Goal: Task Accomplishment & Management: Complete application form

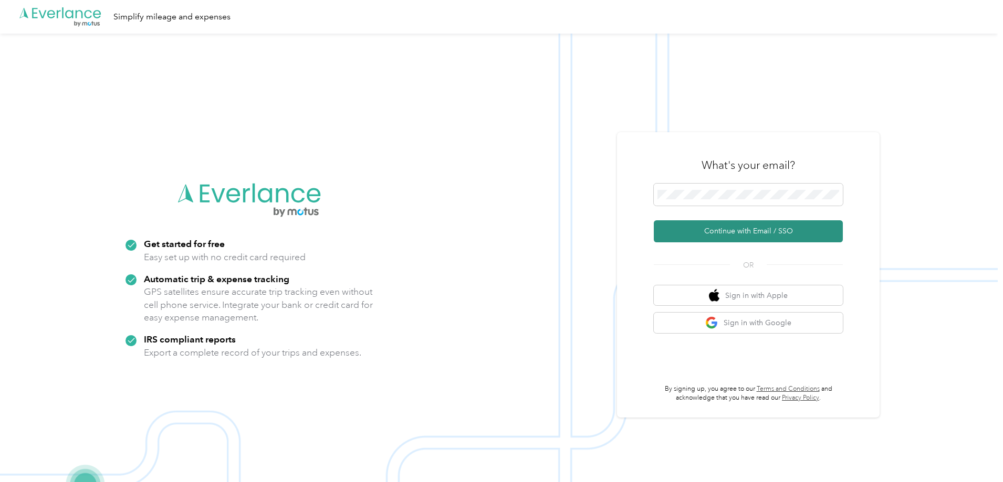
click at [746, 232] on button "Continue with Email / SSO" at bounding box center [748, 231] width 189 height 22
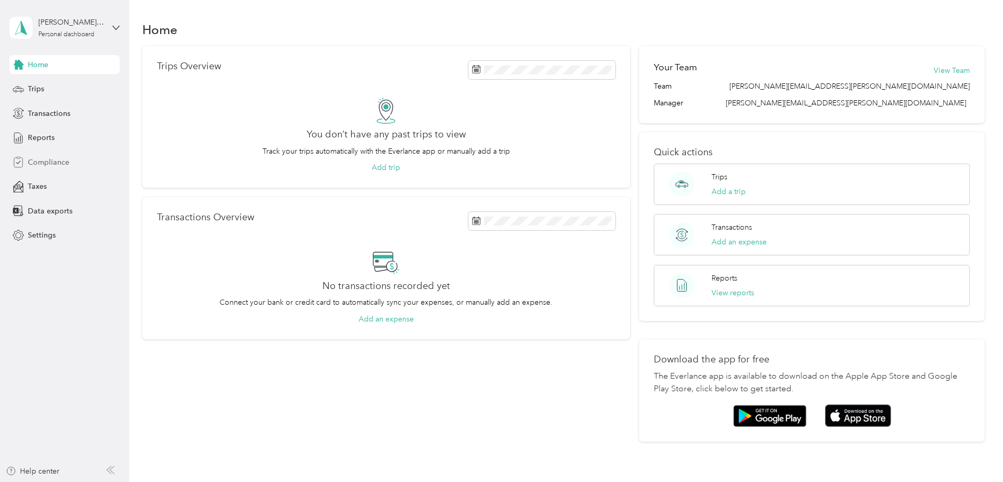
click at [59, 162] on span "Compliance" at bounding box center [48, 162] width 41 height 11
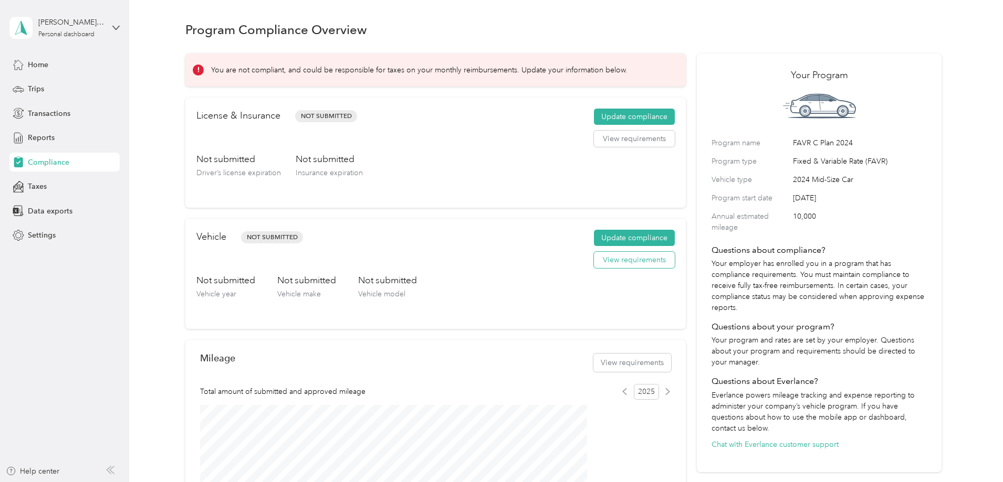
click at [605, 269] on button "View requirements" at bounding box center [634, 260] width 81 height 17
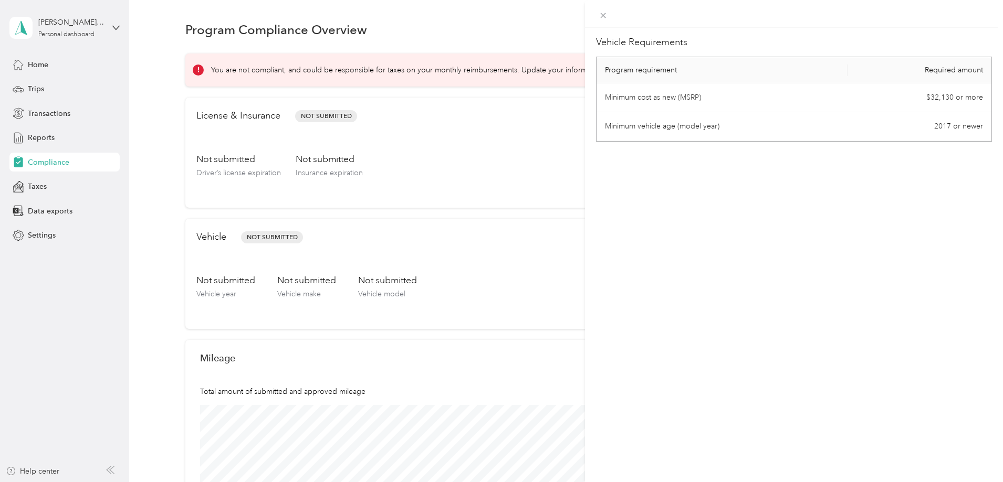
click at [746, 131] on td "Minimum vehicle age (model year)" at bounding box center [721, 126] width 251 height 29
click at [605, 15] on icon at bounding box center [602, 15] width 9 height 9
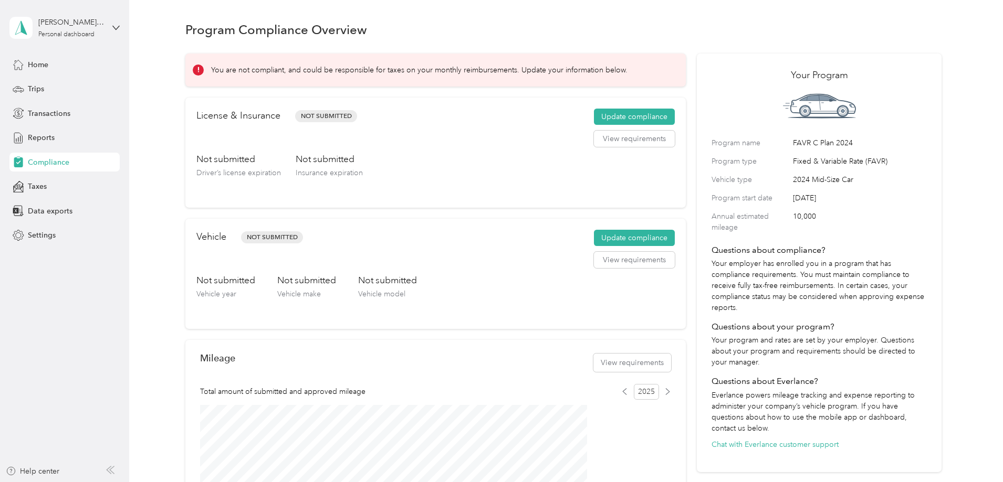
click at [530, 191] on div "Not submitted Driver’s license expiration Not submitted Insurance expiration" at bounding box center [435, 175] width 478 height 44
click at [599, 123] on button "Update compliance" at bounding box center [634, 117] width 81 height 17
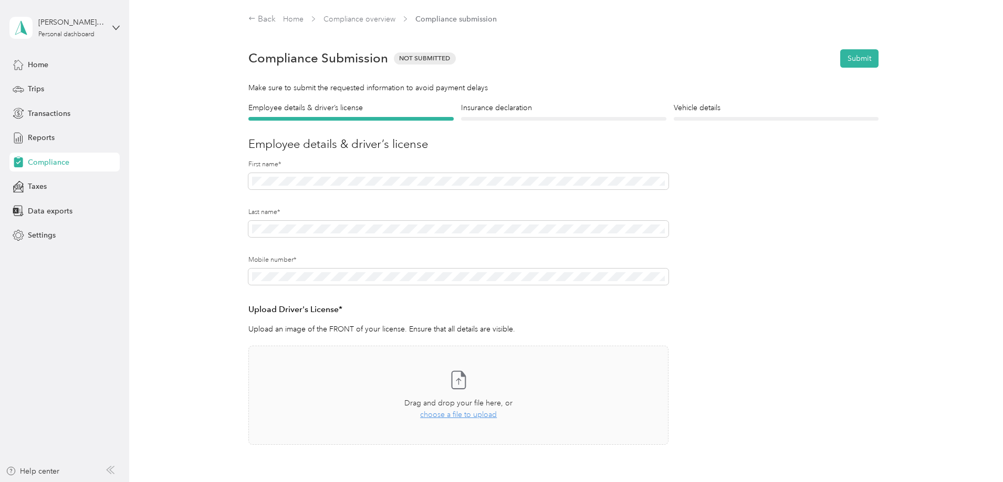
click at [195, 197] on div "Employee details & driver’s license License Insurance declaration Insurance Veh…" at bounding box center [563, 303] width 756 height 402
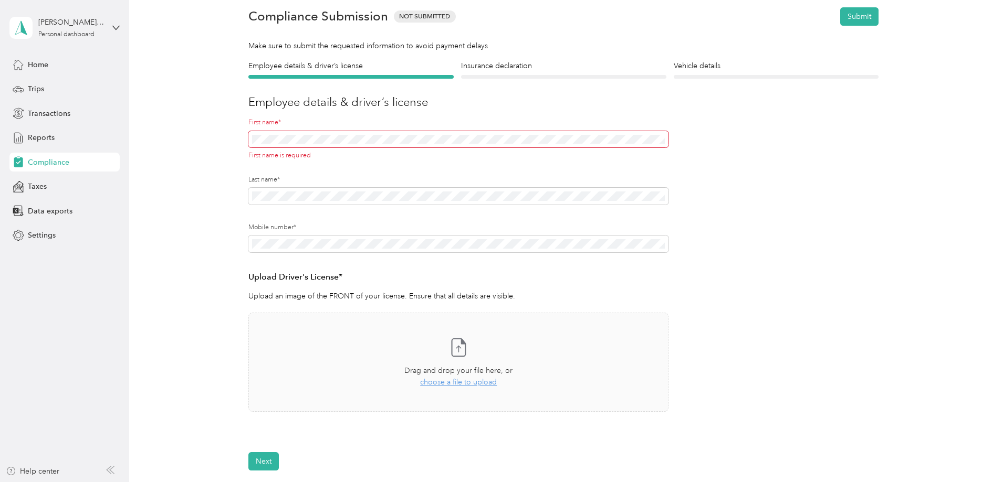
scroll to position [105, 0]
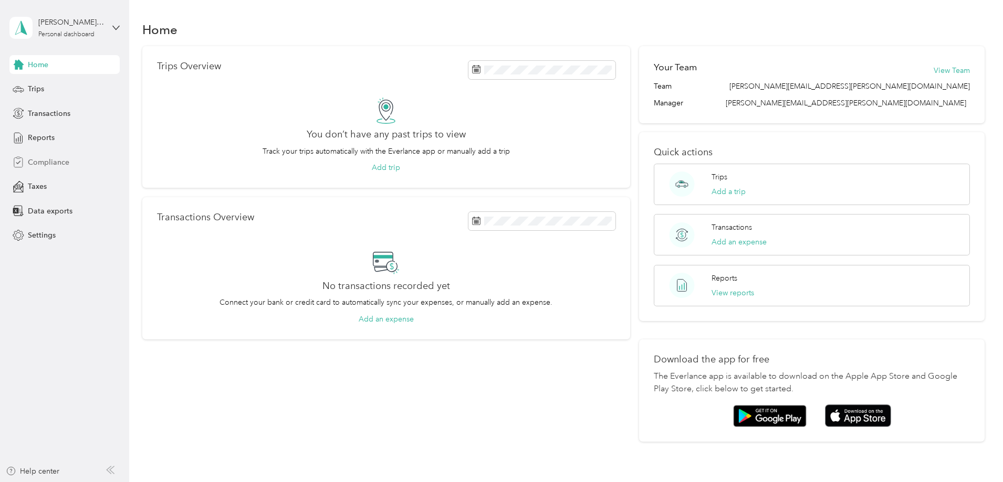
click at [49, 163] on span "Compliance" at bounding box center [48, 162] width 41 height 11
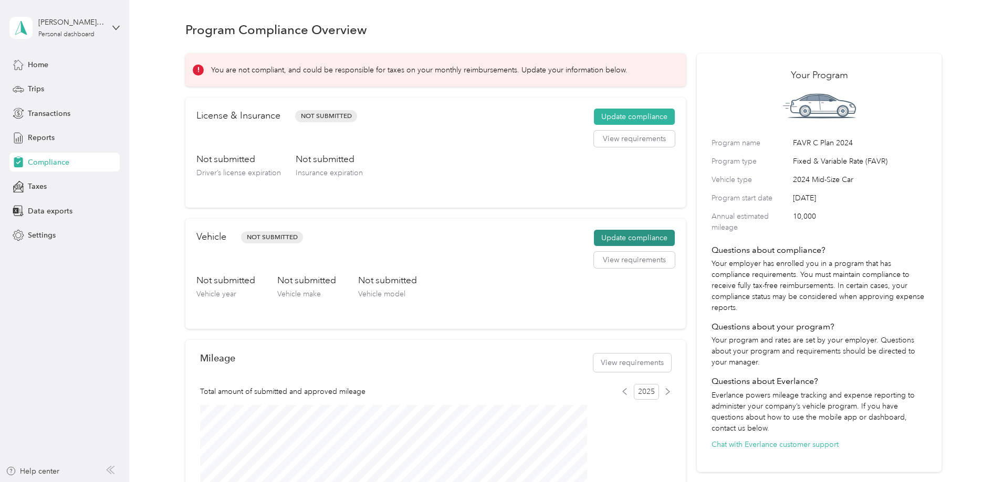
click at [612, 247] on button "Update compliance" at bounding box center [634, 238] width 81 height 17
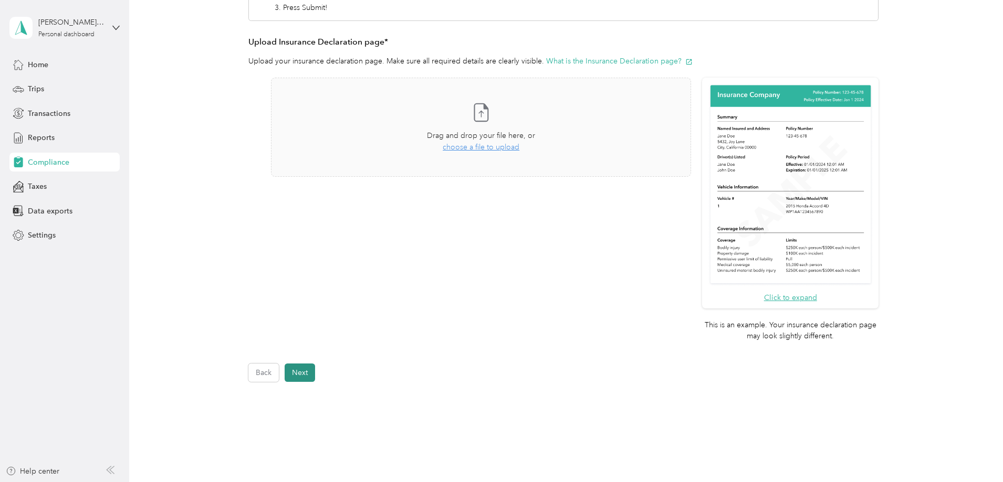
click at [293, 377] on button "Next" at bounding box center [300, 373] width 30 height 18
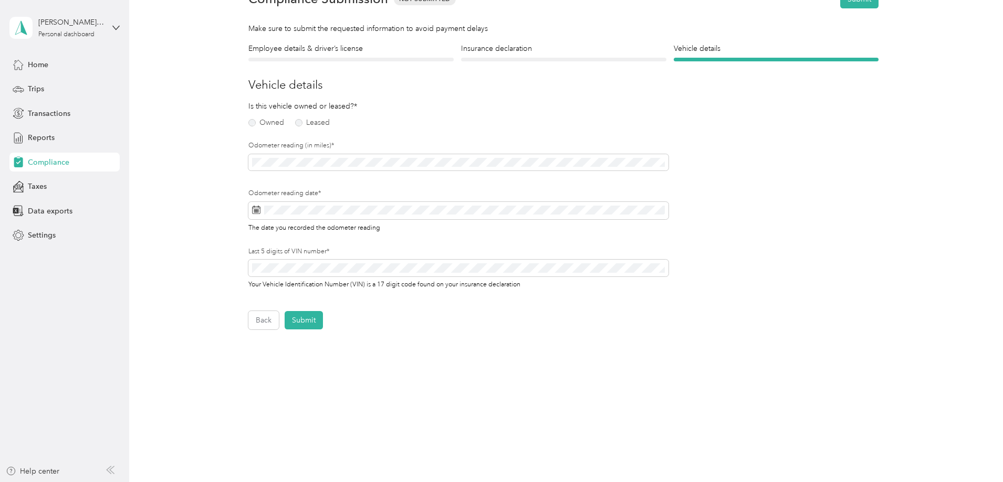
scroll to position [7, 0]
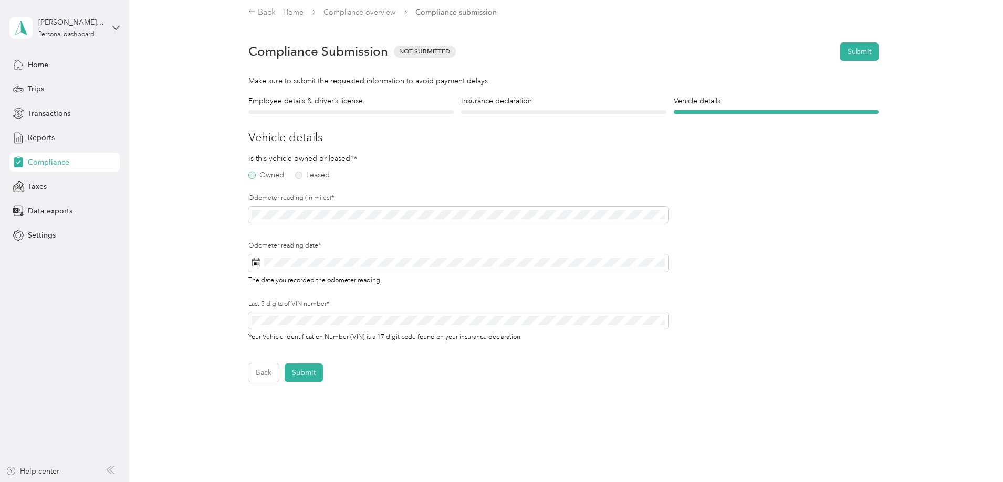
click at [251, 177] on label "Owned" at bounding box center [266, 175] width 36 height 7
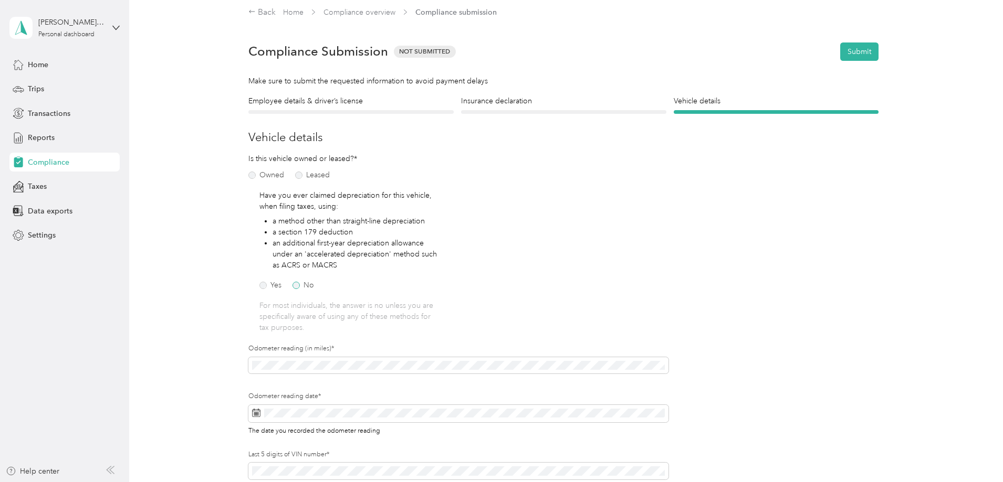
click at [293, 286] on label "No" at bounding box center [303, 285] width 22 height 7
click at [197, 361] on div "Employee details & driver’s license License Insurance declaration Insurance Veh…" at bounding box center [563, 314] width 756 height 437
click at [285, 374] on div "29" at bounding box center [286, 372] width 14 height 13
click at [190, 350] on div "Employee details & driver’s license License Insurance declaration Insurance Veh…" at bounding box center [563, 314] width 756 height 437
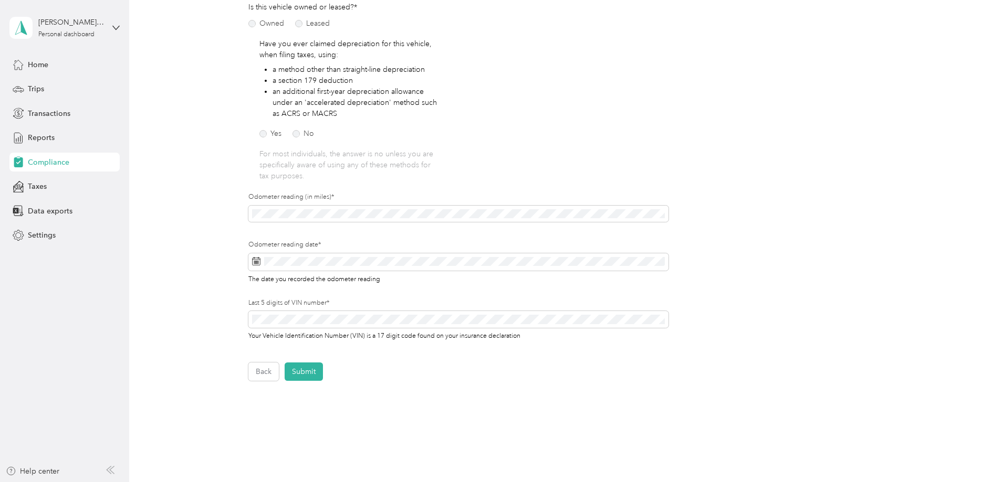
scroll to position [164, 0]
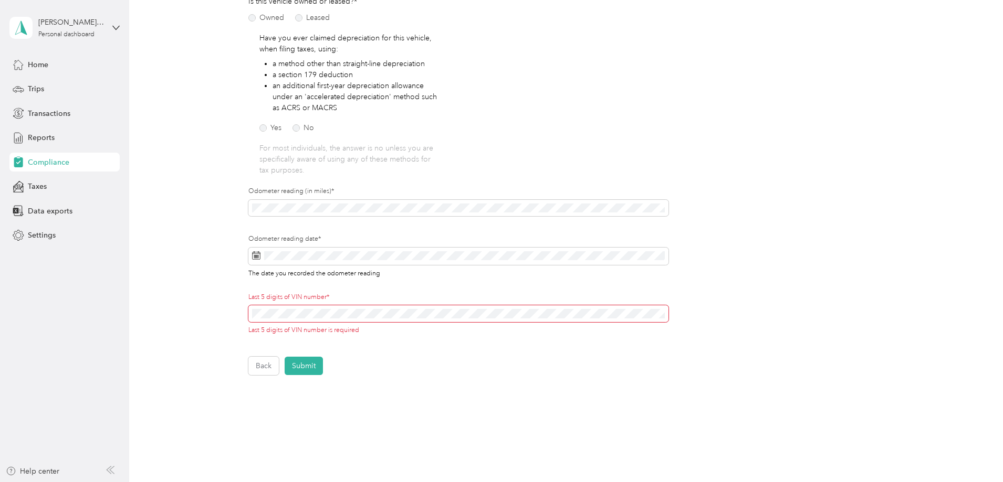
click at [312, 306] on span at bounding box center [458, 314] width 420 height 17
click at [155, 336] on div "Back Home Compliance overview Compliance submission Compliance Submission Not S…" at bounding box center [563, 156] width 868 height 641
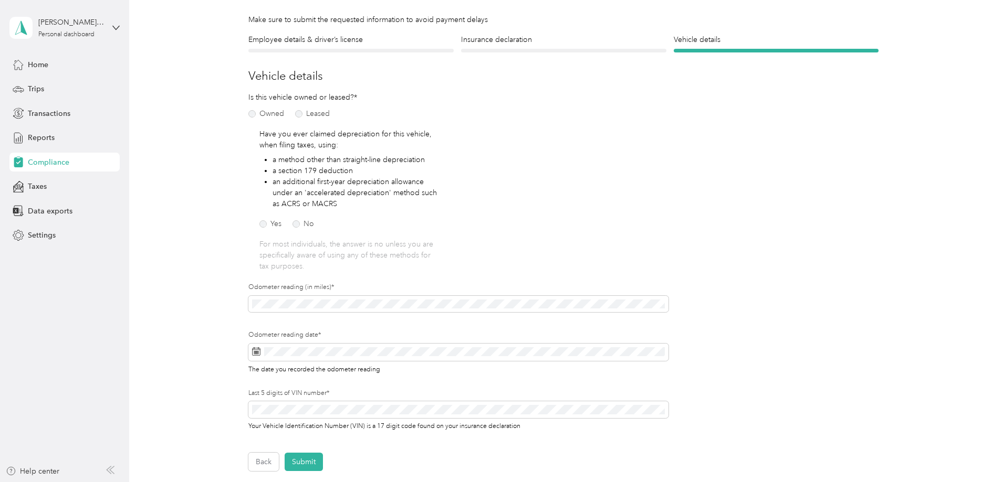
scroll to position [0, 0]
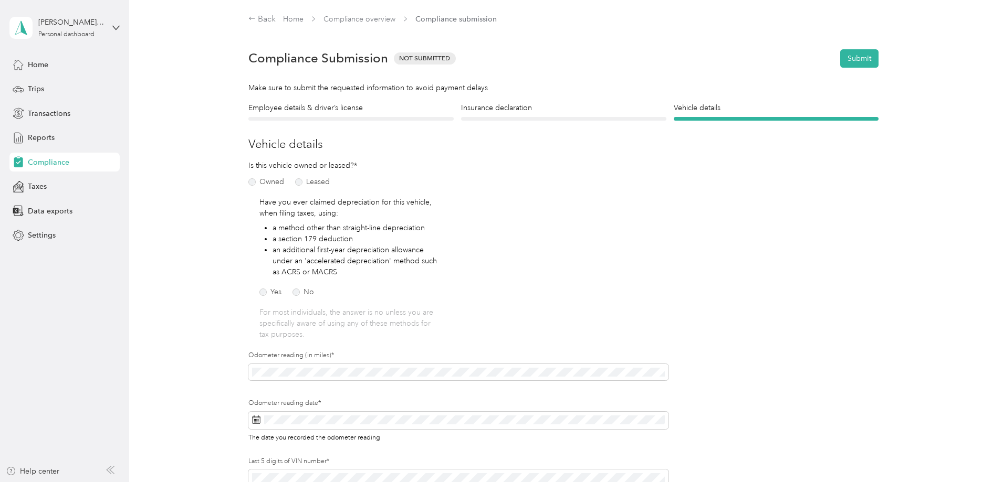
click at [540, 120] on div at bounding box center [563, 119] width 205 height 4
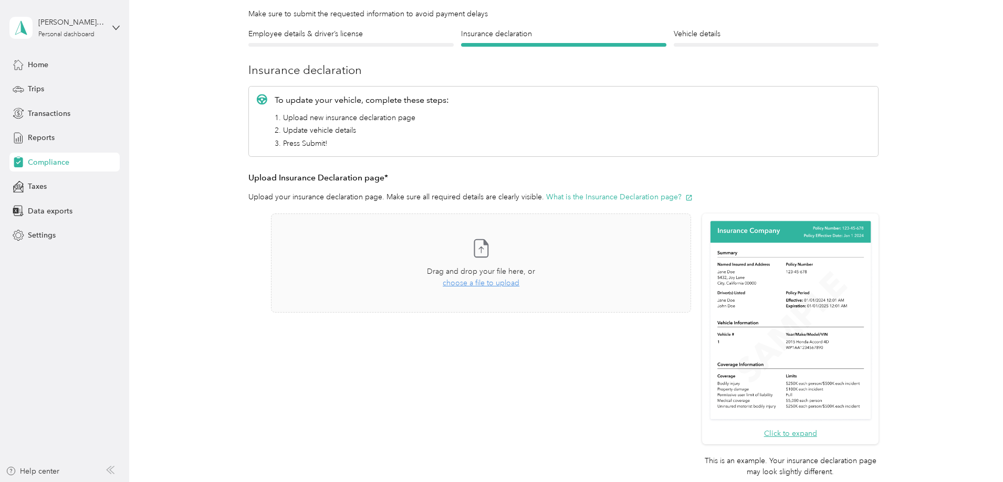
scroll to position [171, 0]
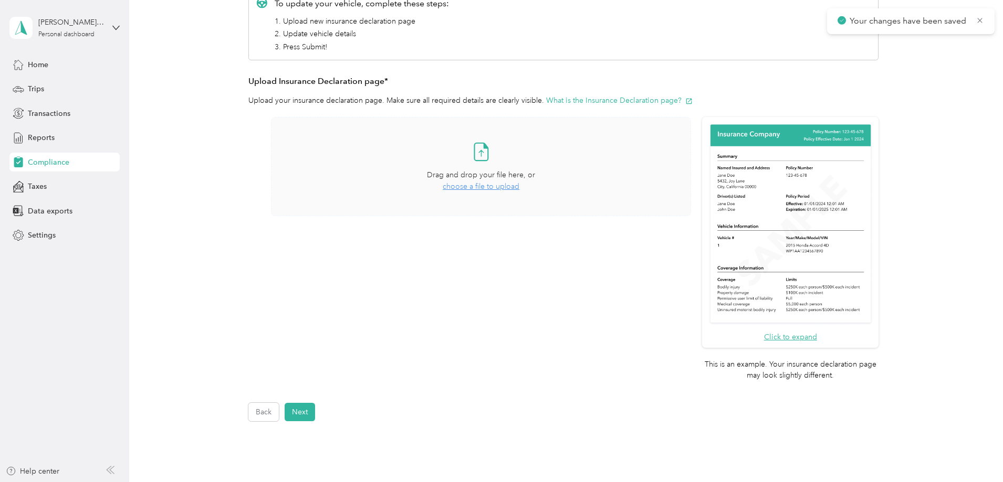
click at [498, 188] on span "choose a file to upload" at bounding box center [481, 186] width 77 height 9
click at [308, 410] on button "Next" at bounding box center [300, 412] width 30 height 18
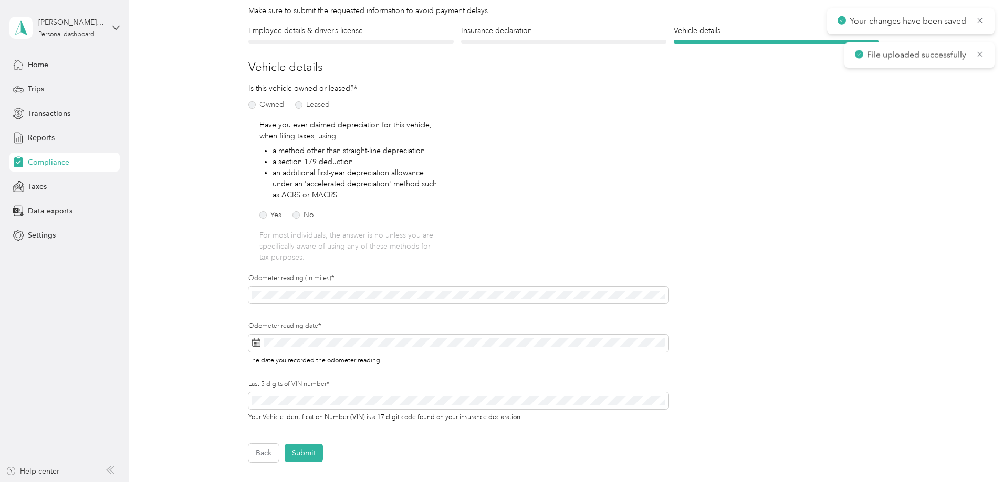
scroll to position [171, 0]
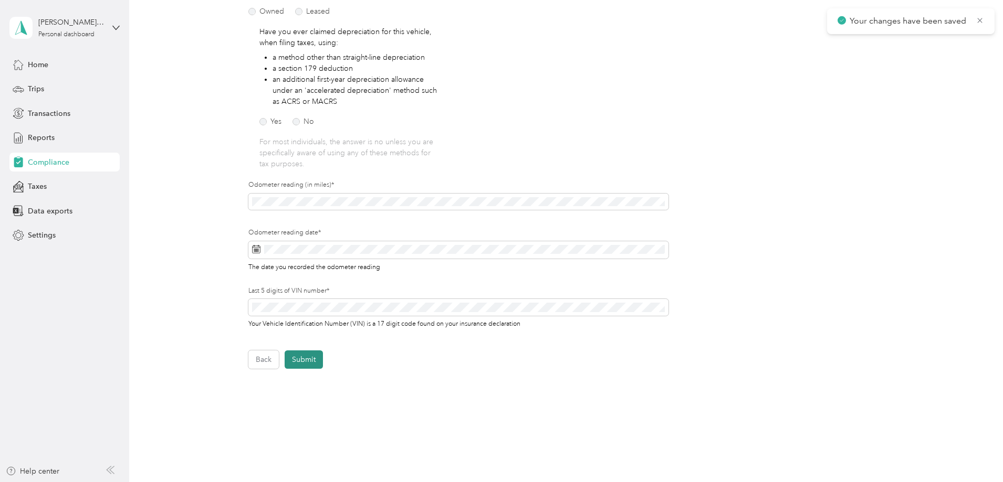
click at [298, 364] on button "Submit" at bounding box center [304, 360] width 38 height 18
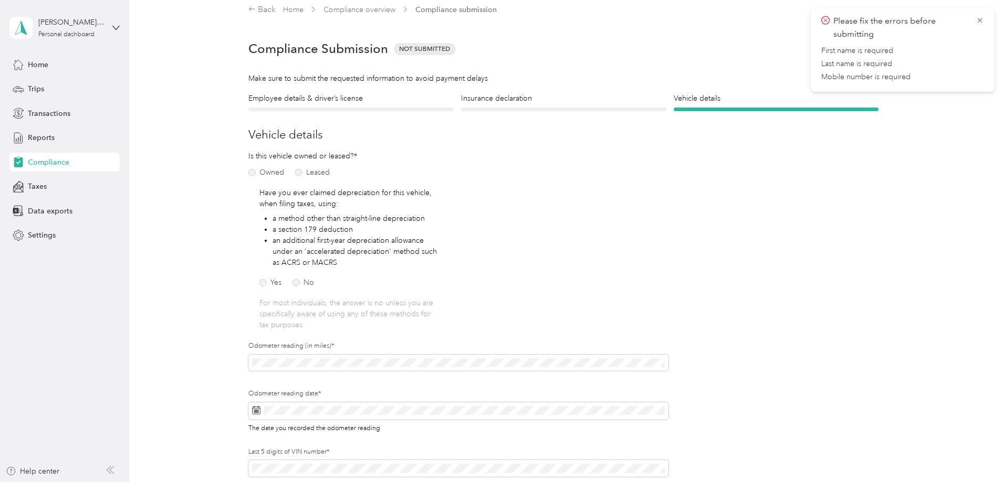
scroll to position [0, 0]
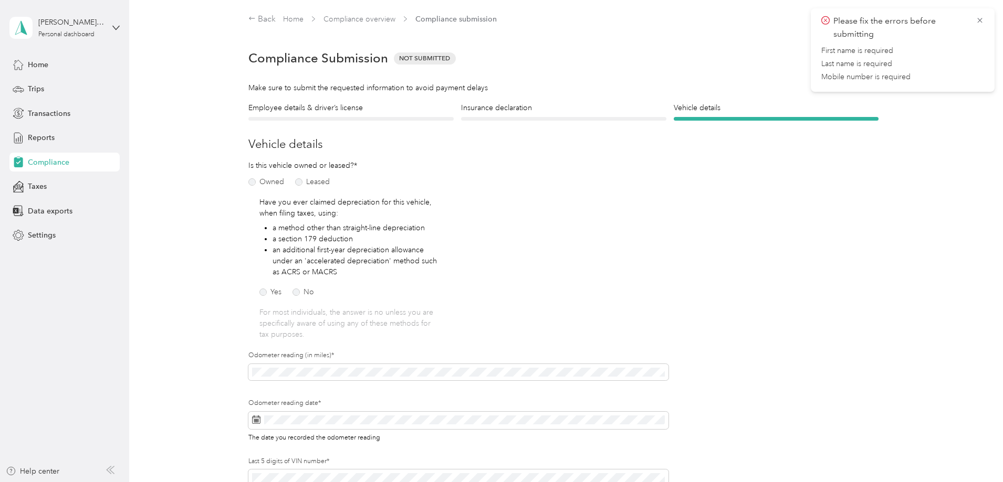
click at [349, 115] on div "Employee details & driver’s license License" at bounding box center [350, 111] width 205 height 18
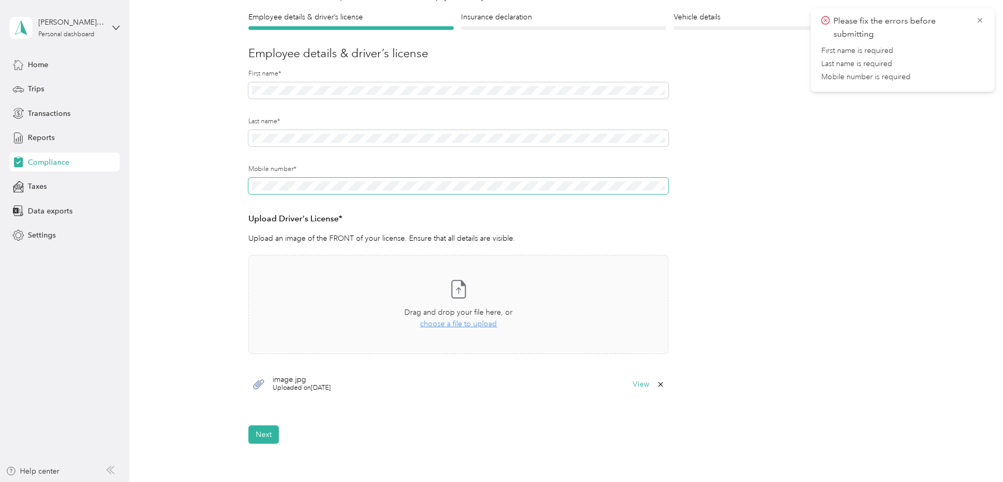
scroll to position [205, 0]
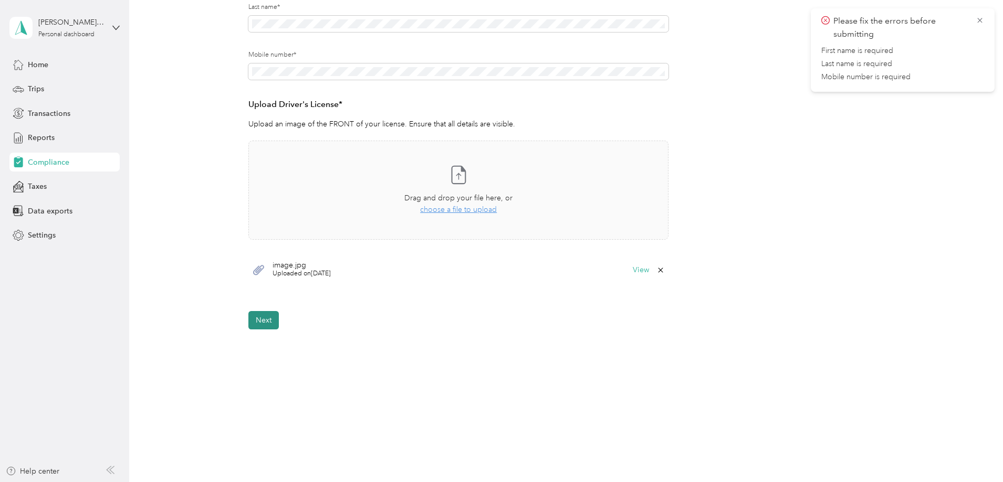
click at [261, 322] on button "Next" at bounding box center [263, 320] width 30 height 18
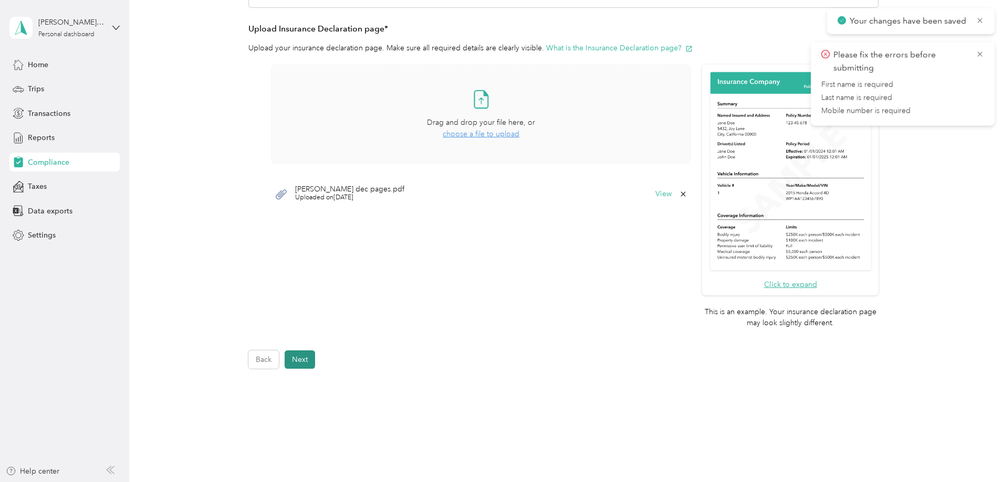
click at [299, 357] on button "Next" at bounding box center [300, 360] width 30 height 18
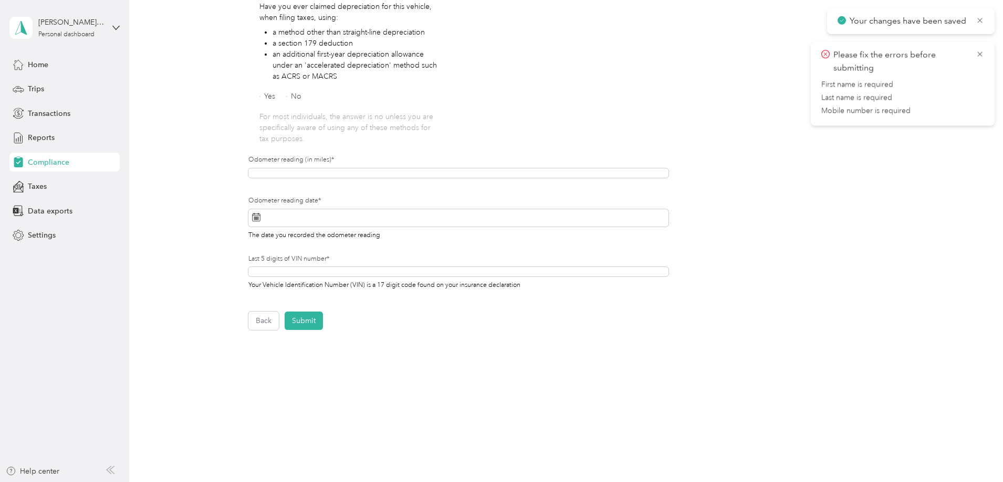
scroll to position [171, 0]
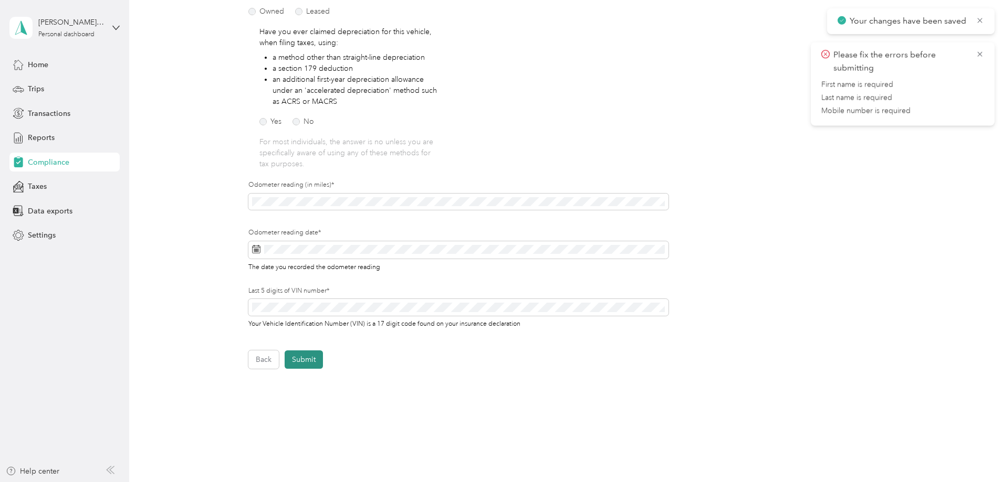
click at [304, 361] on button "Submit" at bounding box center [304, 360] width 38 height 18
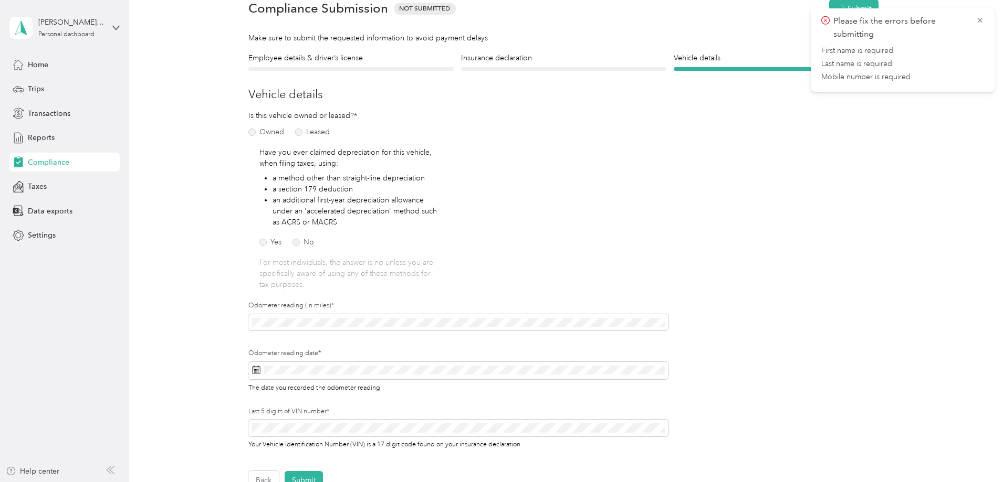
scroll to position [13, 0]
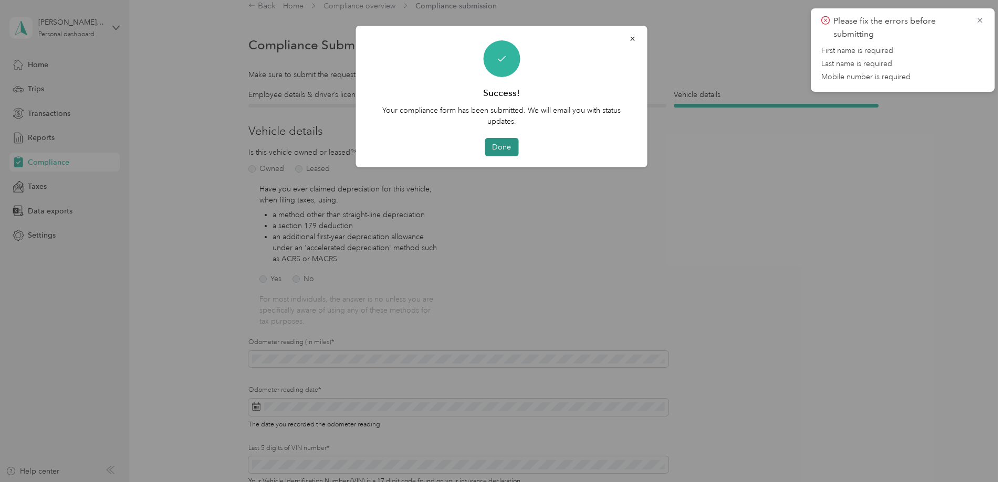
click at [497, 139] on button "Done" at bounding box center [502, 147] width 34 height 18
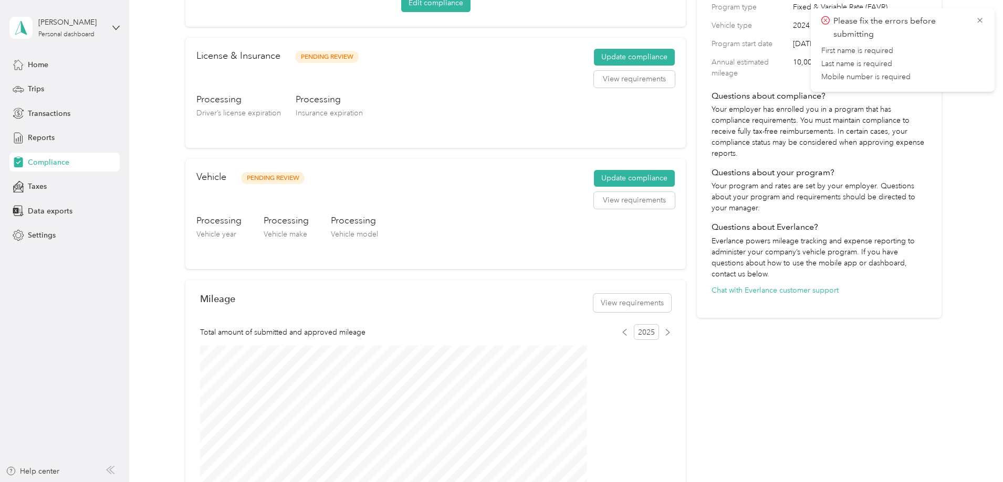
scroll to position [171, 0]
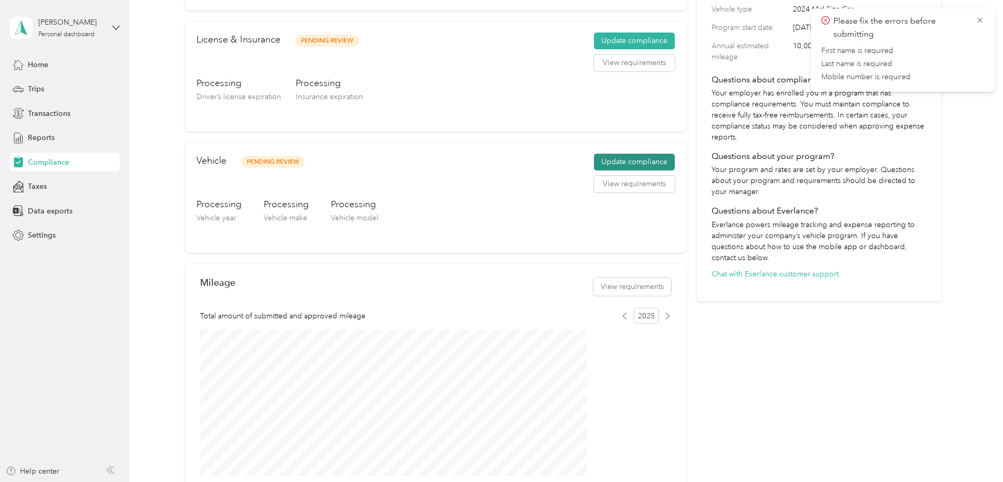
click at [627, 161] on button "Update compliance" at bounding box center [634, 162] width 81 height 17
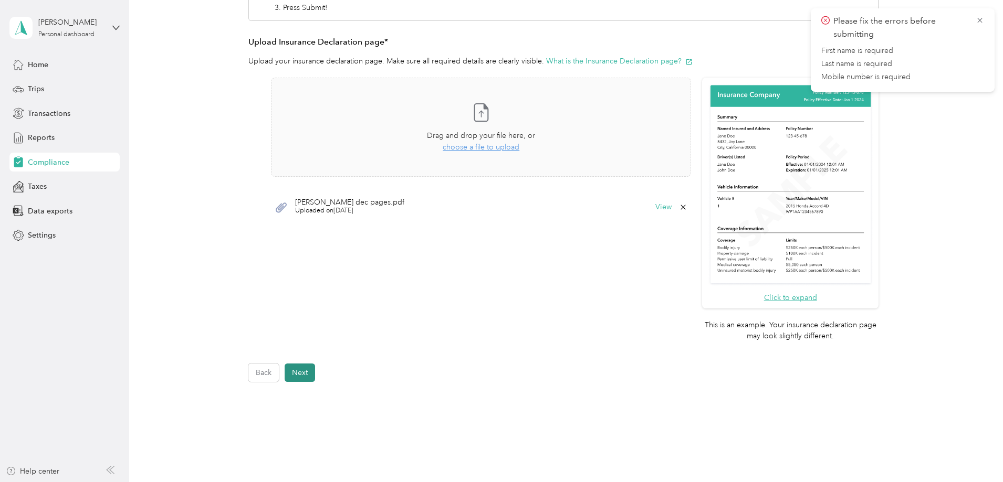
click at [302, 374] on button "Next" at bounding box center [300, 373] width 30 height 18
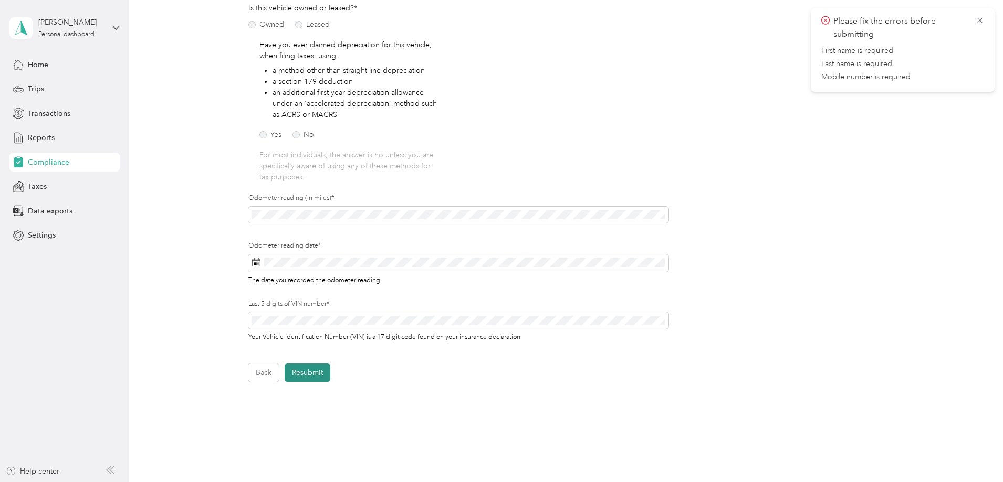
drag, startPoint x: 319, startPoint y: 370, endPoint x: 561, endPoint y: 409, distance: 245.6
click at [327, 369] on button "Resubmit" at bounding box center [308, 373] width 46 height 18
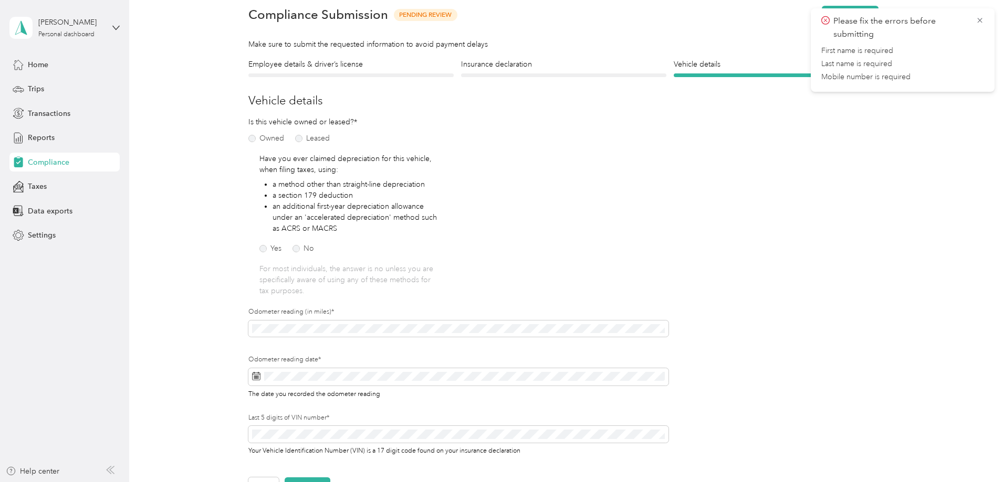
scroll to position [13, 0]
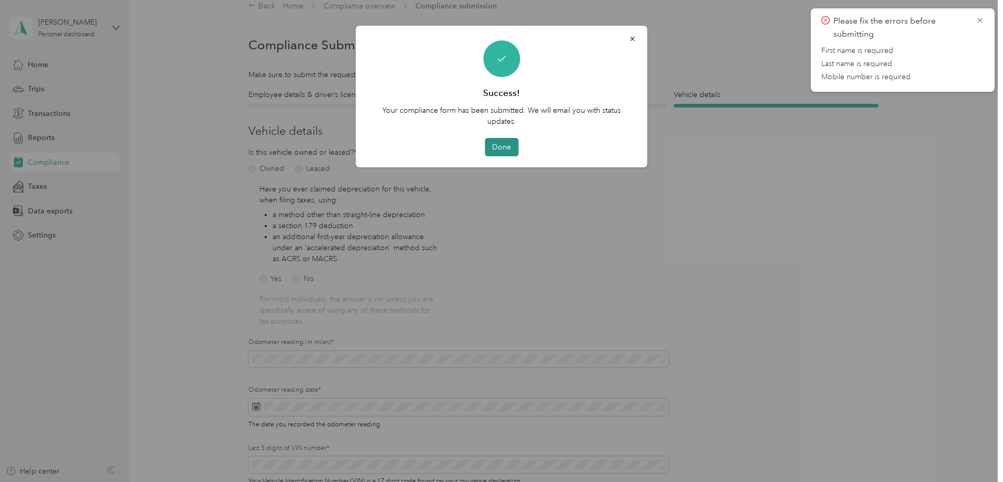
click at [497, 145] on button "Done" at bounding box center [502, 147] width 34 height 18
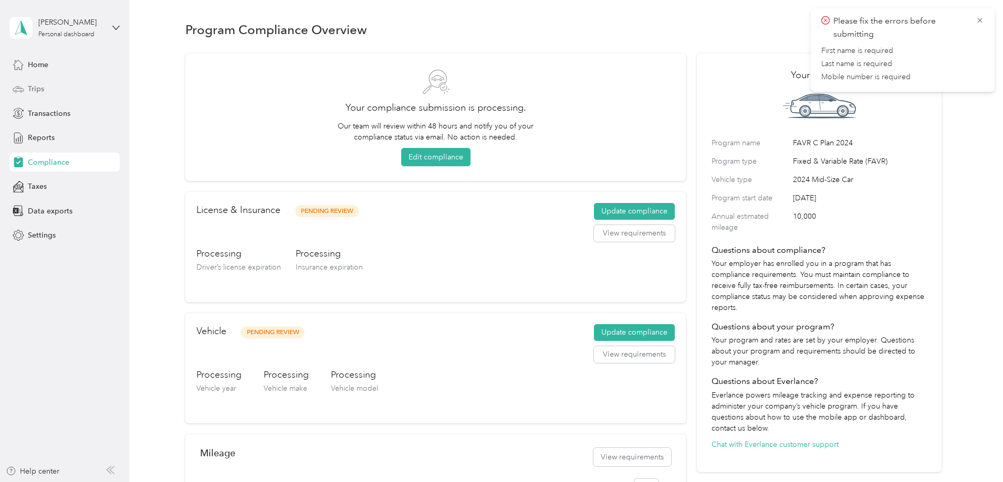
click at [46, 89] on div "Trips" at bounding box center [64, 89] width 110 height 19
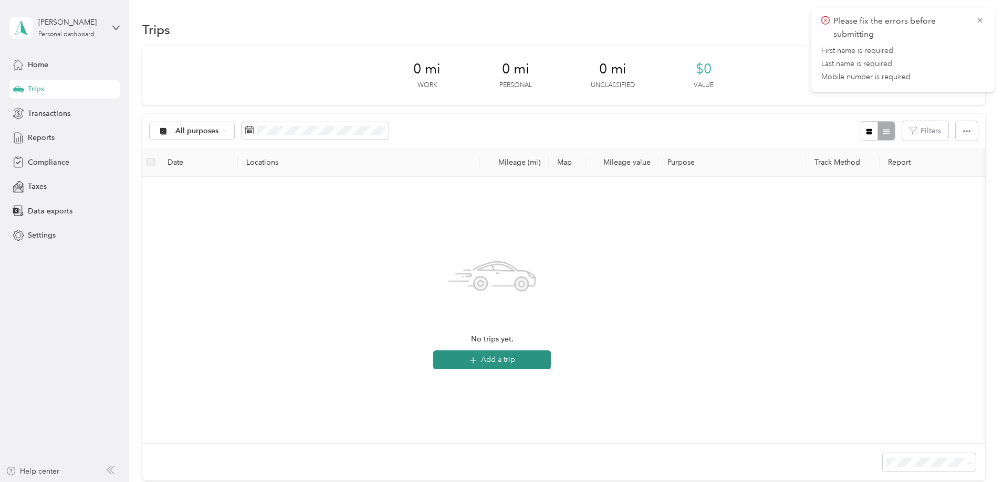
click at [537, 360] on button "Add a trip" at bounding box center [492, 360] width 118 height 19
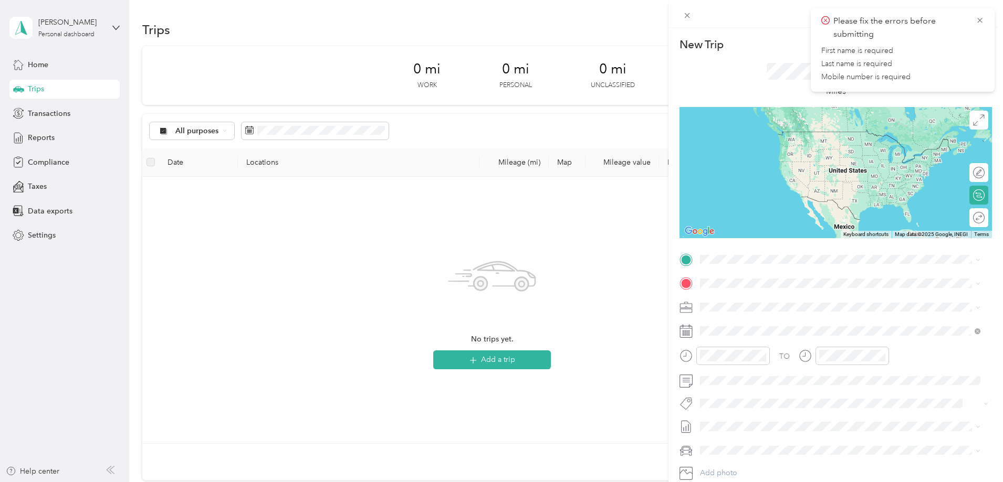
click at [688, 259] on icon at bounding box center [685, 259] width 9 height 9
click at [729, 300] on span "Home Washington, United States" at bounding box center [779, 302] width 118 height 18
click at [784, 302] on span "301 N Street Southeast Tumwater, Washington 98501, United States" at bounding box center [772, 296] width 105 height 9
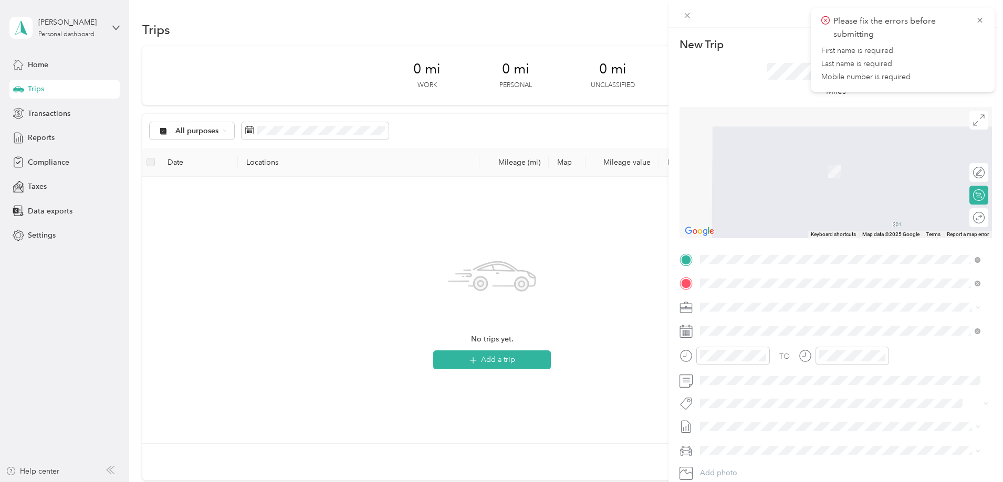
click at [773, 324] on span "1100 Oakesdale Avenue Southwest Renton, Washington 98057, United States" at bounding box center [772, 321] width 105 height 9
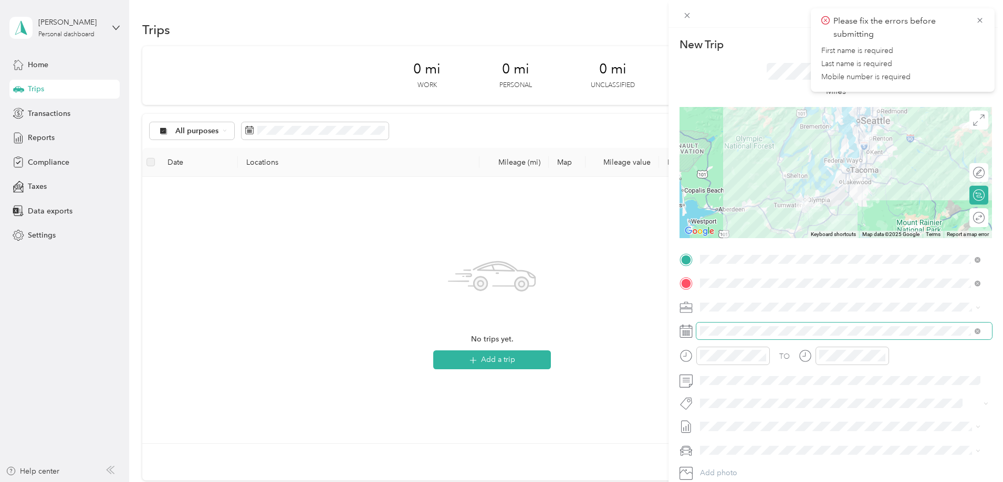
click at [696, 331] on span at bounding box center [844, 331] width 296 height 17
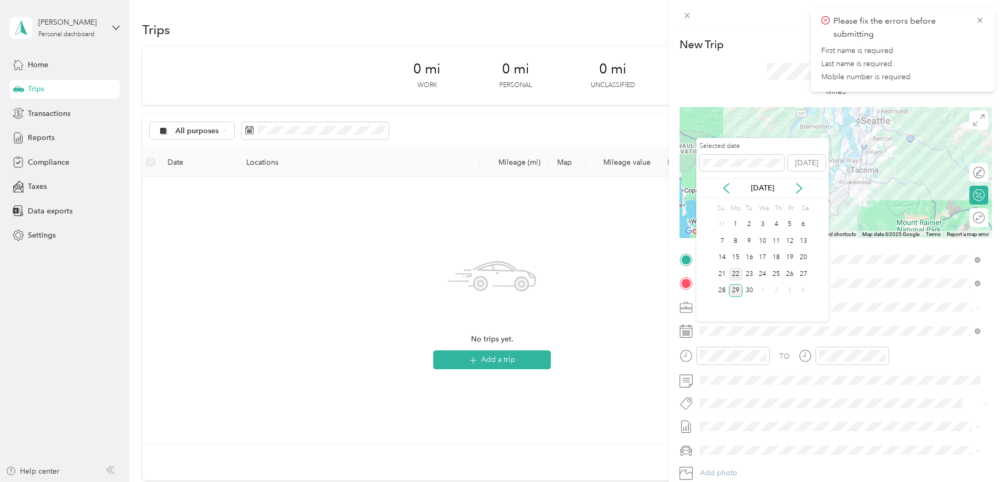
click at [735, 274] on div "22" at bounding box center [736, 274] width 14 height 13
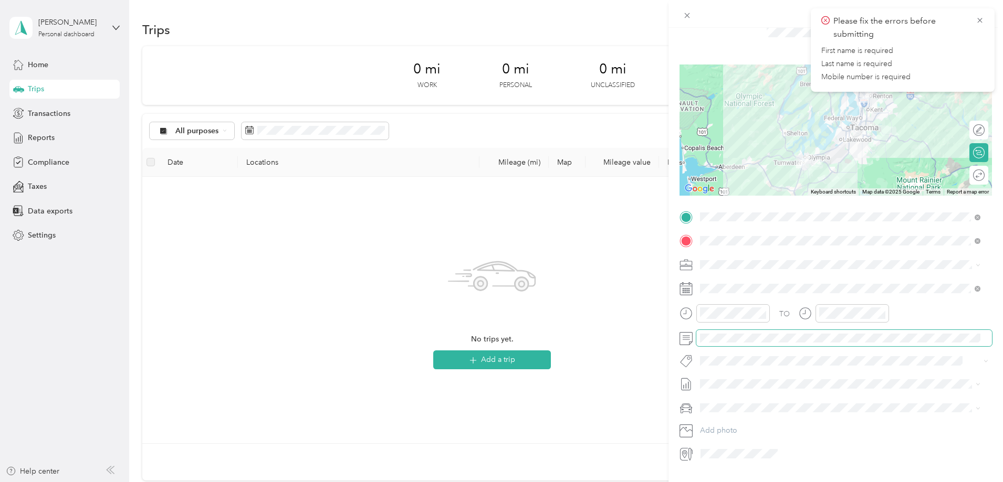
scroll to position [52, 0]
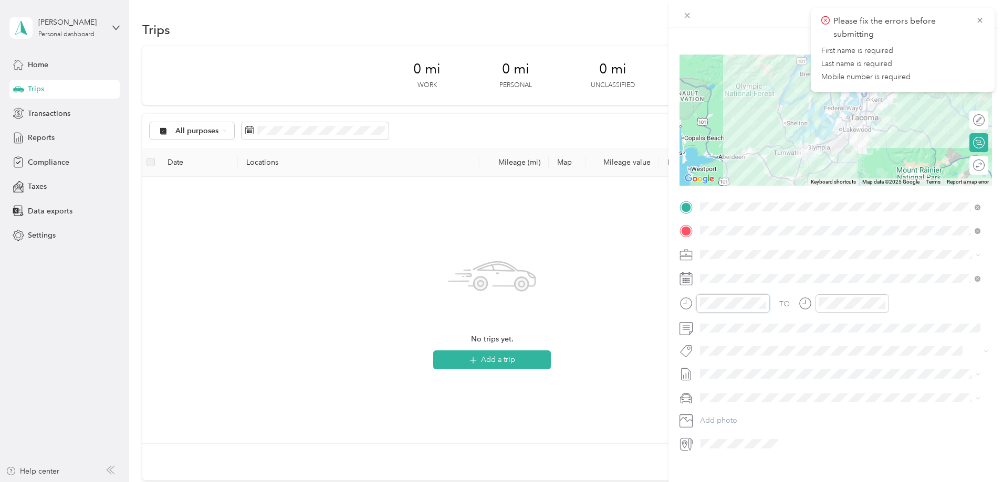
click at [683, 301] on div at bounding box center [724, 304] width 90 height 18
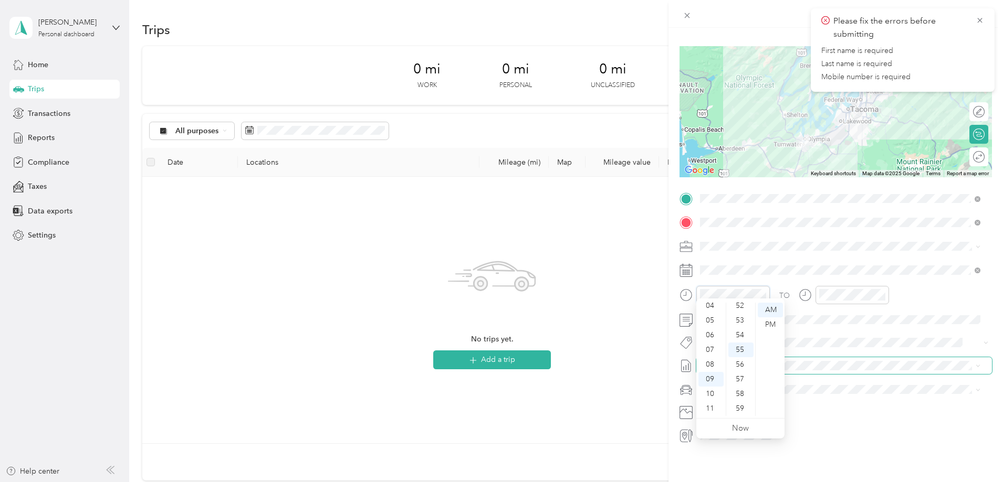
scroll to position [69, 0]
click at [775, 305] on div "AM" at bounding box center [770, 310] width 25 height 15
click at [712, 315] on div "05" at bounding box center [710, 320] width 25 height 15
click at [744, 351] on div "30" at bounding box center [740, 350] width 25 height 15
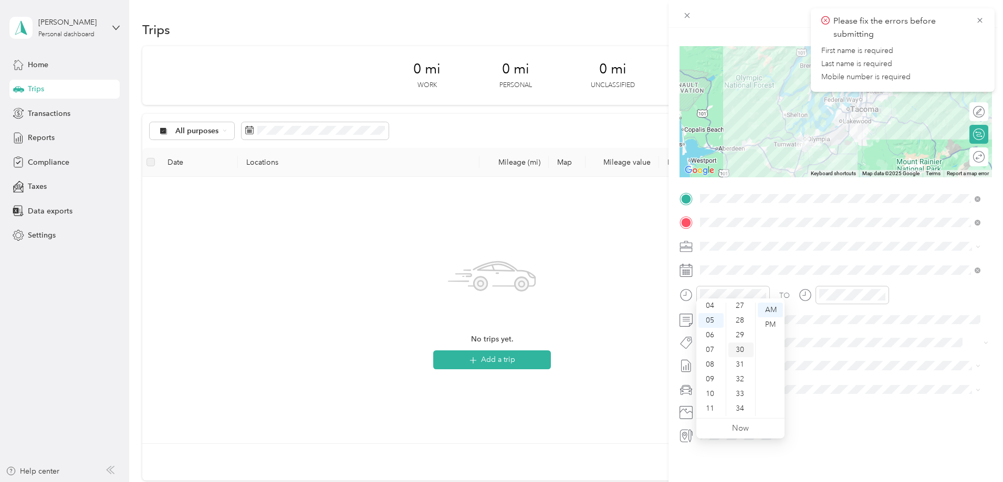
scroll to position [441, 0]
click at [773, 308] on div "AM" at bounding box center [770, 310] width 25 height 15
click at [829, 335] on div "06" at bounding box center [829, 335] width 25 height 15
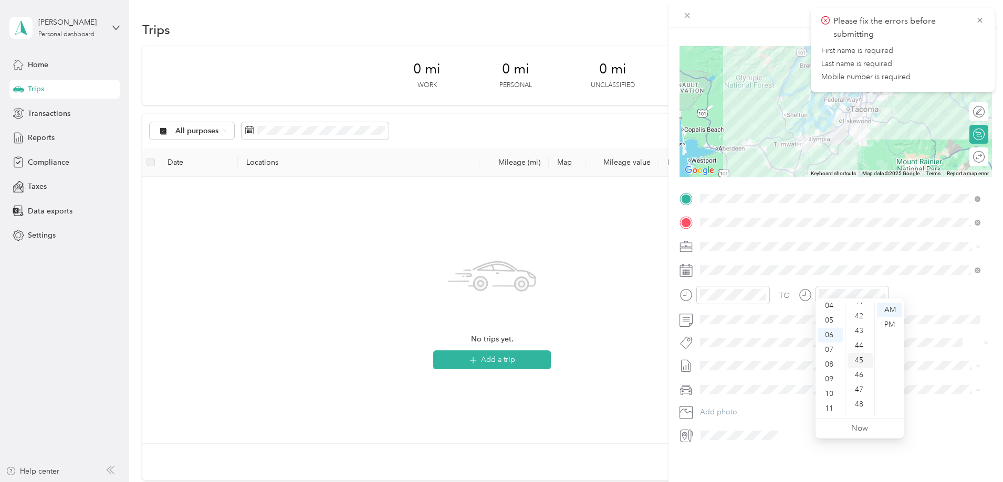
click at [865, 355] on div "45" at bounding box center [859, 360] width 25 height 15
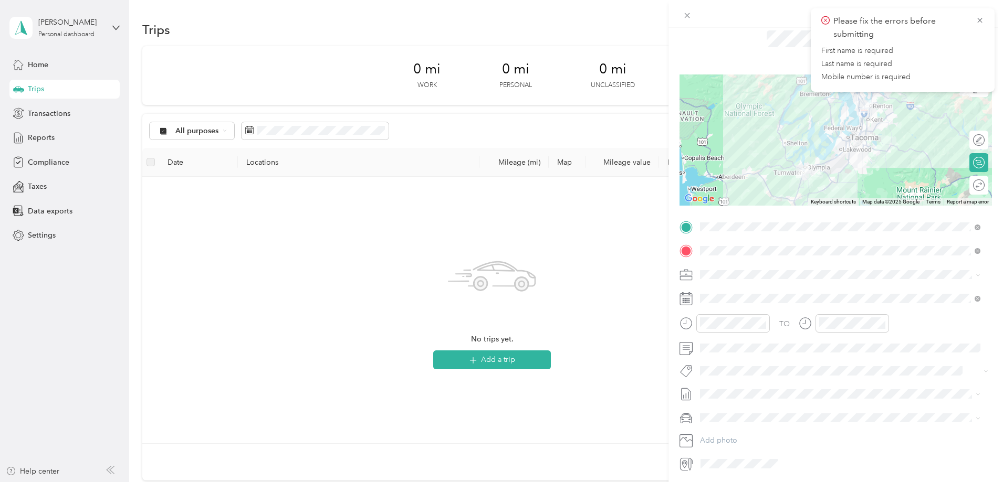
scroll to position [0, 0]
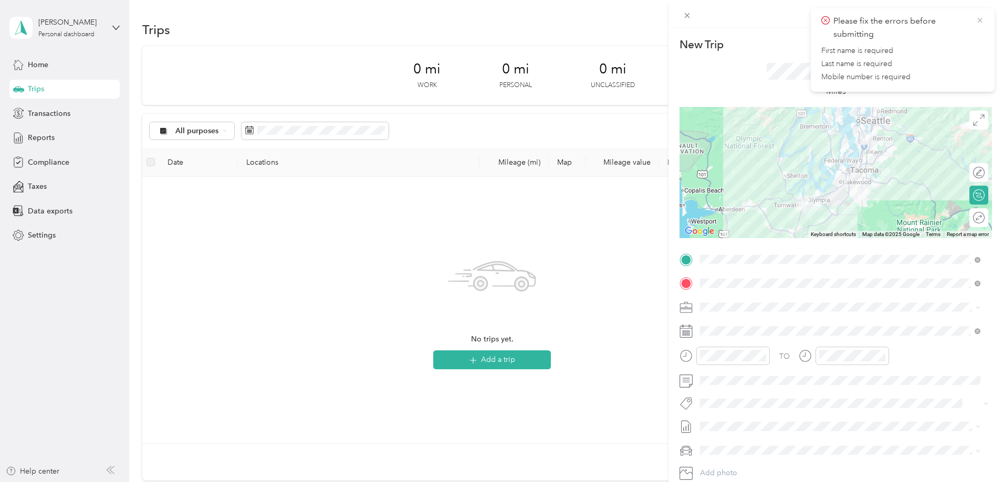
click at [982, 19] on icon at bounding box center [979, 20] width 8 height 9
click at [967, 49] on button "Save" at bounding box center [976, 44] width 30 height 18
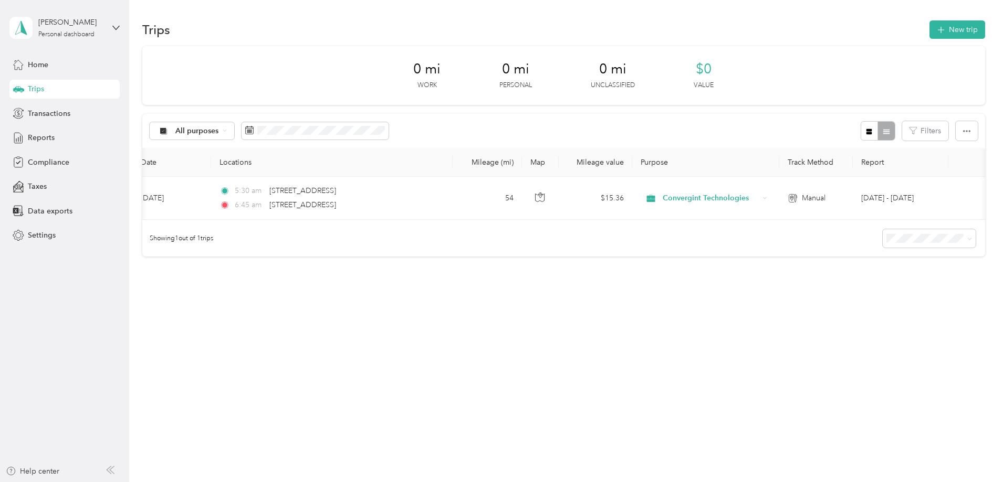
scroll to position [0, 163]
click at [929, 32] on button "New trip" at bounding box center [957, 29] width 56 height 18
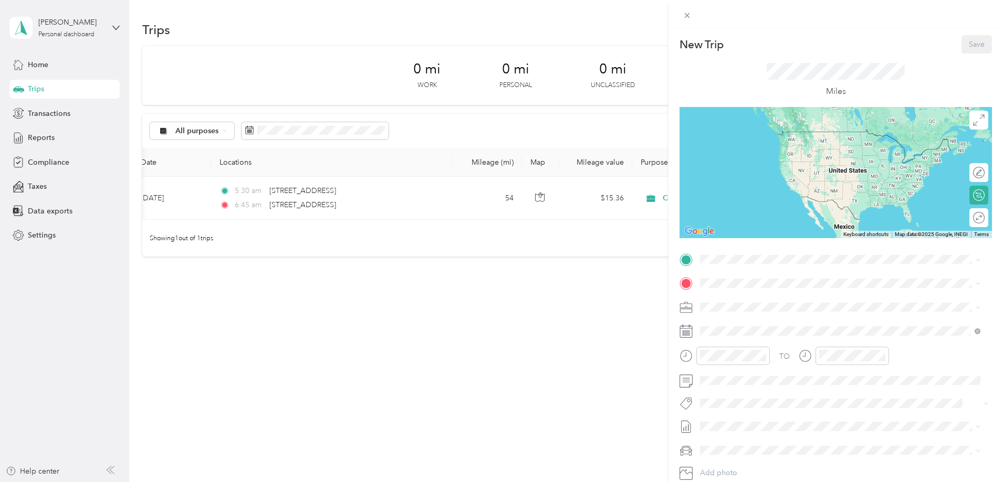
click at [685, 261] on icon at bounding box center [685, 259] width 9 height 9
click at [744, 298] on span "1100 Oakesdale Avenue Southwest Renton, Washington 98057, United States" at bounding box center [772, 292] width 105 height 9
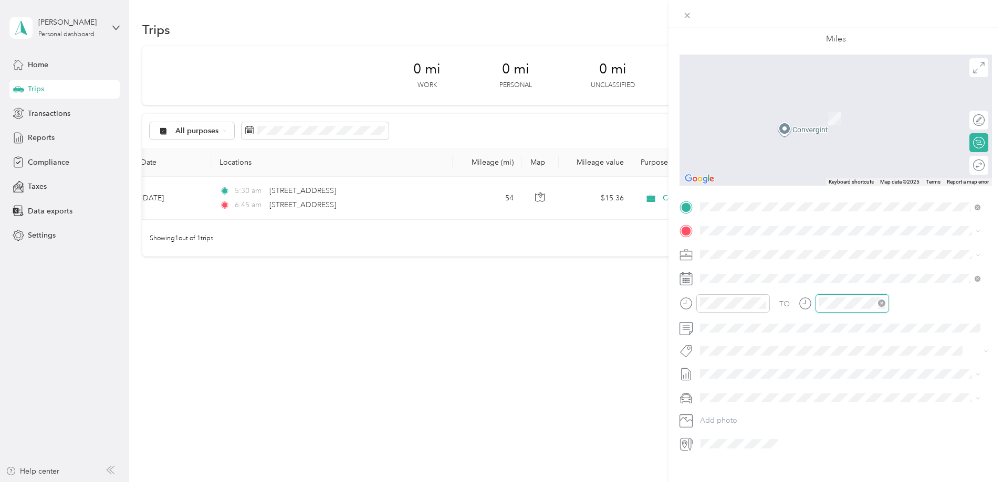
scroll to position [63, 0]
click at [812, 310] on div at bounding box center [843, 304] width 90 height 18
click at [688, 280] on icon at bounding box center [685, 278] width 13 height 13
click at [736, 427] on div "22" at bounding box center [736, 424] width 14 height 13
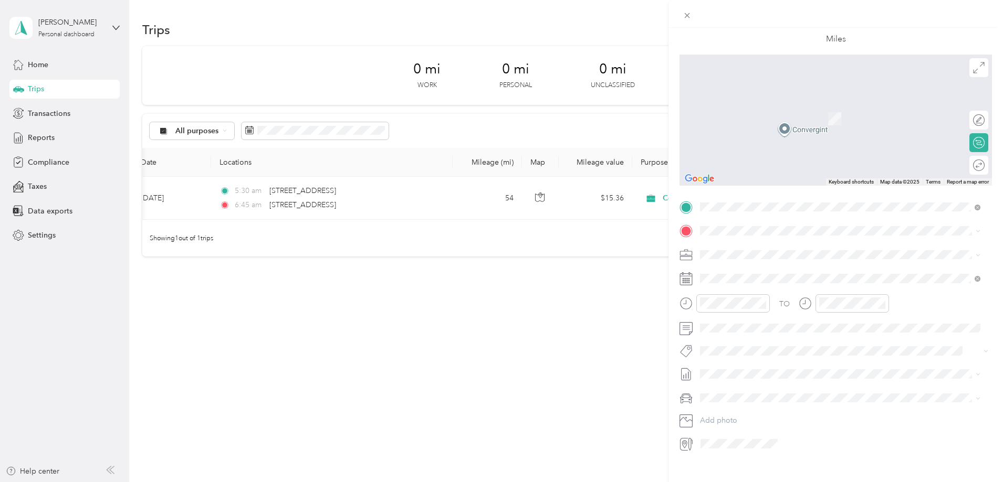
click at [854, 293] on div "TO Add photo" at bounding box center [835, 326] width 312 height 254
click at [793, 306] on div "TO" at bounding box center [835, 308] width 312 height 26
click at [892, 327] on div "AM" at bounding box center [889, 326] width 25 height 15
click at [832, 412] on div "10" at bounding box center [829, 410] width 25 height 15
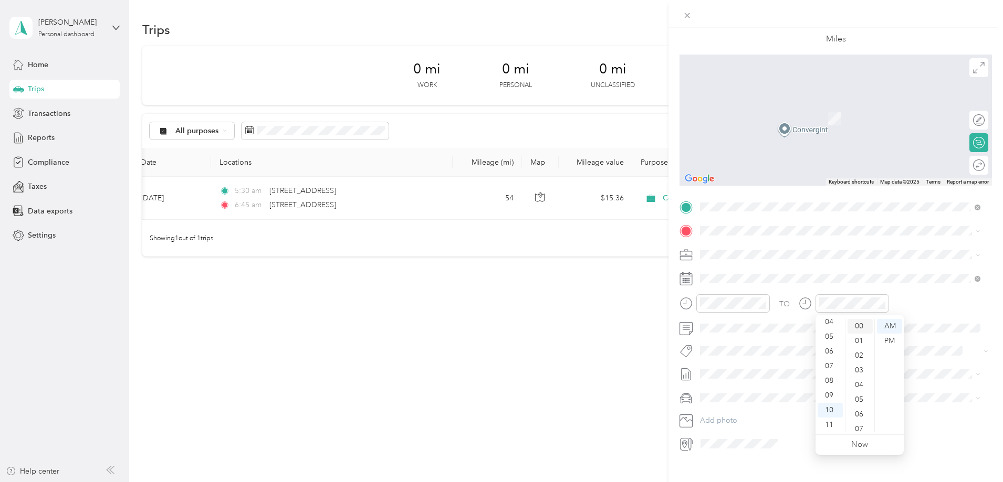
click at [860, 329] on div "00" at bounding box center [859, 326] width 25 height 15
click at [892, 327] on div "AM" at bounding box center [889, 326] width 25 height 15
click at [970, 367] on span at bounding box center [844, 374] width 296 height 17
click at [712, 395] on div "09" at bounding box center [710, 395] width 25 height 15
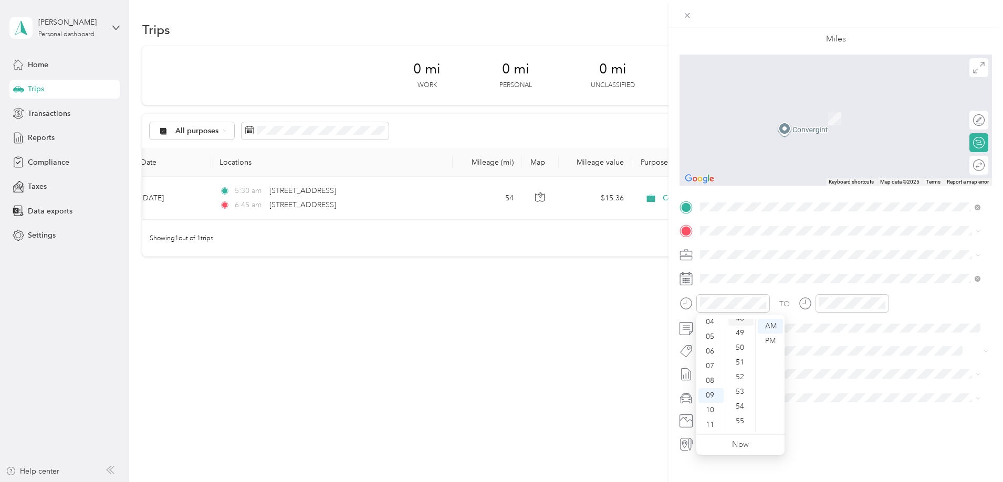
scroll to position [664, 0]
click at [737, 320] on div "45" at bounding box center [740, 324] width 25 height 15
click at [932, 368] on span at bounding box center [844, 374] width 296 height 17
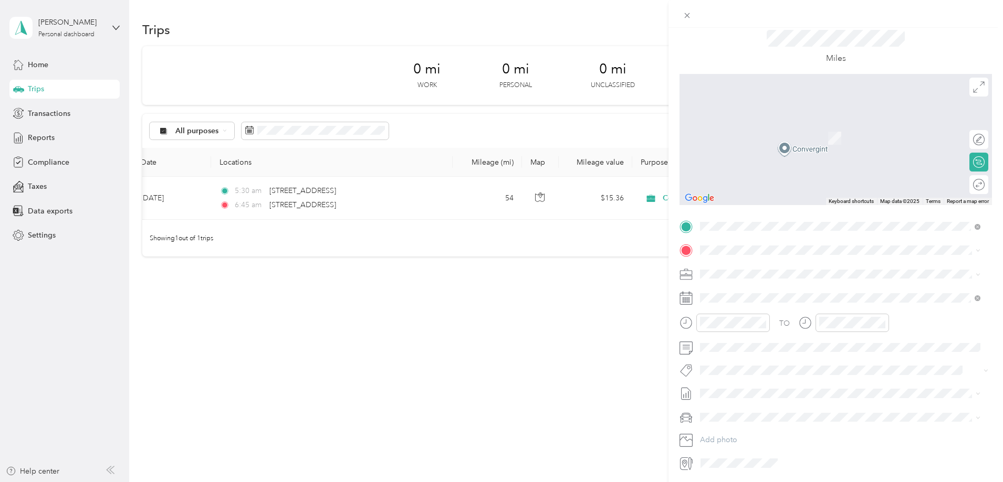
scroll to position [0, 0]
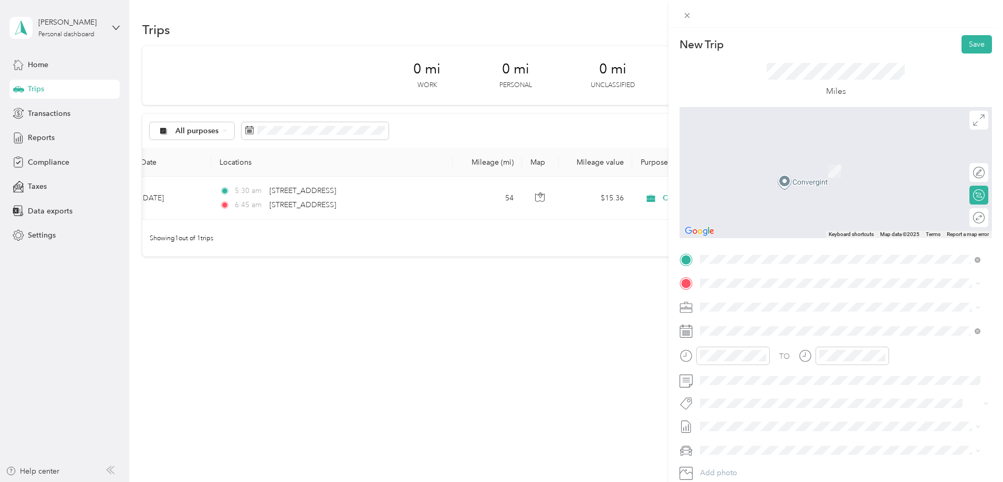
click at [741, 327] on div "7810 South 228th Street Kent, Washington 98032, United States" at bounding box center [839, 320] width 273 height 14
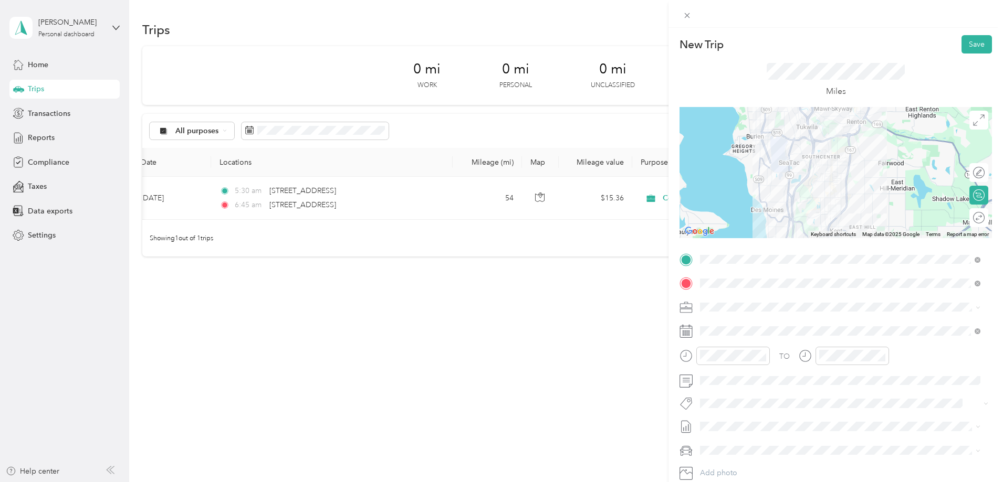
click at [824, 187] on div at bounding box center [835, 172] width 312 height 131
click at [846, 190] on div at bounding box center [835, 172] width 312 height 131
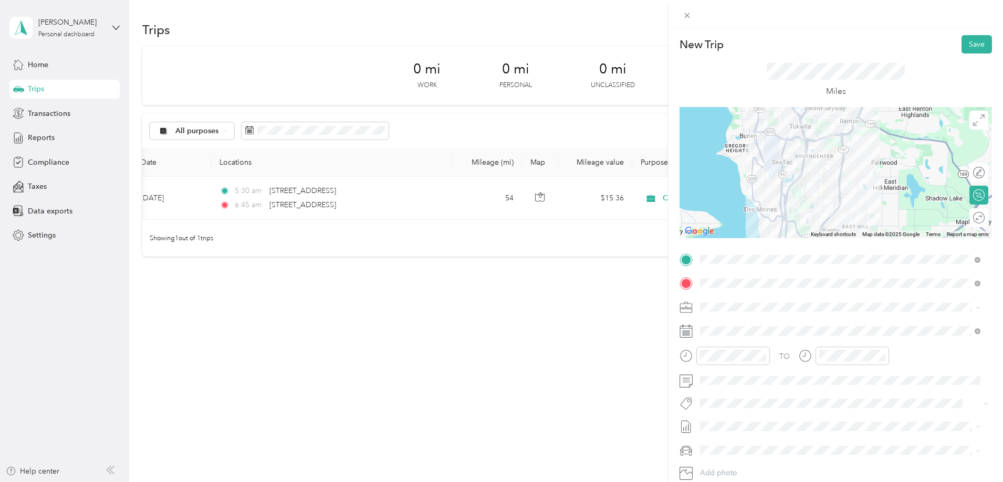
click at [831, 190] on div at bounding box center [835, 172] width 312 height 131
click at [978, 308] on icon at bounding box center [977, 308] width 5 height 5
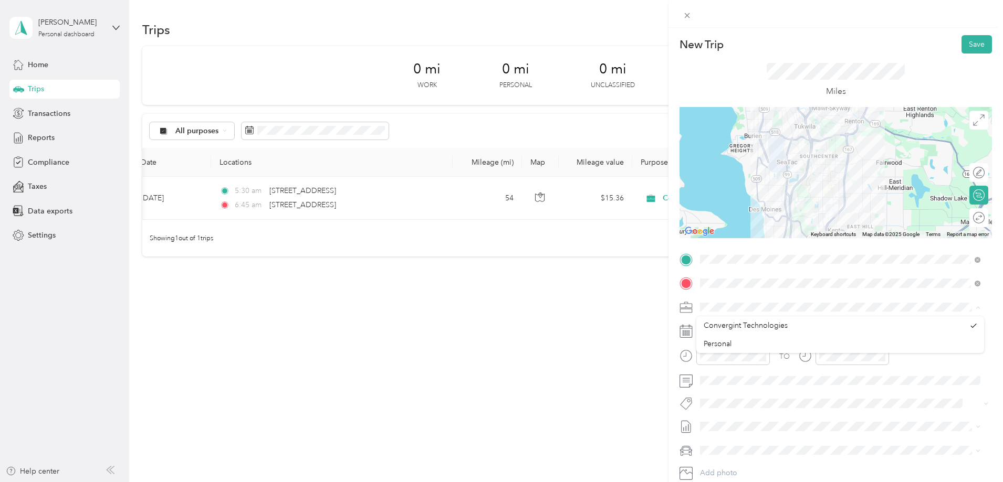
click at [978, 308] on icon at bounding box center [977, 308] width 5 height 5
click at [965, 42] on button "Save" at bounding box center [976, 44] width 30 height 18
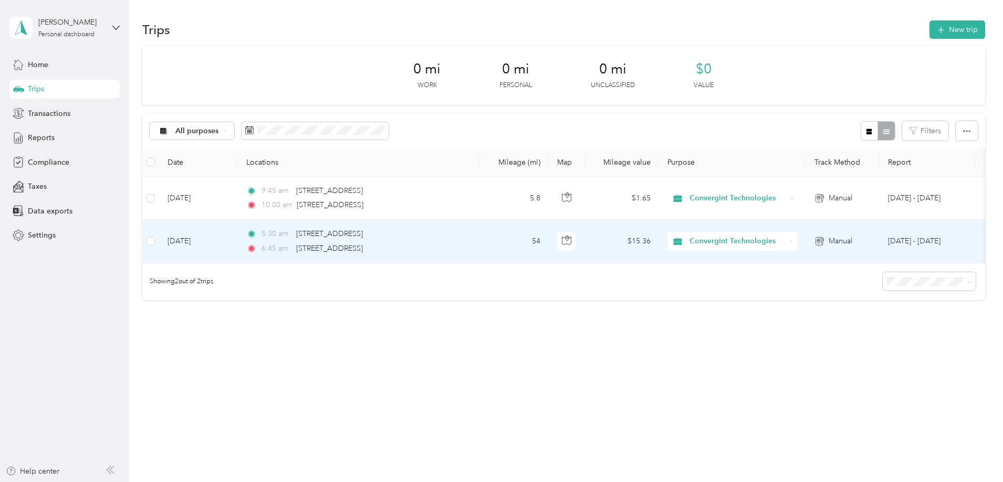
click at [238, 240] on td "Sep 22, 2025" at bounding box center [198, 241] width 79 height 43
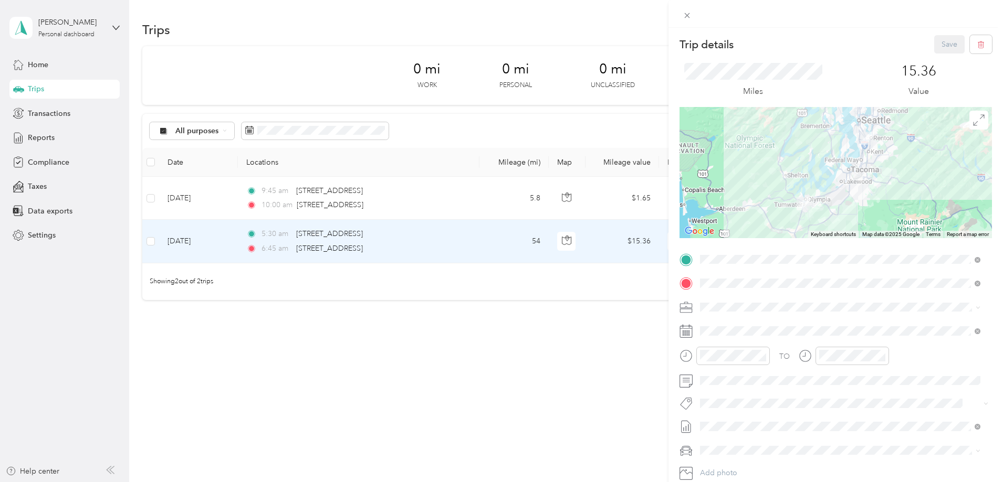
click at [283, 201] on div "Trip details Save This trip cannot be edited because it is either under review,…" at bounding box center [501, 241] width 1003 height 482
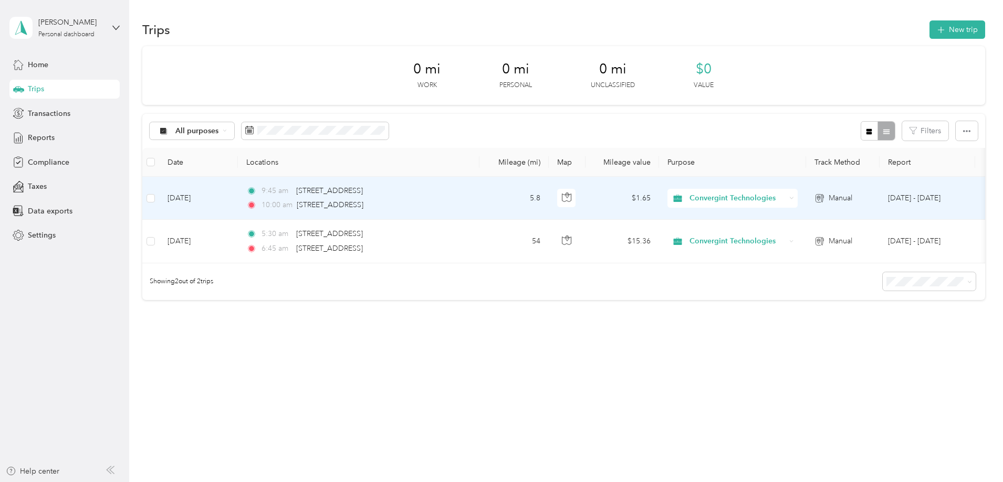
click at [238, 195] on td "Sep 22, 2025" at bounding box center [198, 198] width 79 height 43
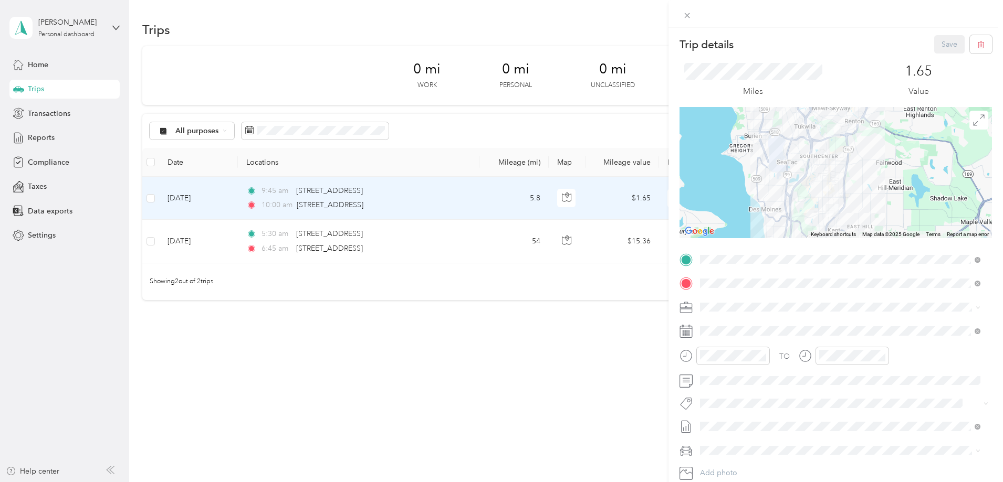
drag, startPoint x: 251, startPoint y: 197, endPoint x: 194, endPoint y: 342, distance: 156.3
click at [194, 342] on div "Trip details Save This trip cannot be edited because it is either under review,…" at bounding box center [501, 241] width 1003 height 482
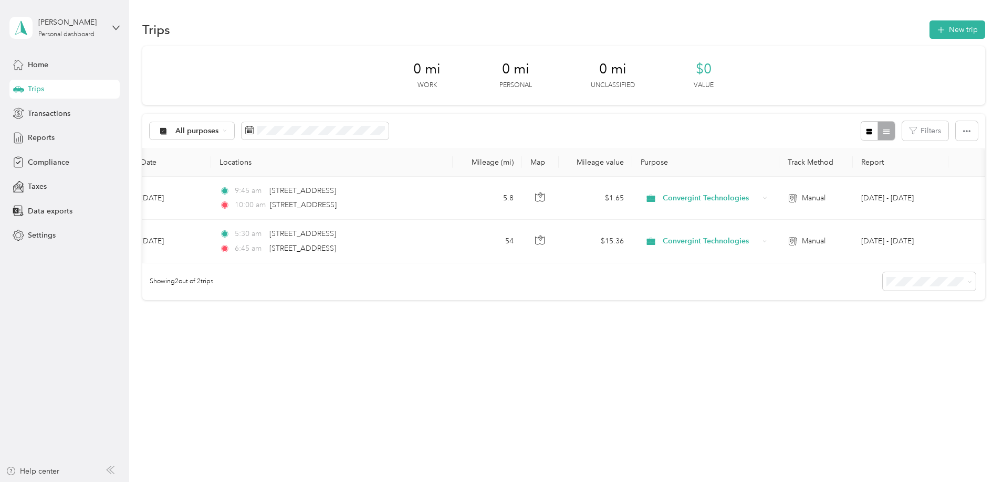
scroll to position [0, 163]
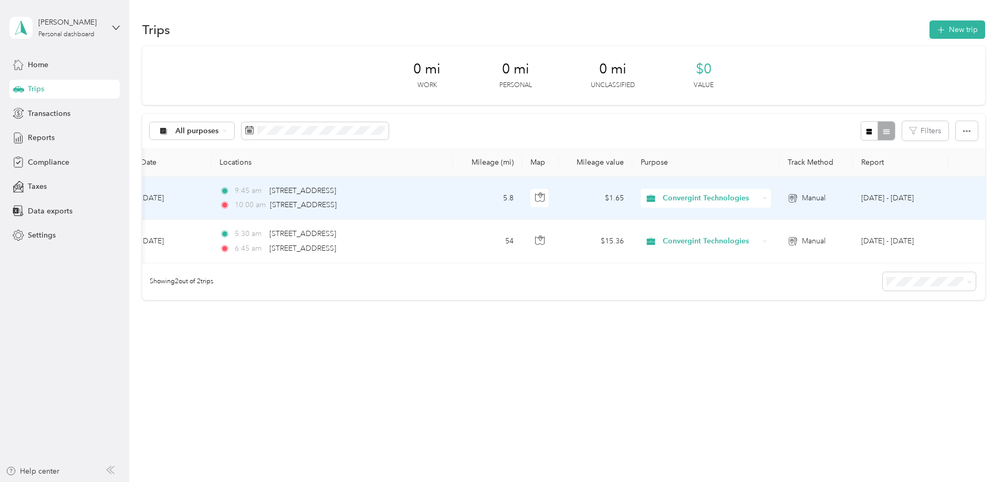
click at [948, 191] on td at bounding box center [966, 198] width 37 height 43
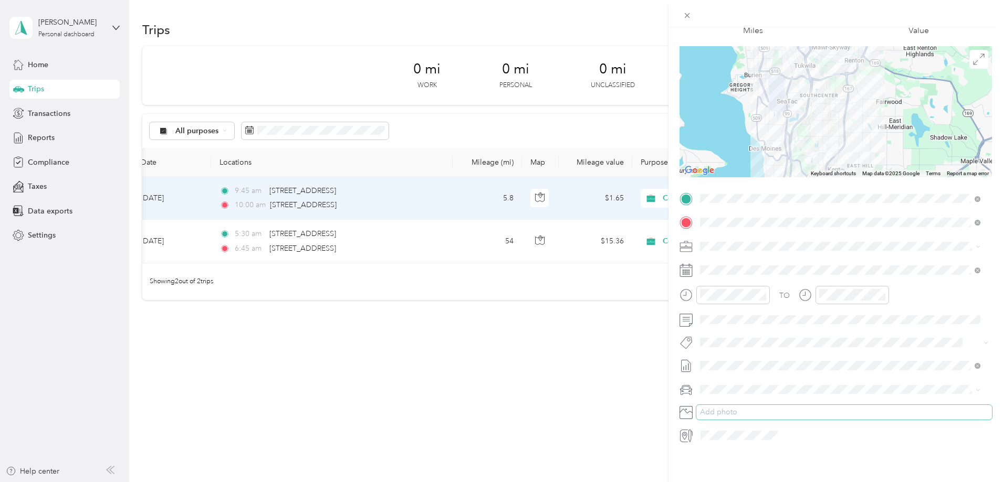
scroll to position [69, 0]
drag, startPoint x: 569, startPoint y: 274, endPoint x: 477, endPoint y: 278, distance: 91.4
click at [477, 278] on div "Trip details Save This trip cannot be edited because it is either under review,…" at bounding box center [501, 241] width 1003 height 482
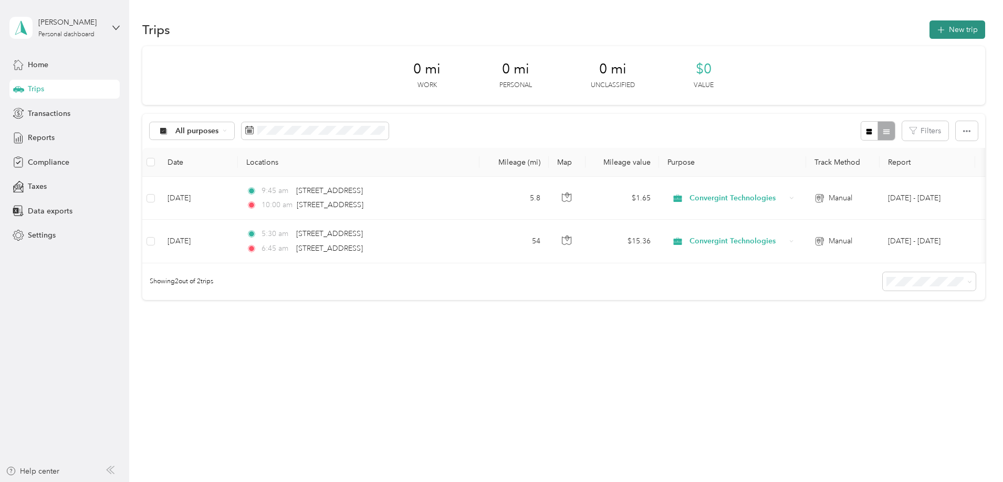
click at [929, 33] on button "New trip" at bounding box center [957, 29] width 56 height 18
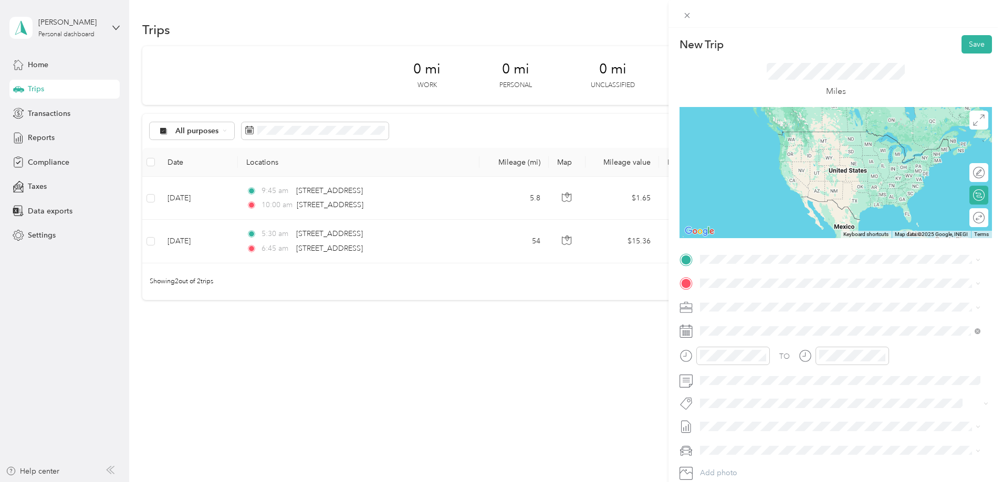
click at [749, 300] on span "7810 South 228th Street Kent, Washington 98032, United States" at bounding box center [772, 295] width 105 height 9
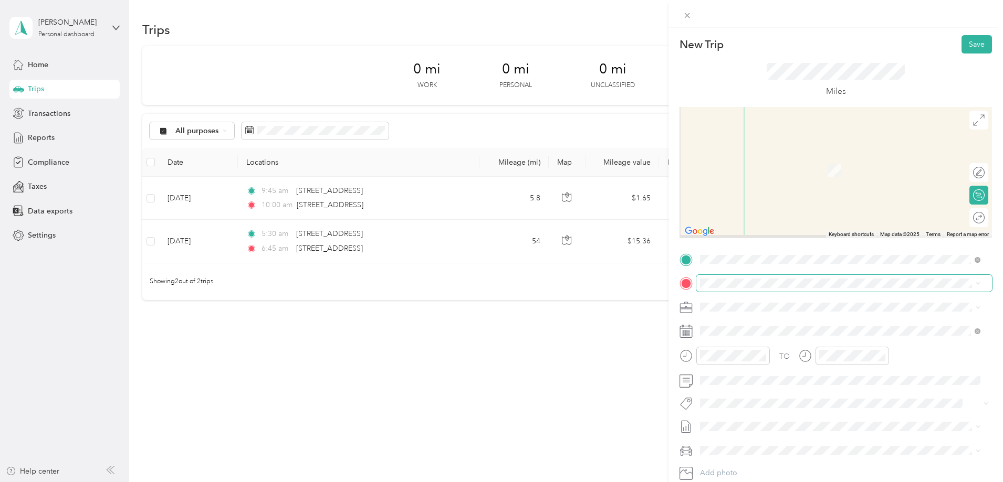
click at [732, 278] on span at bounding box center [844, 283] width 296 height 17
click at [753, 326] on div "1100 Oakesdale Avenue Southwest Renton, Washington 98057, United States" at bounding box center [839, 319] width 273 height 14
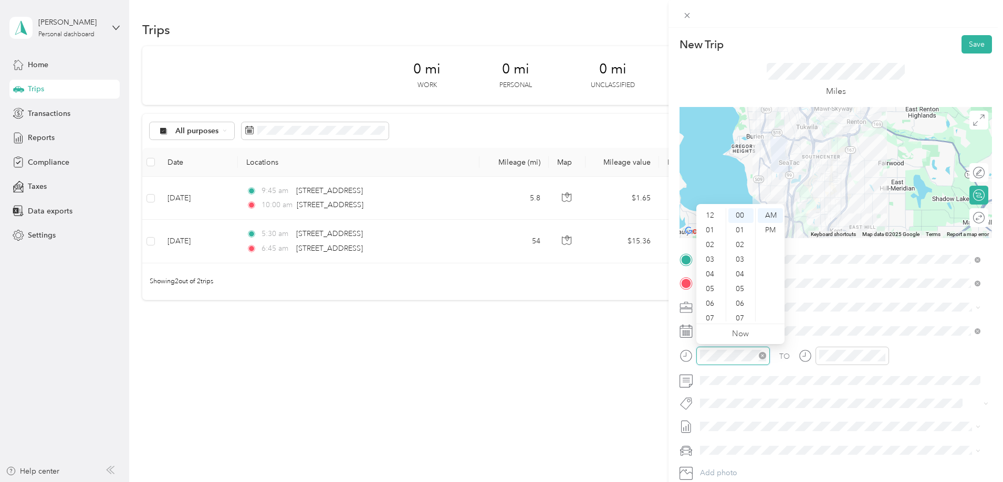
scroll to position [63, 0]
click at [713, 312] on div "11" at bounding box center [710, 314] width 25 height 15
click at [802, 369] on div at bounding box center [843, 360] width 90 height 26
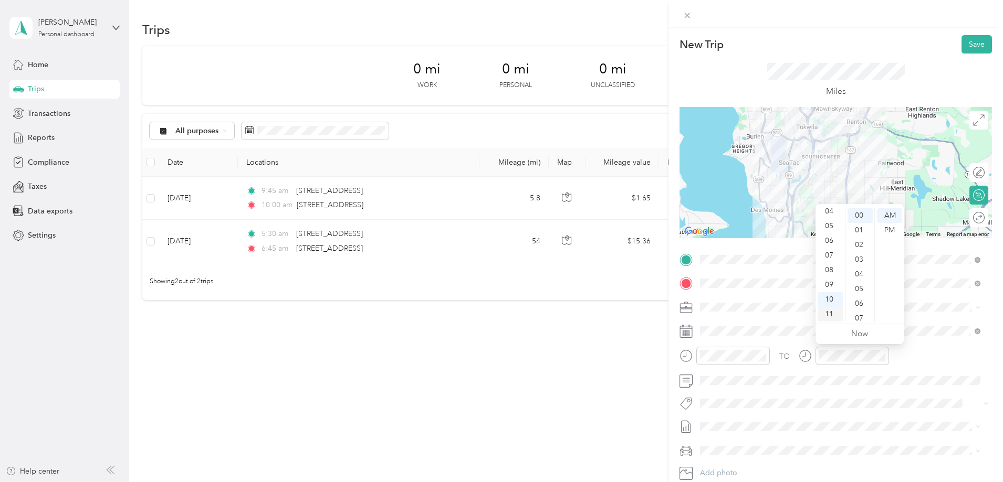
click at [828, 312] on div "11" at bounding box center [829, 314] width 25 height 15
click at [858, 280] on div "15" at bounding box center [859, 278] width 25 height 15
click at [816, 418] on div "TO Add photo" at bounding box center [835, 378] width 312 height 254
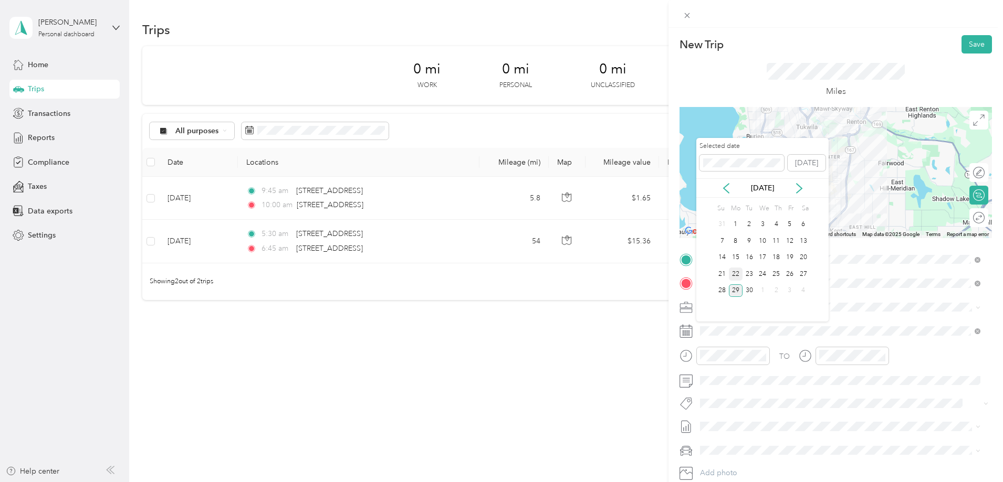
click at [735, 276] on div "22" at bounding box center [736, 274] width 14 height 13
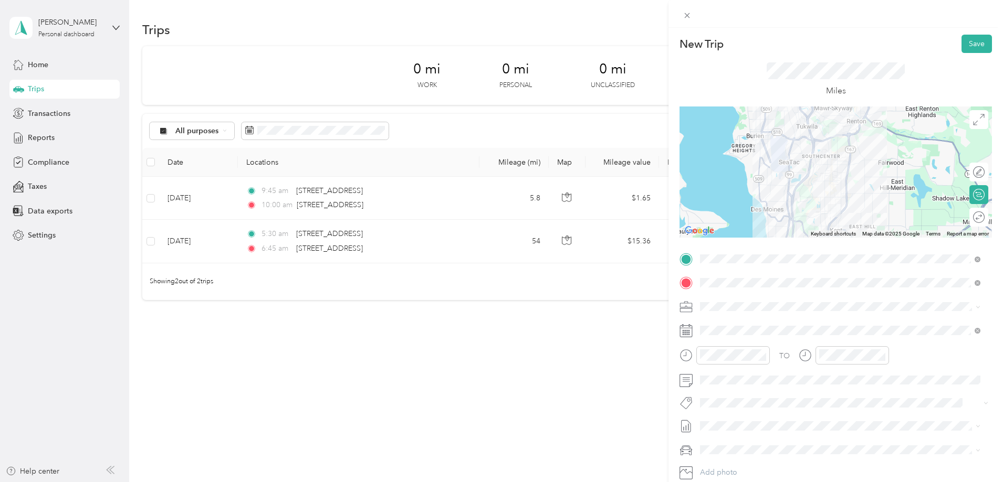
scroll to position [0, 0]
click at [835, 171] on div at bounding box center [835, 172] width 312 height 131
click at [964, 53] on button "Save" at bounding box center [976, 44] width 30 height 18
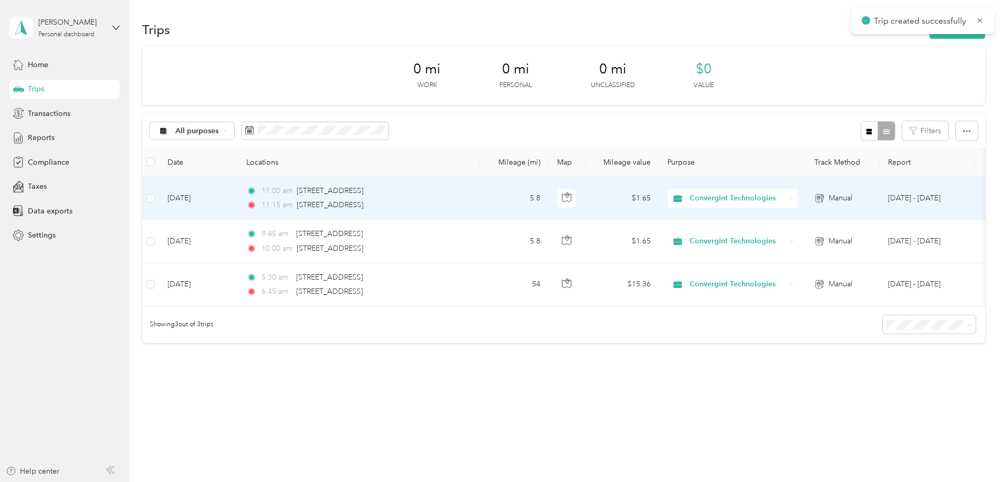
scroll to position [14, 0]
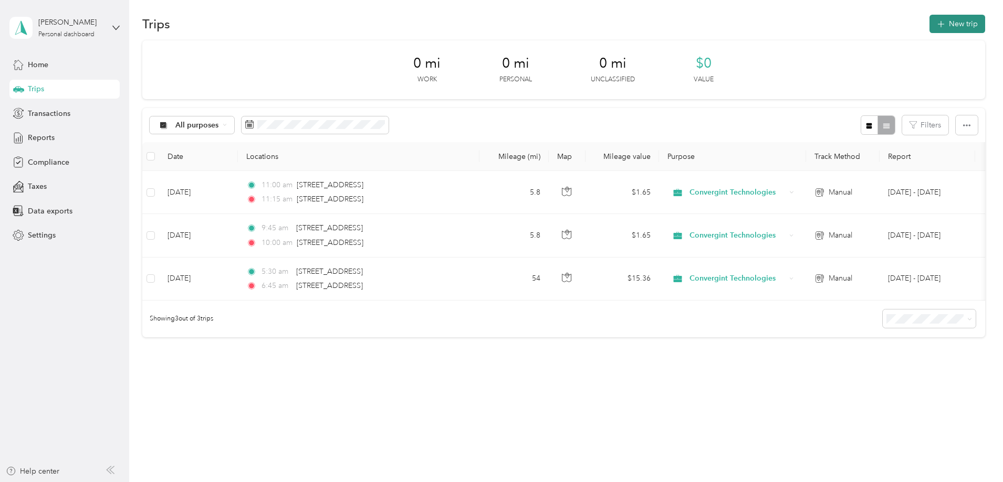
click at [929, 15] on button "New trip" at bounding box center [957, 24] width 56 height 18
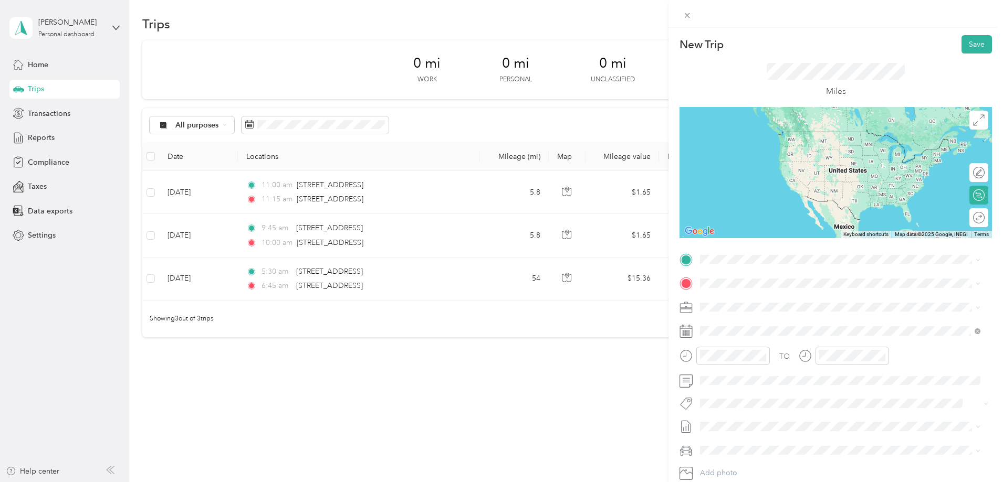
click at [765, 301] on span "1100 Oakesdale Avenue Southwest Renton, Washington 98057, United States" at bounding box center [772, 295] width 105 height 9
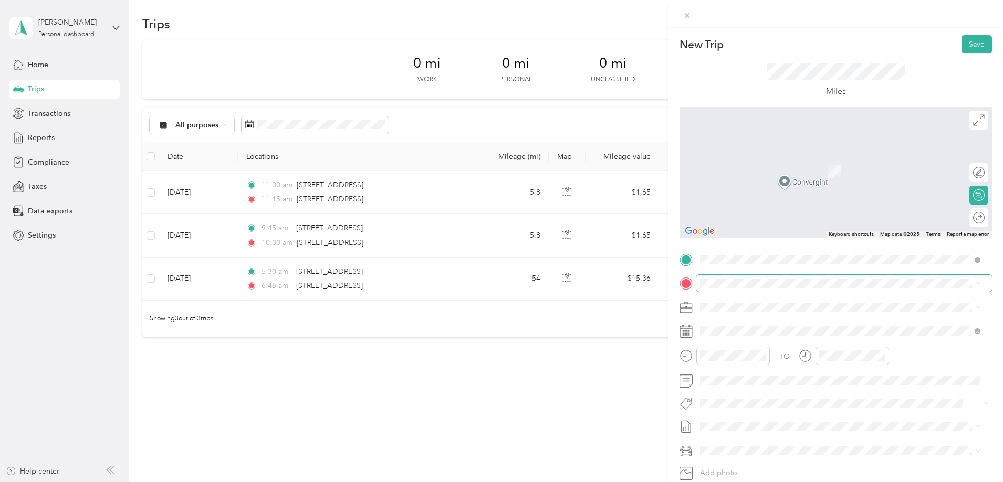
click at [745, 289] on span at bounding box center [844, 283] width 296 height 17
click at [748, 278] on span at bounding box center [844, 283] width 296 height 17
click at [771, 326] on span "301 N Street Southeast Tumwater, Washington 98501, United States" at bounding box center [772, 321] width 105 height 9
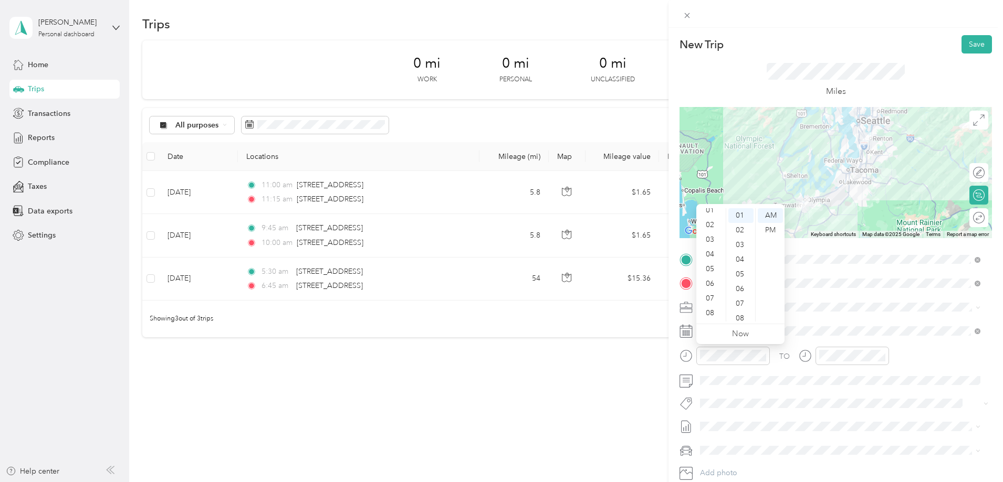
scroll to position [16, 0]
click at [711, 226] on div "02" at bounding box center [710, 229] width 25 height 15
click at [771, 229] on div "PM" at bounding box center [770, 230] width 25 height 15
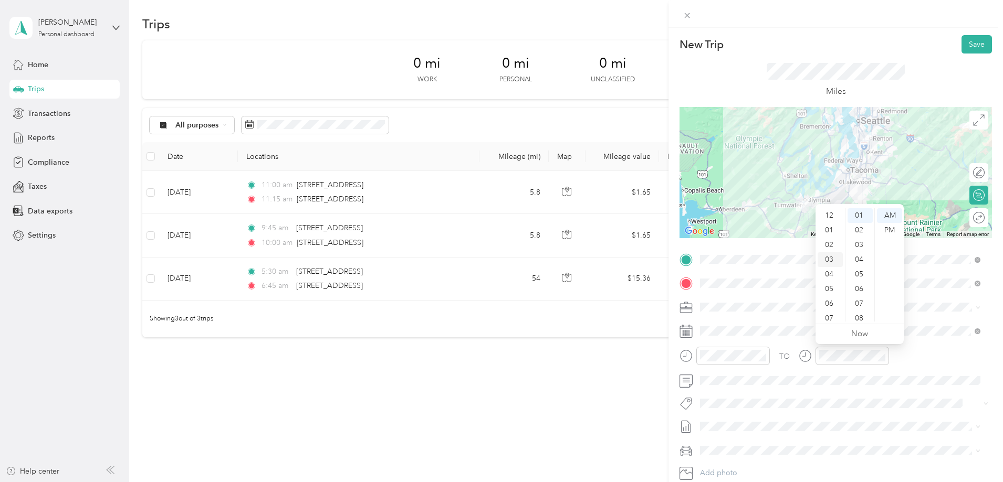
click at [827, 258] on div "03" at bounding box center [829, 260] width 25 height 15
click at [861, 287] on div "30" at bounding box center [859, 289] width 25 height 15
click at [890, 225] on div "PM" at bounding box center [889, 230] width 25 height 15
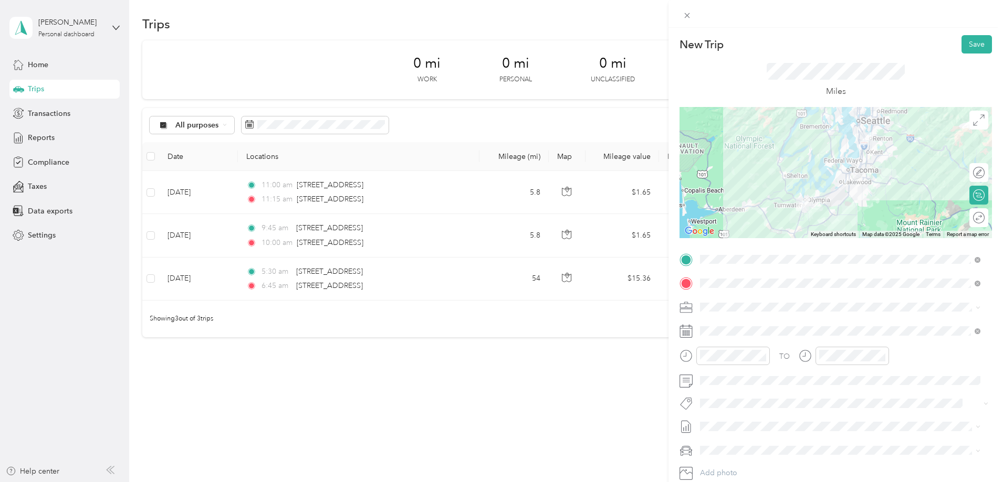
click at [939, 367] on div "TO" at bounding box center [835, 360] width 312 height 26
click at [969, 45] on button "Save" at bounding box center [976, 44] width 30 height 18
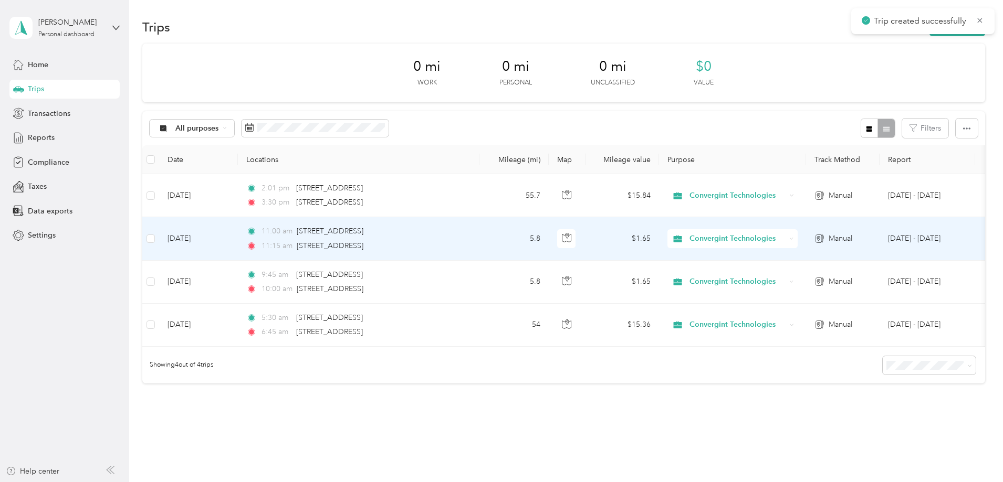
scroll to position [0, 0]
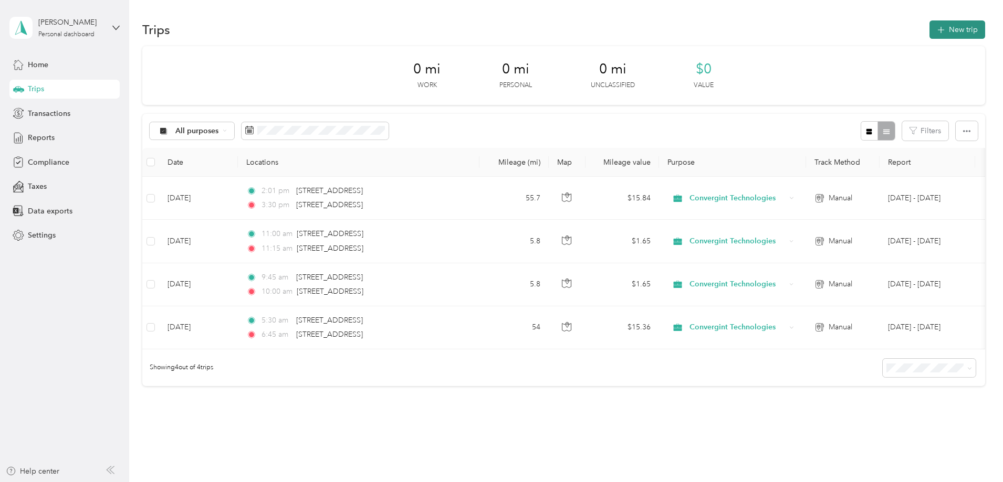
click at [929, 33] on button "New trip" at bounding box center [957, 29] width 56 height 18
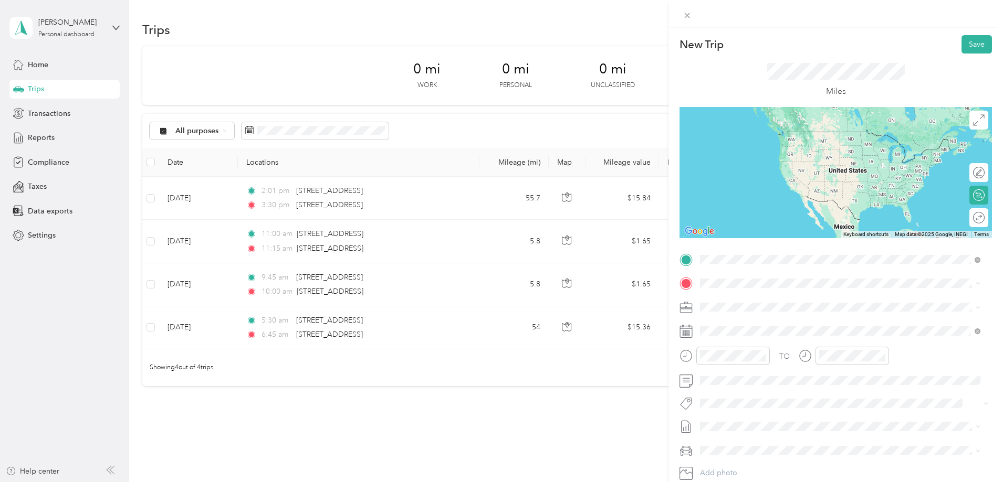
click at [757, 296] on span "301 N Street Southeast Tumwater, Washington 98501, United States" at bounding box center [772, 297] width 105 height 9
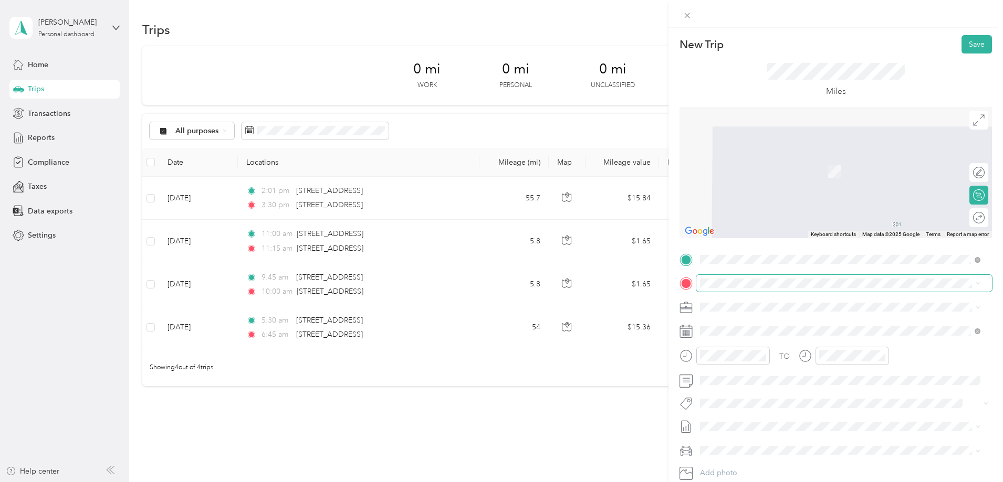
click at [745, 288] on span at bounding box center [844, 283] width 296 height 17
click at [776, 324] on span "1100 Oakesdale Avenue Southwest Renton, Washington 98057, United States" at bounding box center [772, 321] width 105 height 9
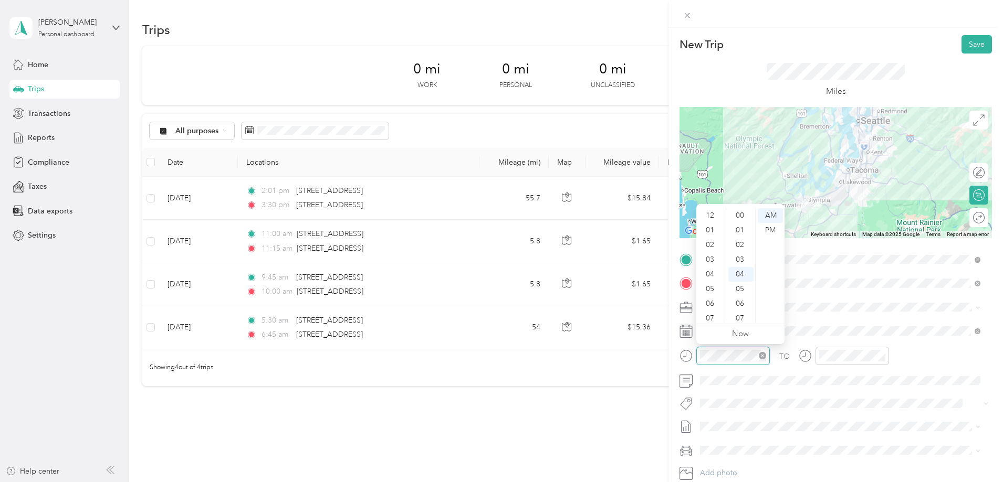
scroll to position [63, 0]
click at [707, 239] on div "06" at bounding box center [710, 241] width 25 height 15
click at [843, 362] on div at bounding box center [851, 356] width 73 height 18
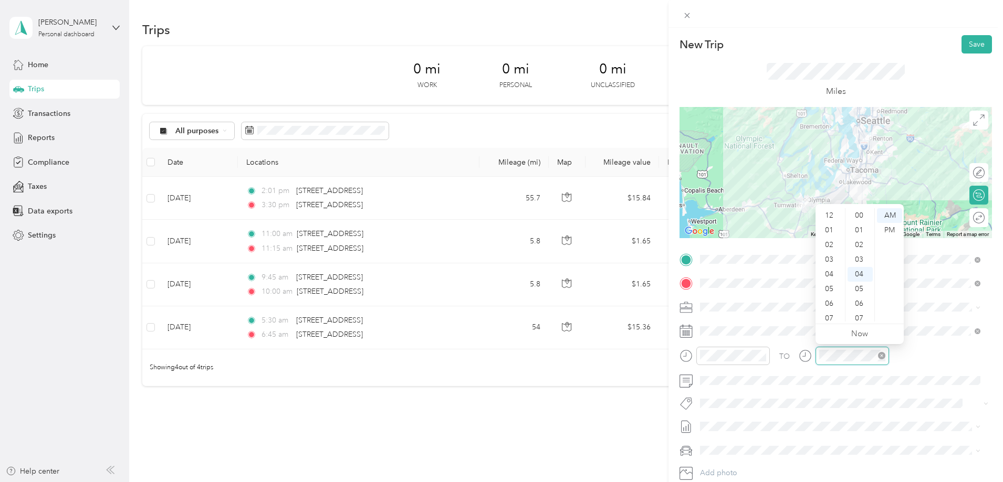
scroll to position [59, 0]
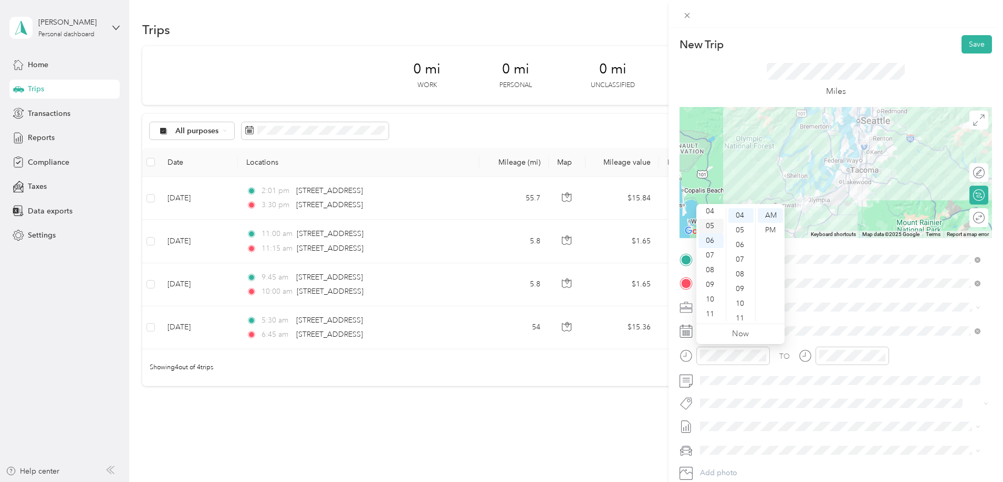
click at [708, 225] on div "05" at bounding box center [710, 226] width 25 height 15
click at [736, 231] on div "30" at bounding box center [740, 230] width 25 height 15
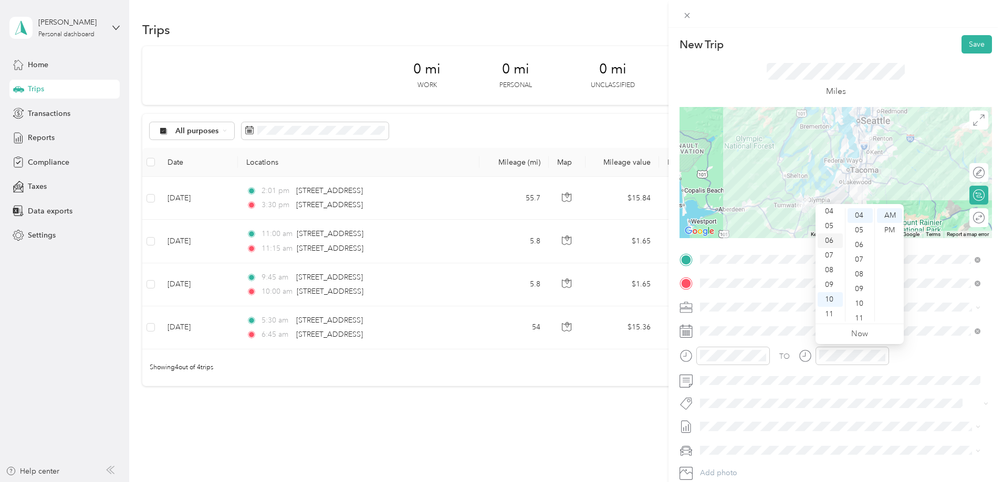
click at [830, 242] on div "06" at bounding box center [829, 241] width 25 height 15
click at [861, 244] on div "45" at bounding box center [859, 241] width 25 height 15
click at [920, 387] on span at bounding box center [844, 381] width 296 height 17
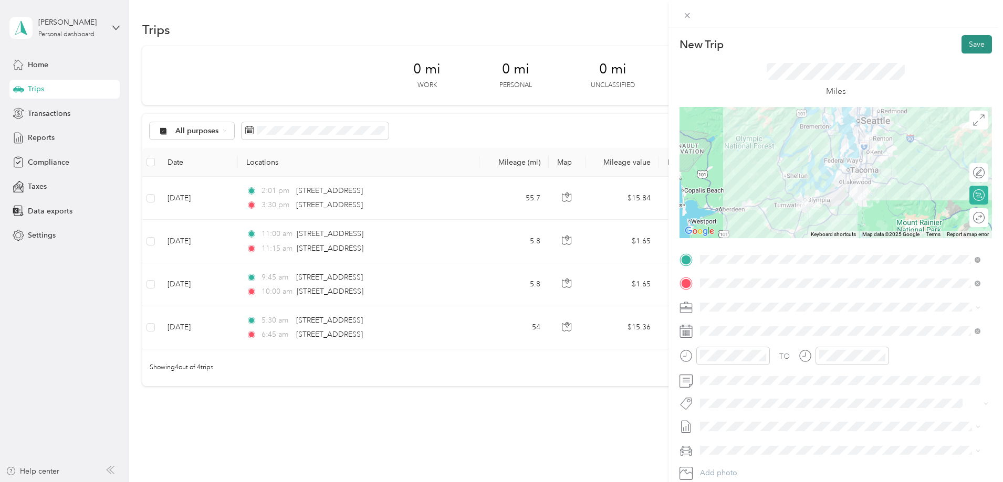
click at [969, 46] on button "Save" at bounding box center [976, 44] width 30 height 18
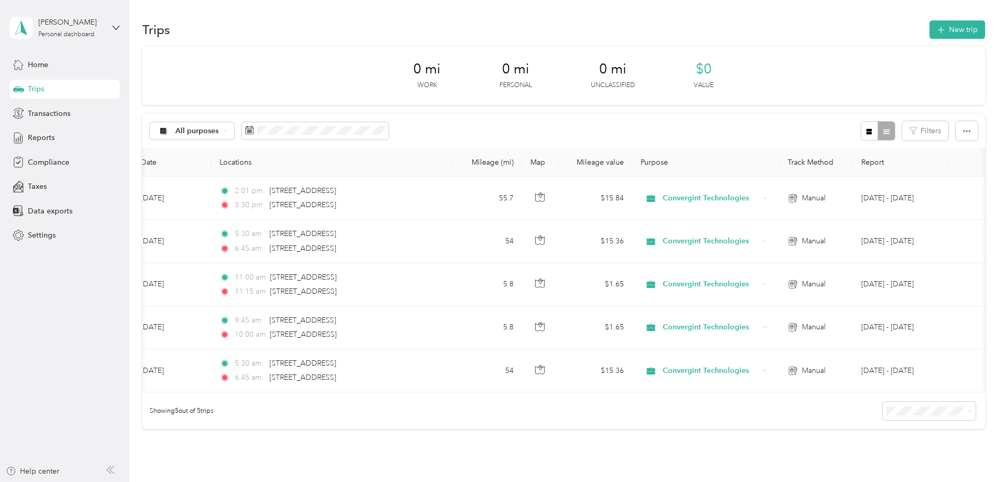
scroll to position [0, 170]
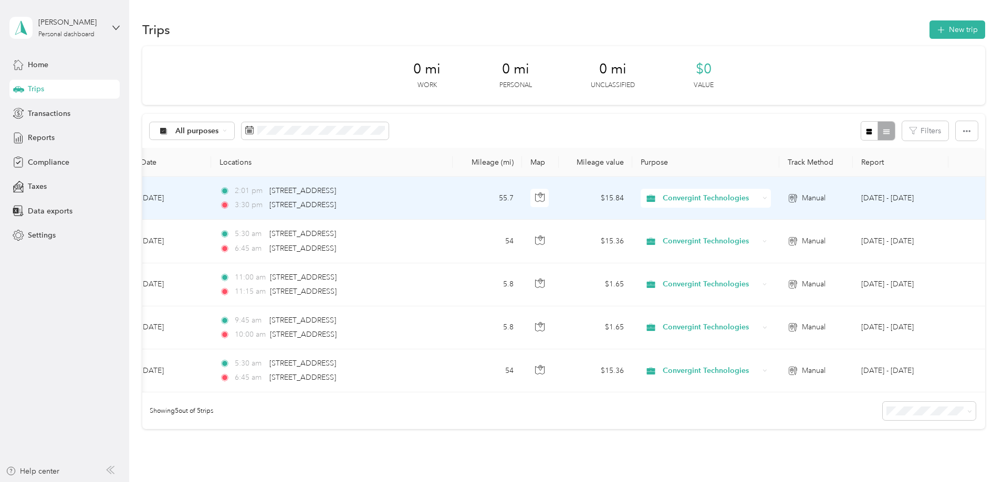
click at [853, 199] on td "Sep 1 - 30, 2025" at bounding box center [901, 198] width 96 height 43
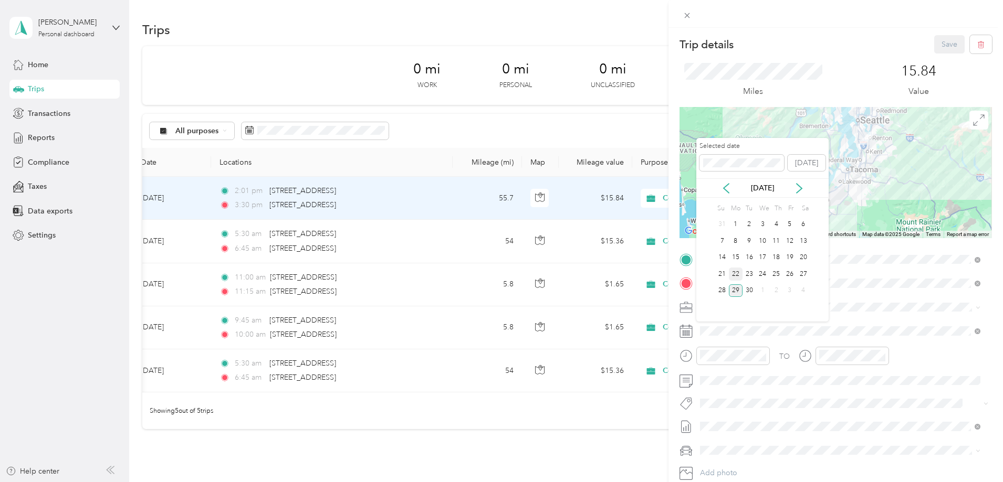
click at [735, 276] on div "22" at bounding box center [736, 274] width 14 height 13
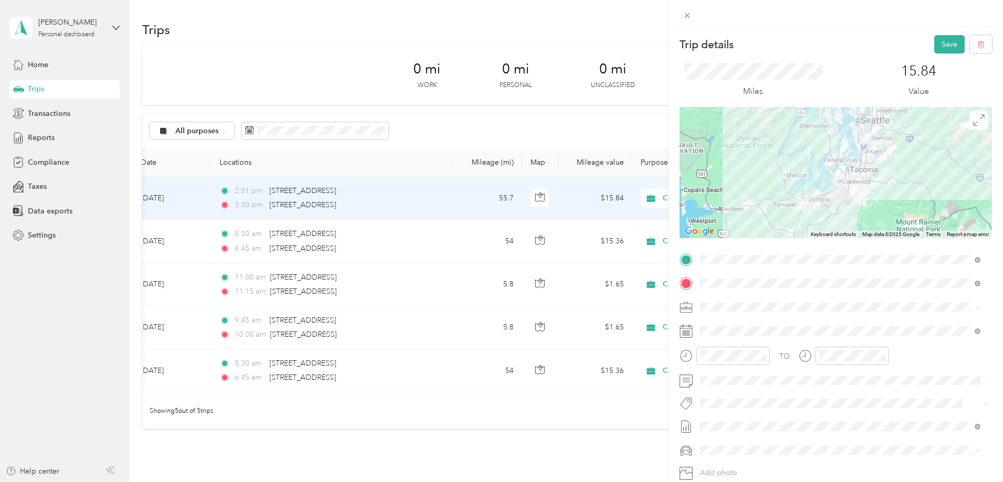
click at [691, 334] on icon at bounding box center [685, 331] width 13 height 13
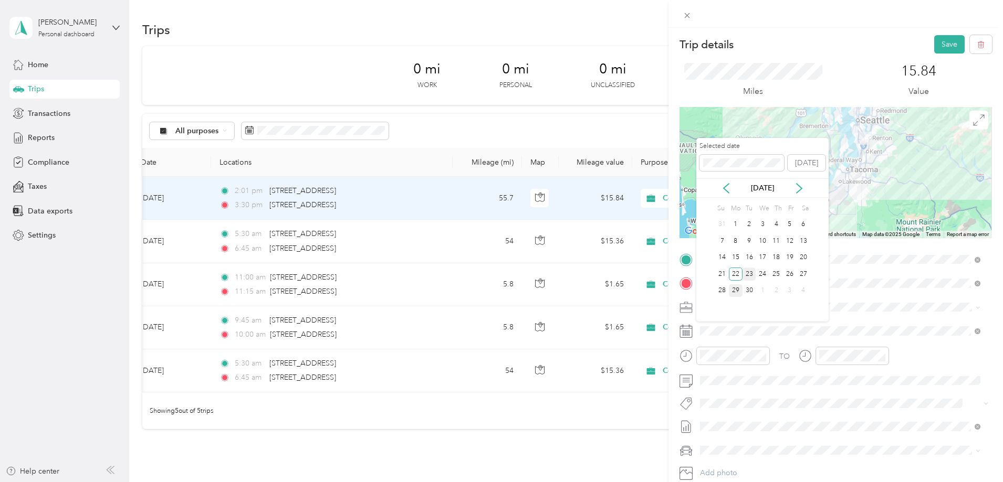
click at [752, 272] on div "23" at bounding box center [749, 274] width 14 height 13
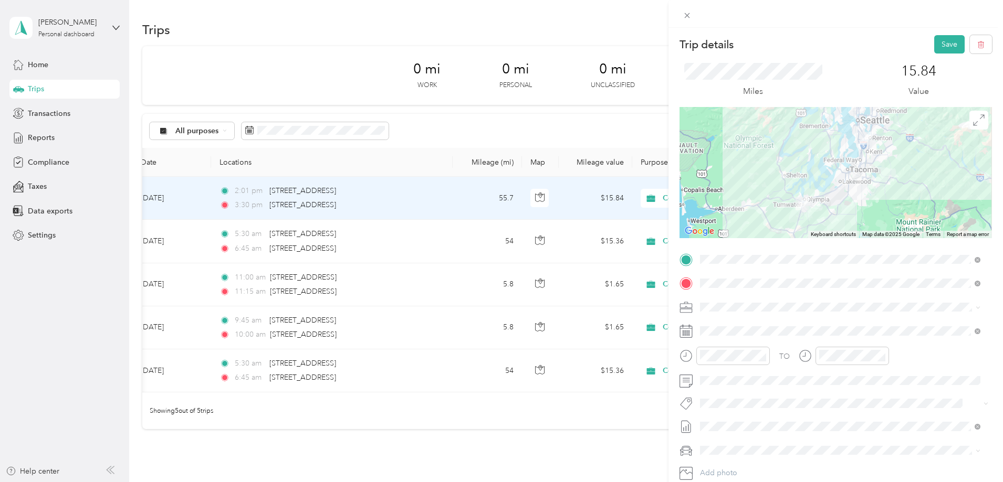
drag, startPoint x: 585, startPoint y: 399, endPoint x: 427, endPoint y: 398, distance: 158.0
click at [427, 398] on div "Trip details Save This trip cannot be edited because it is either under review,…" at bounding box center [501, 241] width 1003 height 482
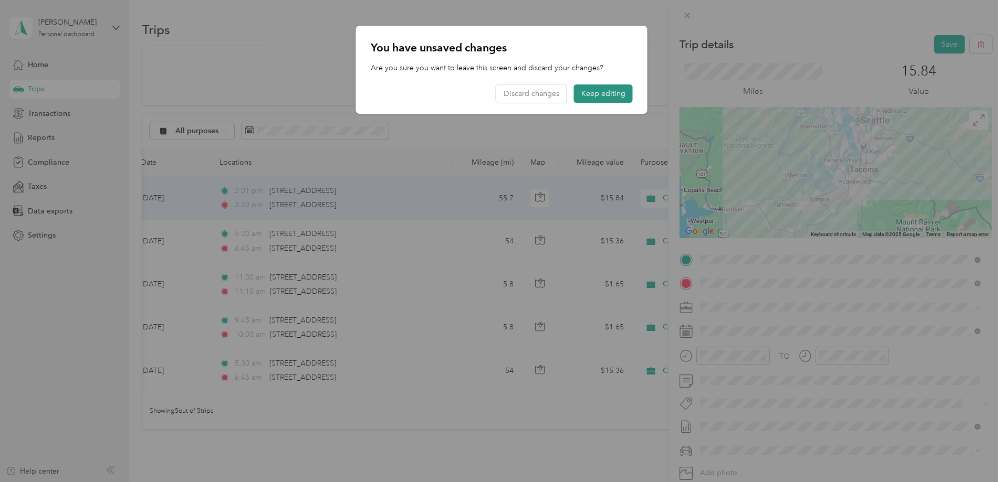
click at [609, 97] on button "Keep editing" at bounding box center [603, 94] width 59 height 18
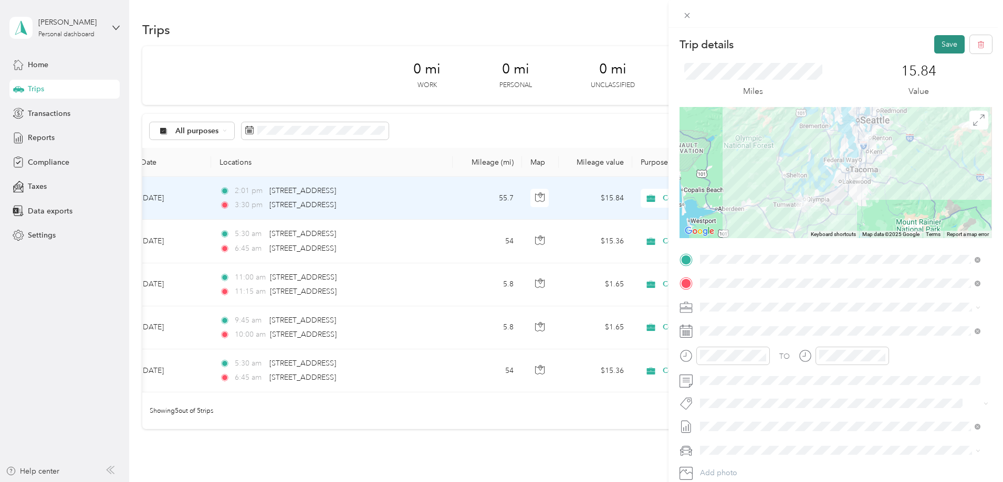
click at [945, 44] on button "Save" at bounding box center [949, 44] width 30 height 18
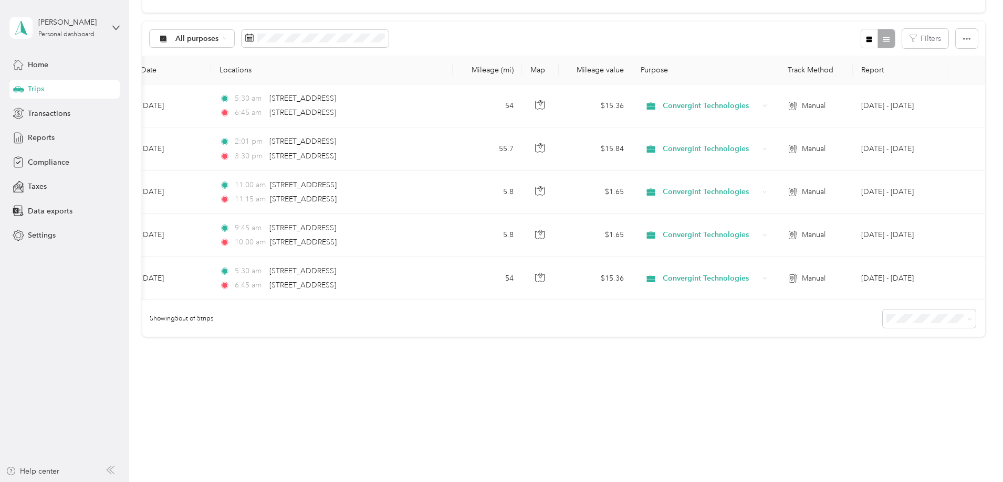
scroll to position [0, 170]
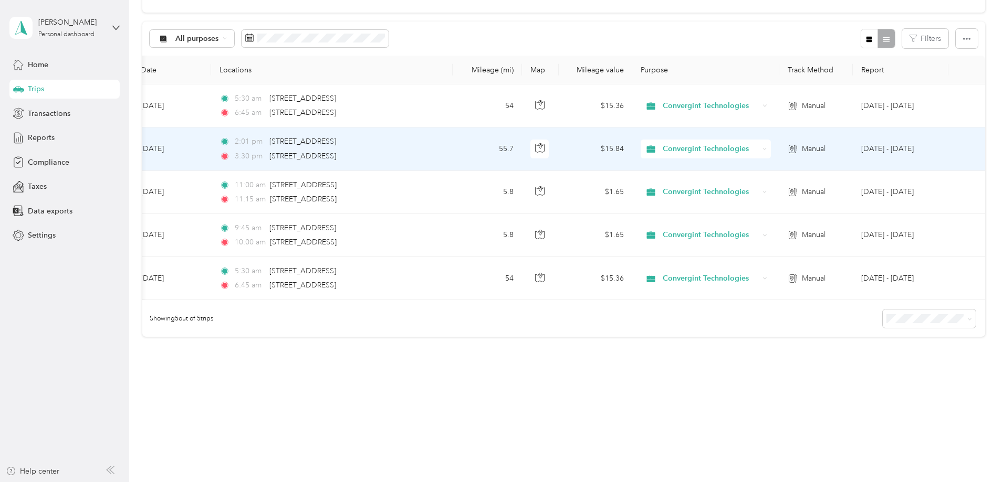
click at [853, 145] on td "Sep 1 - 30, 2025" at bounding box center [901, 149] width 96 height 43
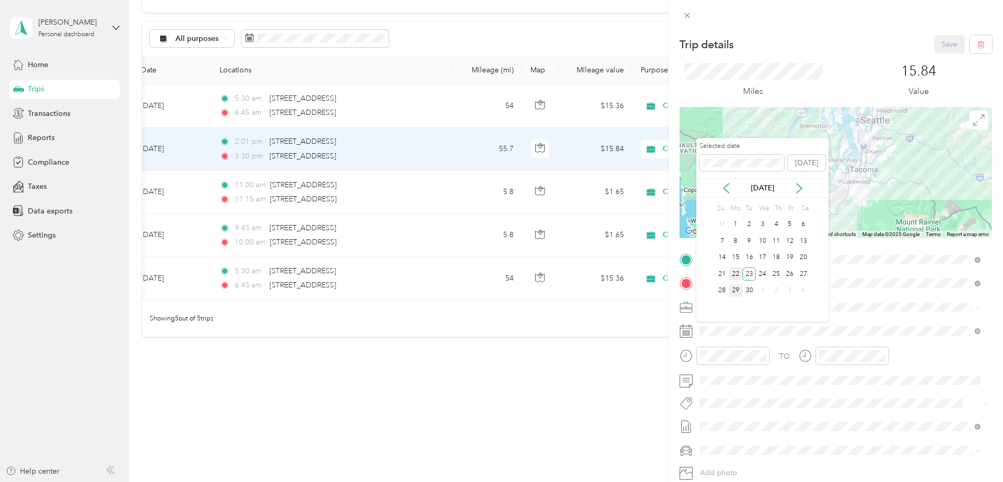
click at [735, 278] on div "22" at bounding box center [736, 274] width 14 height 13
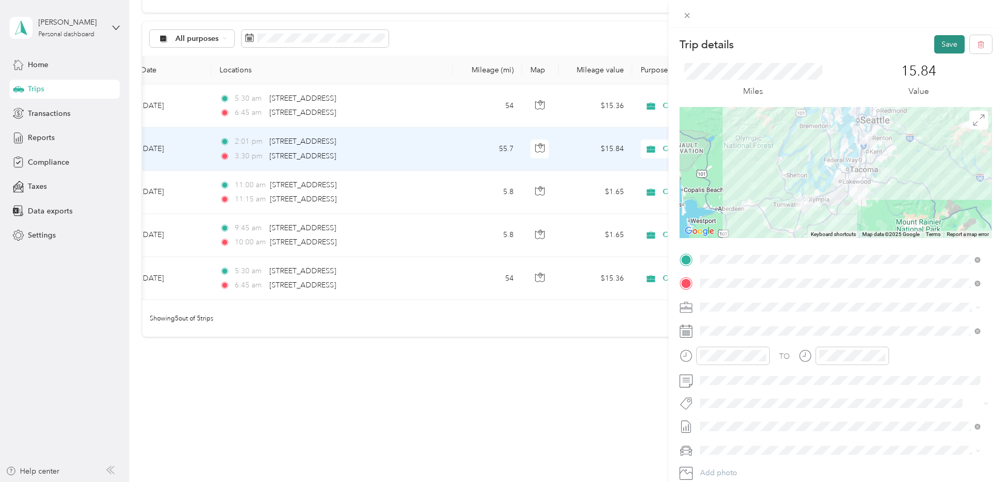
click at [934, 47] on button "Save" at bounding box center [949, 44] width 30 height 18
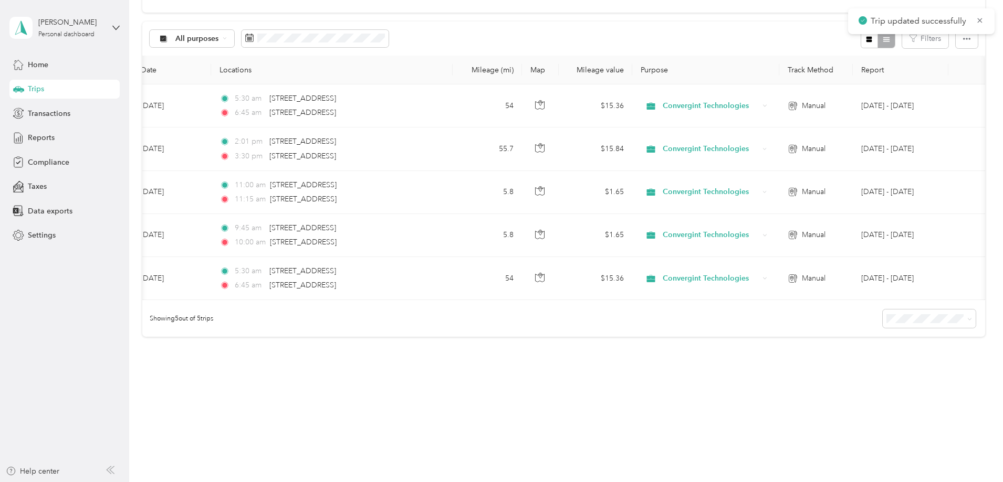
scroll to position [0, 20]
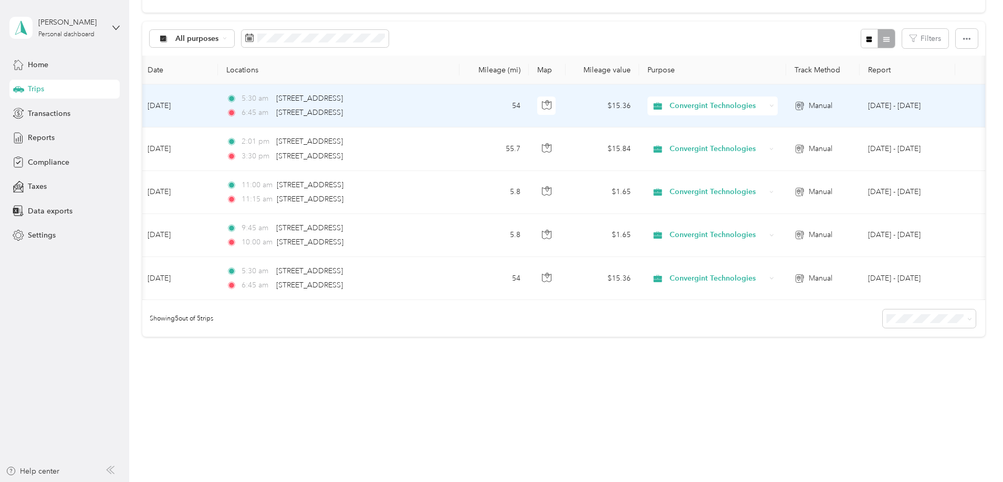
click at [447, 94] on div "5:30 am 301 N Street Southeast, Tumwater" at bounding box center [336, 99] width 220 height 12
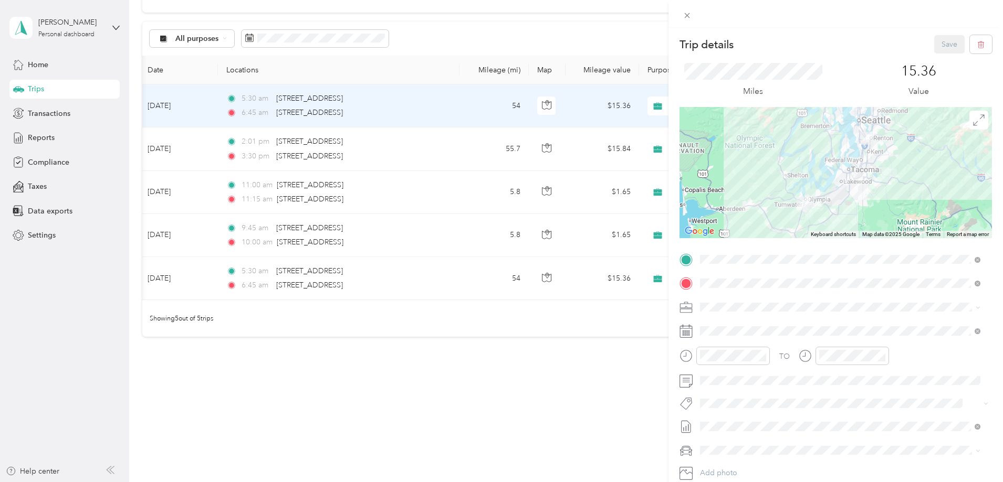
drag, startPoint x: 529, startPoint y: 299, endPoint x: 649, endPoint y: 298, distance: 120.7
click at [650, 295] on div "Trip details Save This trip cannot be edited because it is either under review,…" at bounding box center [501, 241] width 1003 height 482
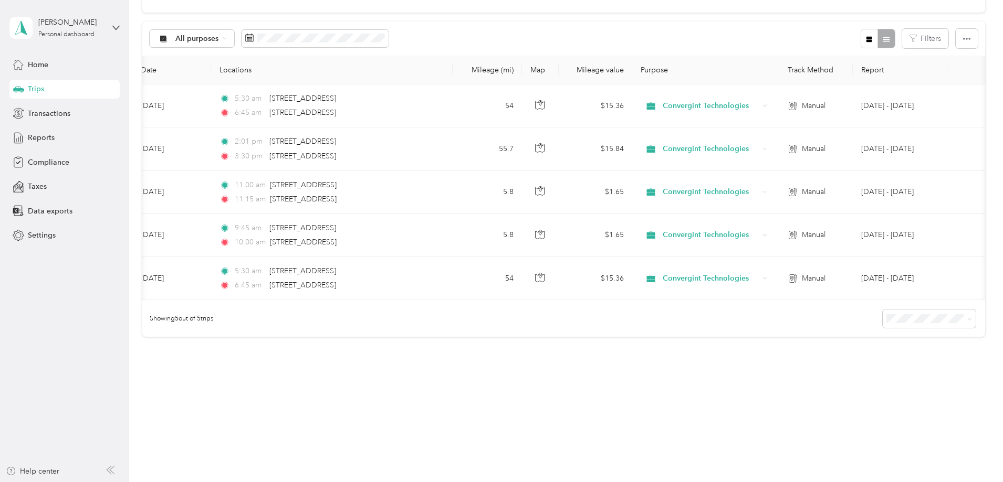
scroll to position [0, 170]
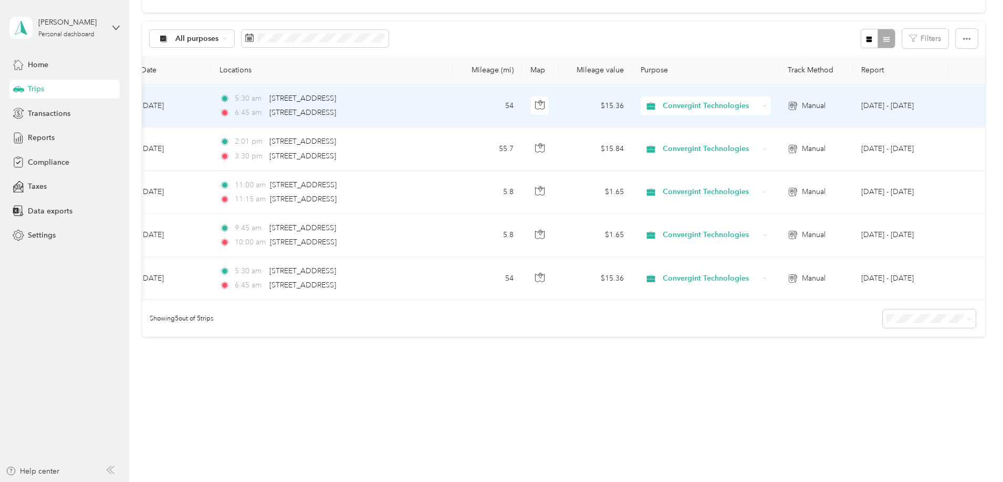
click at [853, 100] on td "Sep 1 - 30, 2025" at bounding box center [901, 106] width 96 height 43
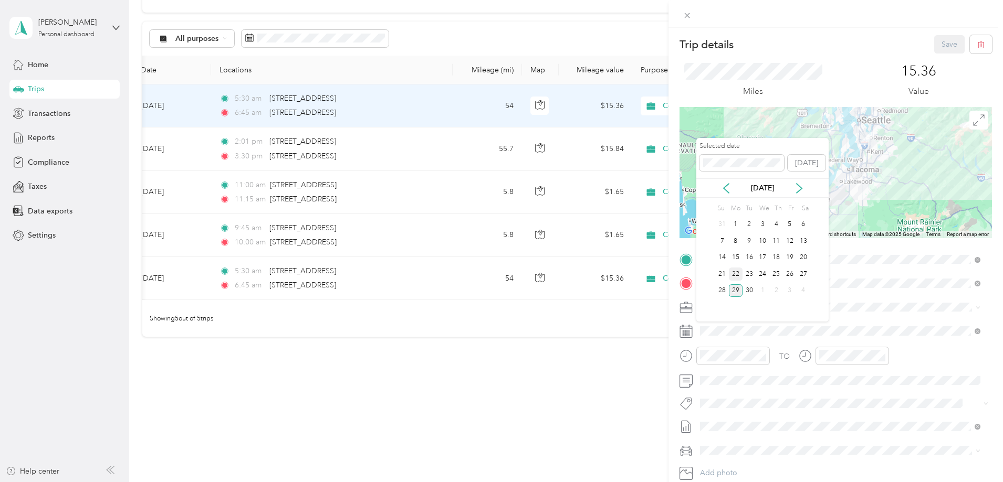
click at [737, 270] on div "22" at bounding box center [736, 274] width 14 height 13
click at [748, 273] on div "23" at bounding box center [749, 274] width 14 height 13
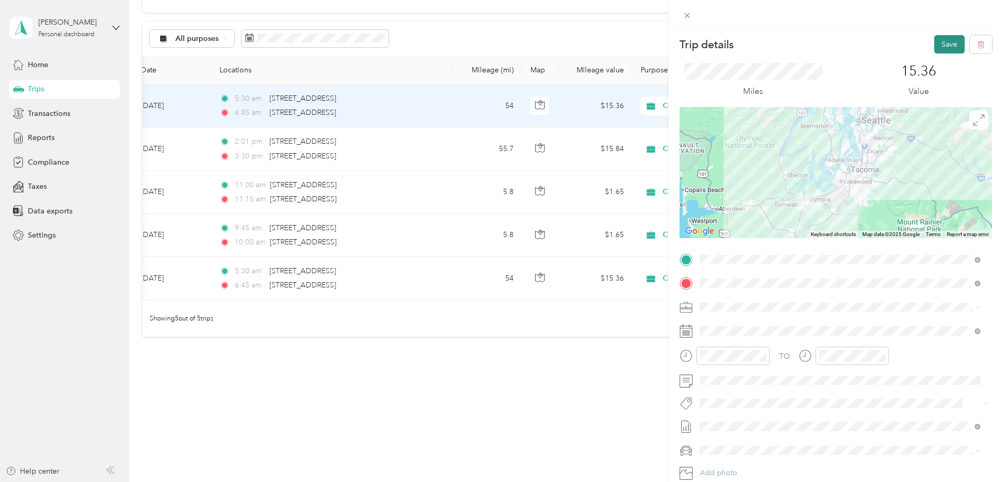
click at [935, 45] on button "Save" at bounding box center [949, 44] width 30 height 18
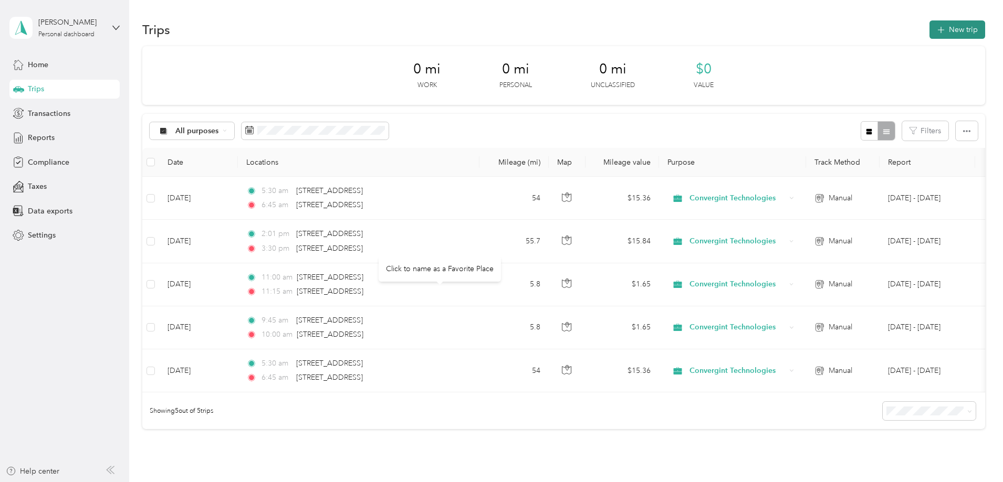
click at [929, 32] on button "New trip" at bounding box center [957, 29] width 56 height 18
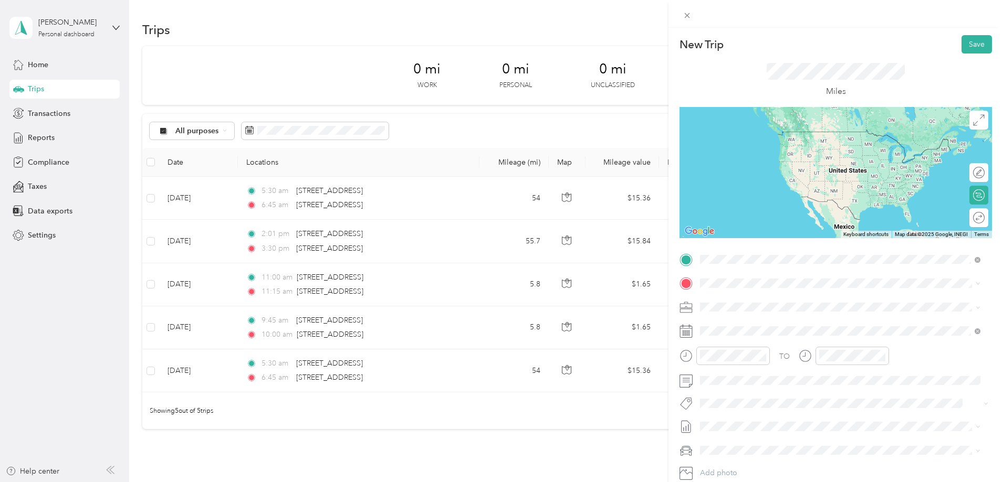
click at [752, 302] on span "1100 Oakesdale Avenue Southwest Renton, Washington 98057, United States" at bounding box center [772, 297] width 105 height 9
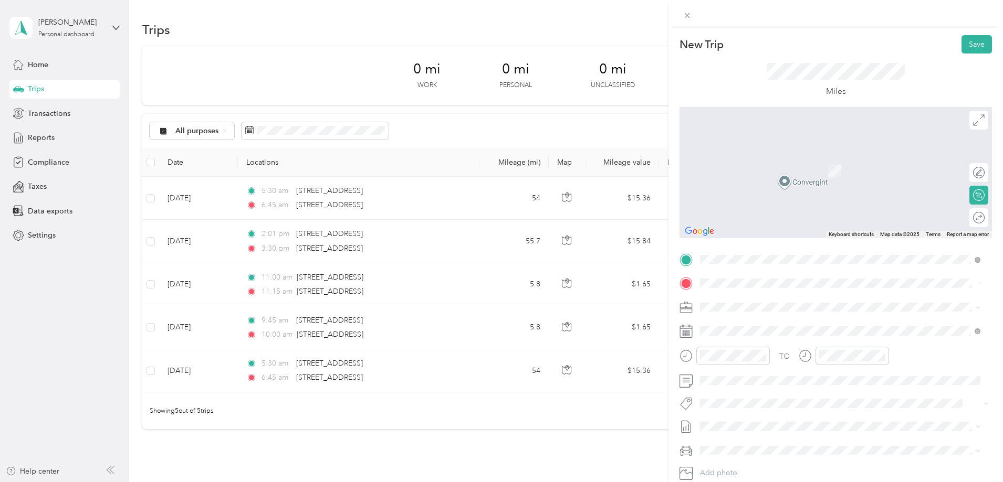
click at [771, 326] on span "301 N Street Southeast Tumwater, Washington 98501, United States" at bounding box center [772, 321] width 105 height 9
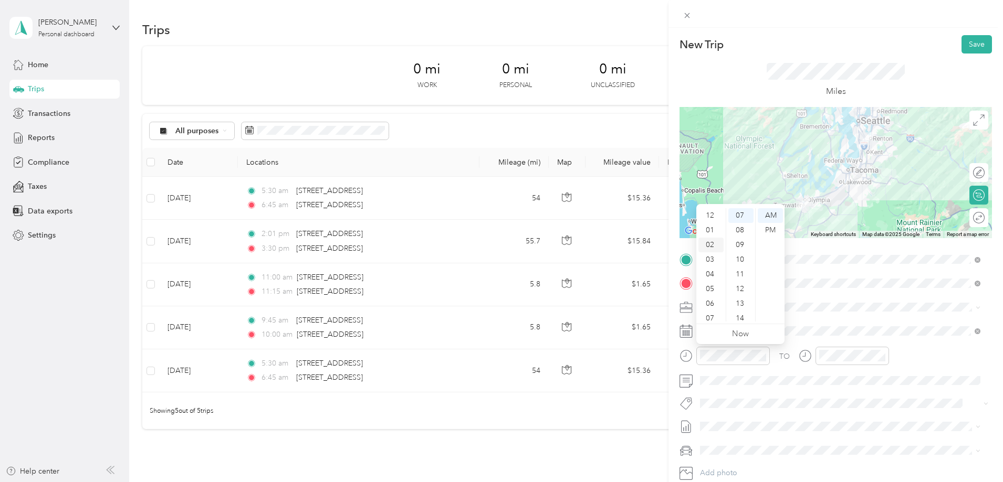
click at [712, 248] on div "02" at bounding box center [710, 245] width 25 height 15
click at [741, 289] on div "30" at bounding box center [740, 291] width 25 height 15
click at [958, 360] on div "TO" at bounding box center [835, 360] width 312 height 26
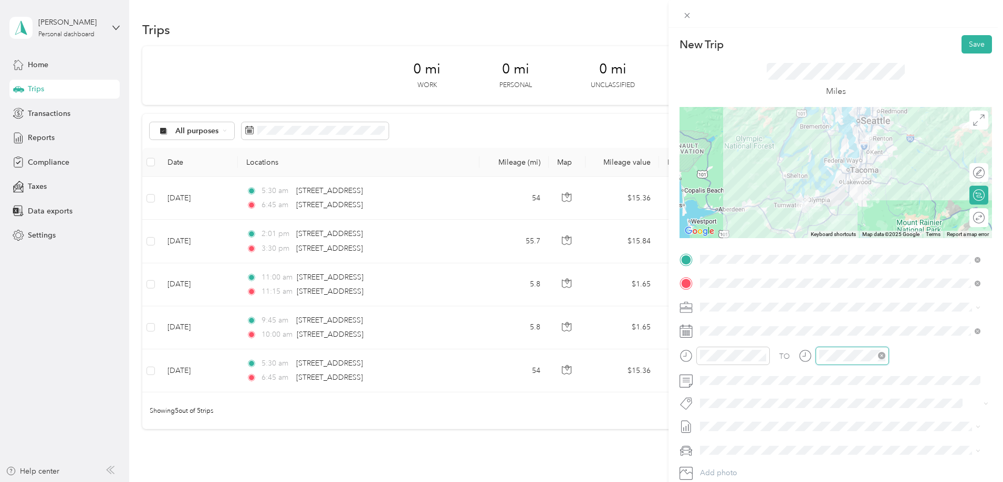
scroll to position [103, 0]
click at [830, 248] on div "03" at bounding box center [829, 249] width 25 height 15
click at [858, 233] on div "30" at bounding box center [859, 239] width 25 height 15
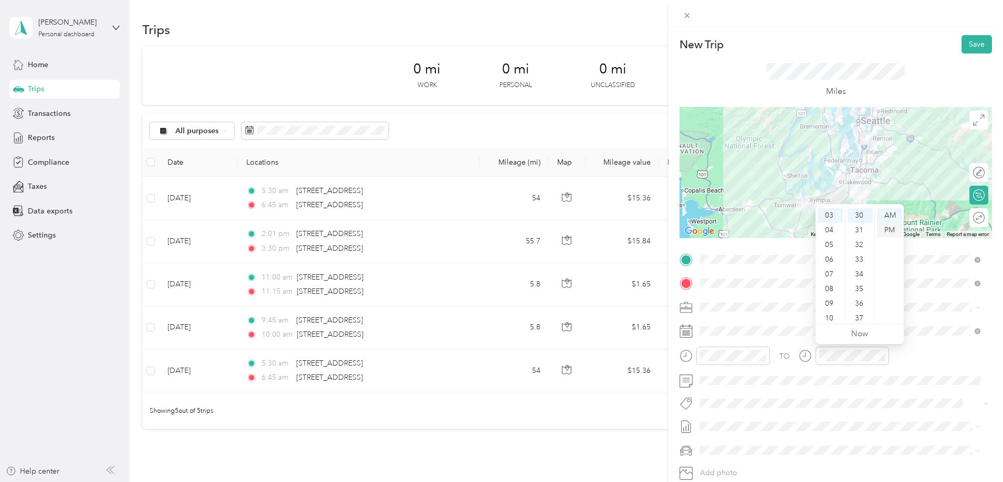
click at [890, 230] on div "PM" at bounding box center [889, 230] width 25 height 15
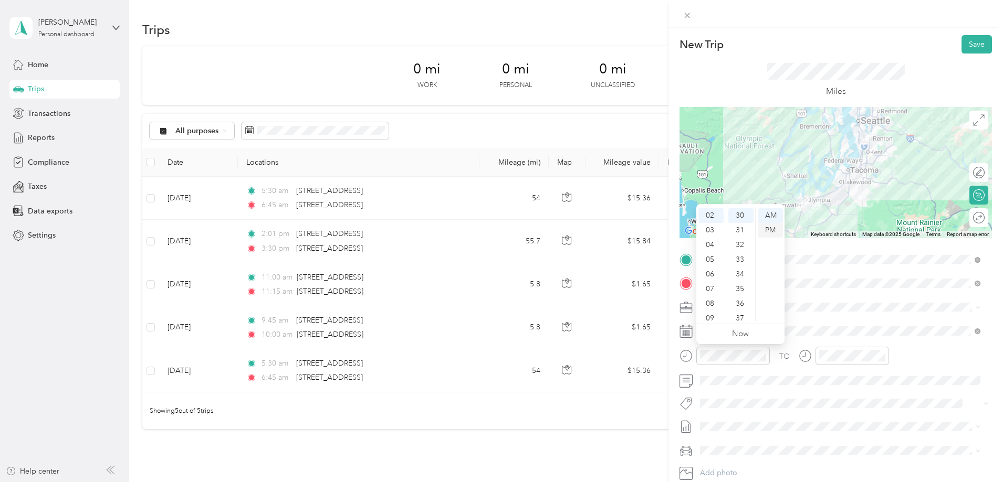
click at [770, 230] on div "PM" at bounding box center [770, 230] width 25 height 15
click at [711, 225] on div "01" at bounding box center [710, 222] width 25 height 15
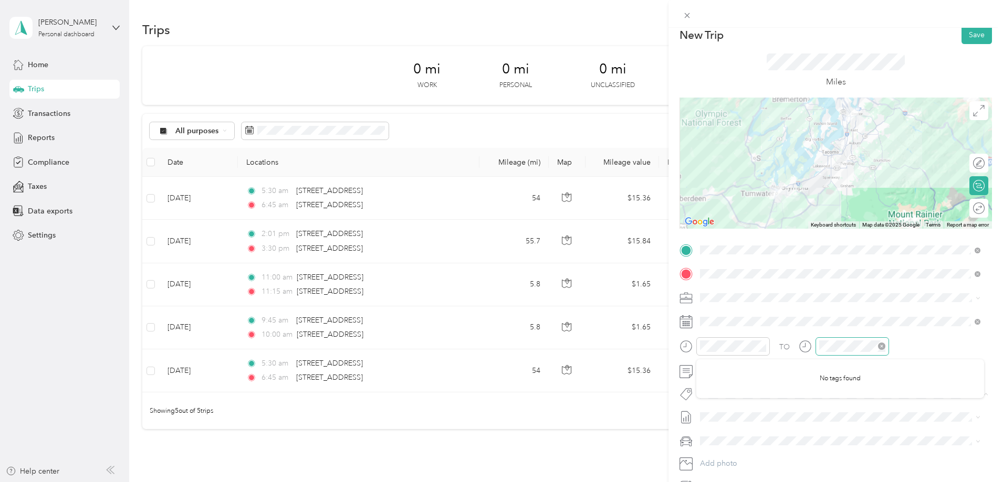
scroll to position [0, 0]
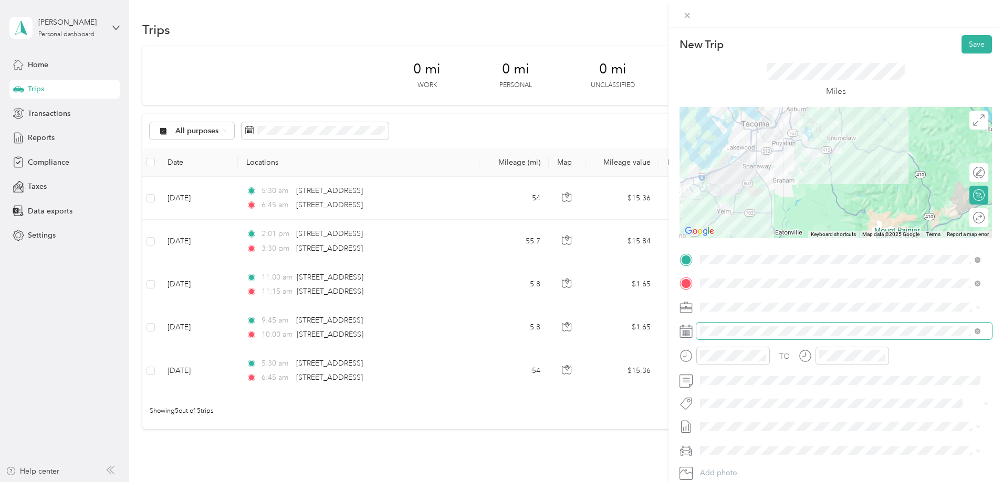
click at [712, 339] on span at bounding box center [844, 331] width 296 height 17
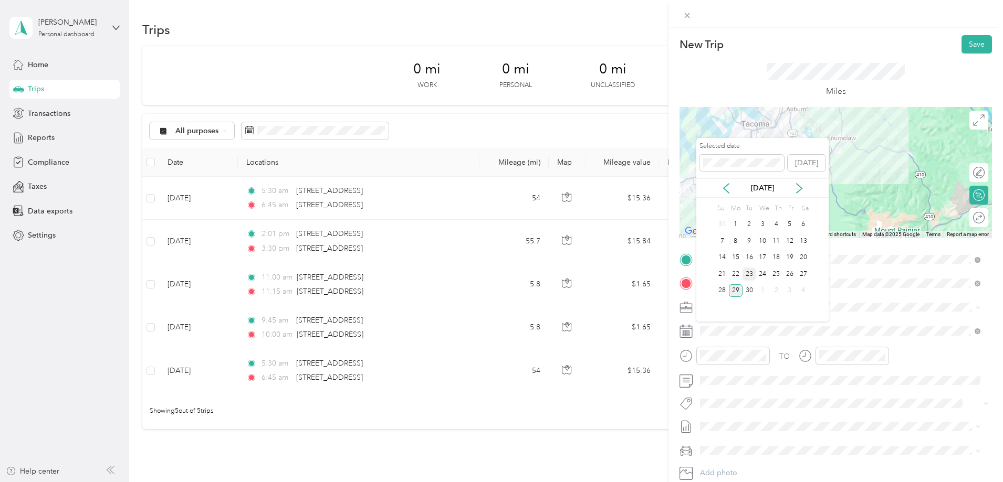
click at [750, 272] on div "23" at bounding box center [749, 274] width 14 height 13
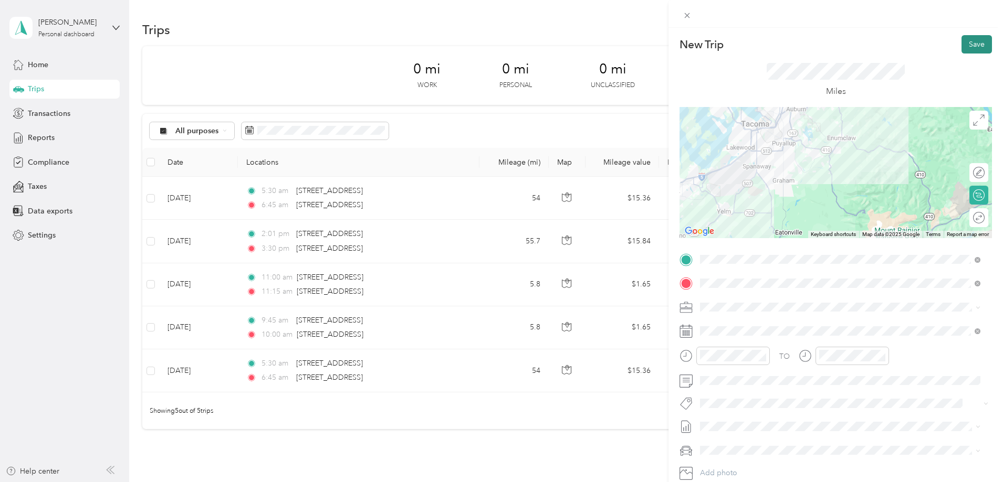
click at [969, 42] on button "Save" at bounding box center [976, 44] width 30 height 18
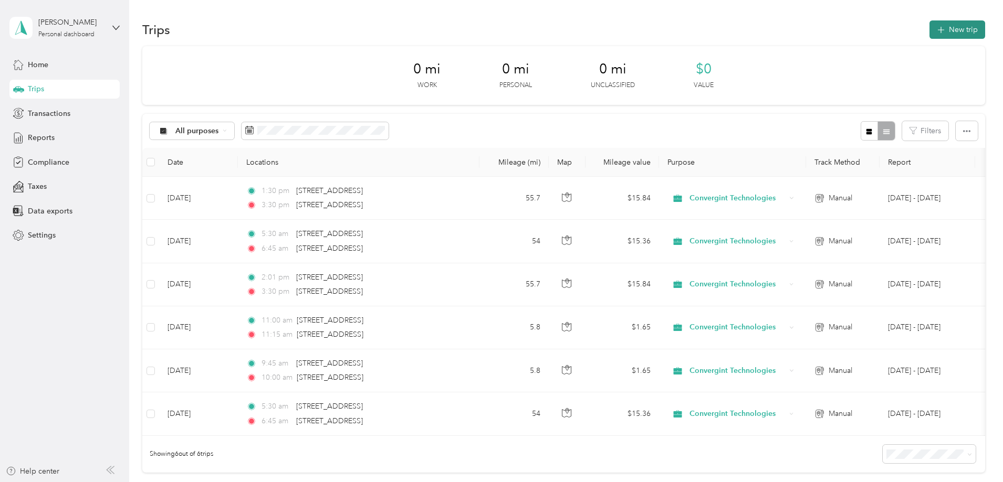
click at [937, 33] on span "button" at bounding box center [941, 29] width 8 height 9
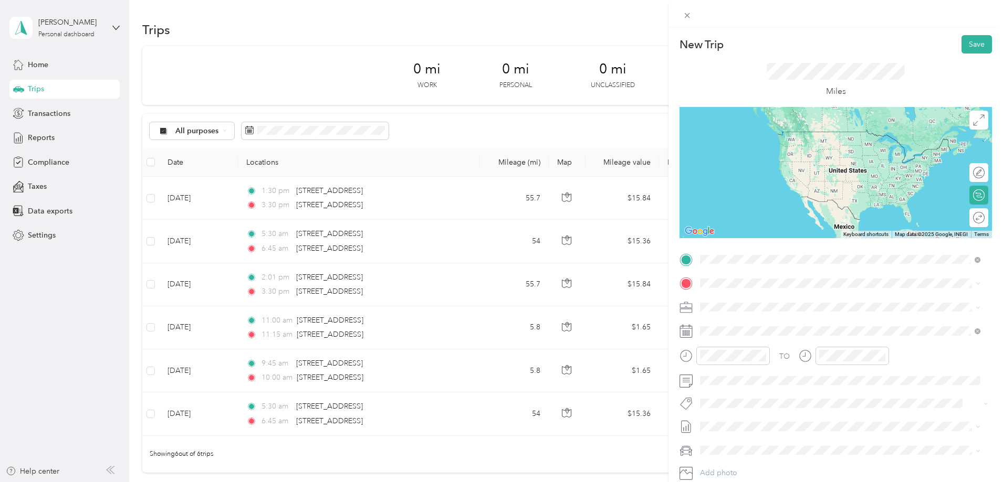
click at [757, 309] on li "301 N Street Southeast Tumwater, Washington 98501, United States" at bounding box center [840, 298] width 288 height 22
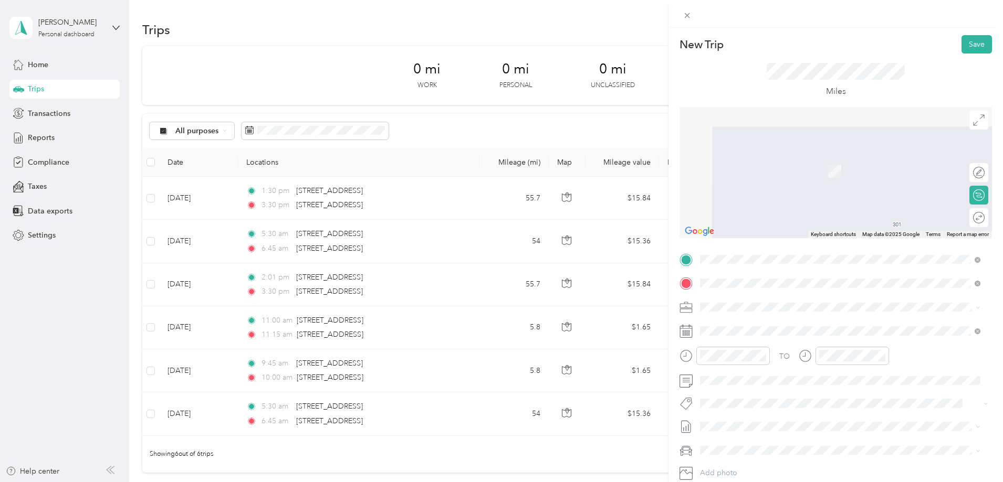
click at [775, 325] on span "16331 NE 72nd Way Redmond, Washington 98052, United States" at bounding box center [772, 321] width 105 height 9
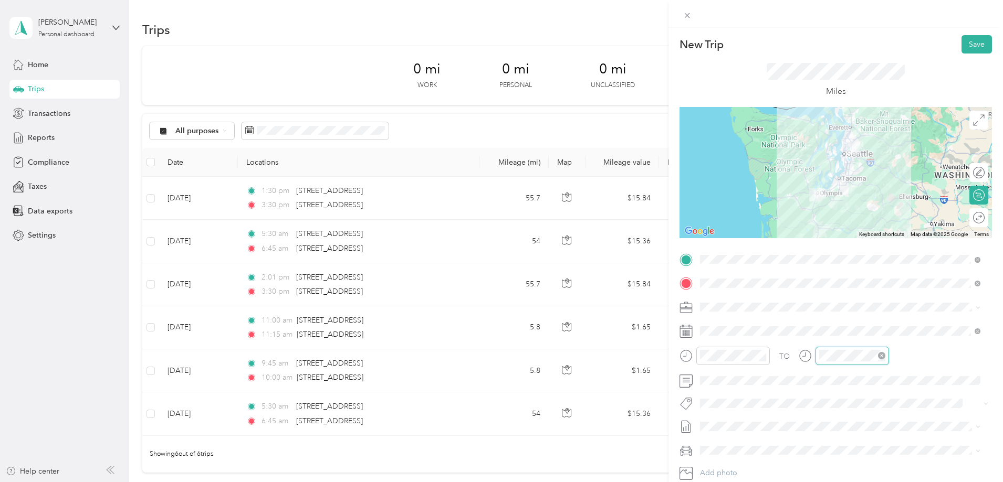
scroll to position [63, 0]
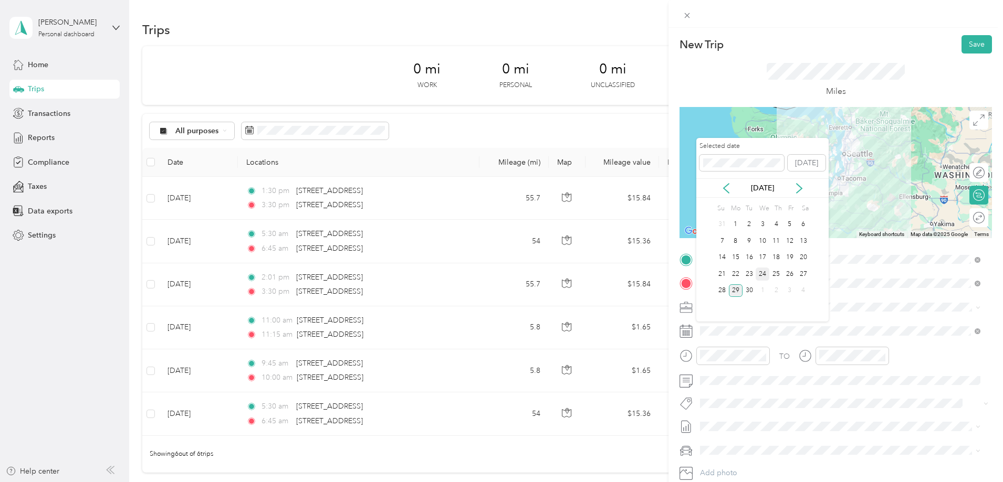
click at [763, 275] on div "24" at bounding box center [762, 274] width 14 height 13
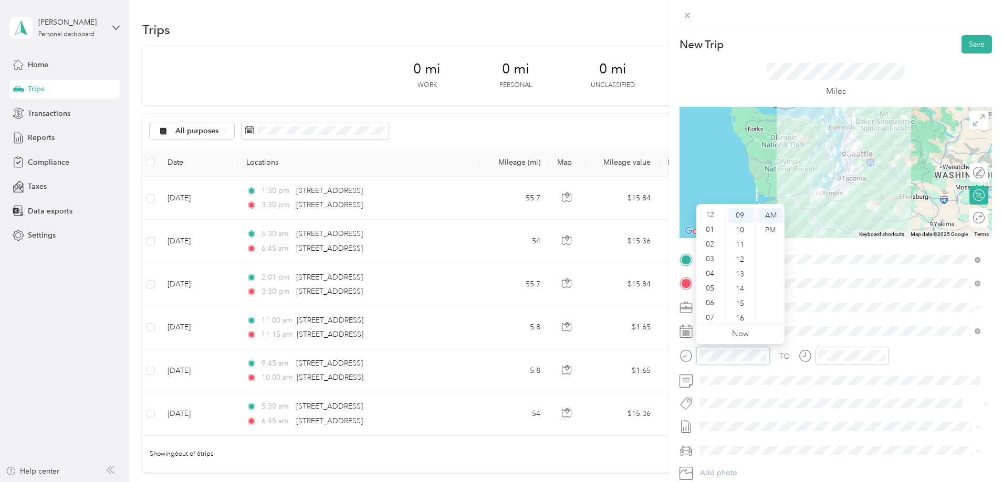
scroll to position [0, 0]
click at [711, 226] on div "01" at bounding box center [710, 230] width 25 height 15
click at [712, 311] on div "11" at bounding box center [710, 314] width 25 height 15
click at [743, 312] on div "30" at bounding box center [740, 314] width 25 height 15
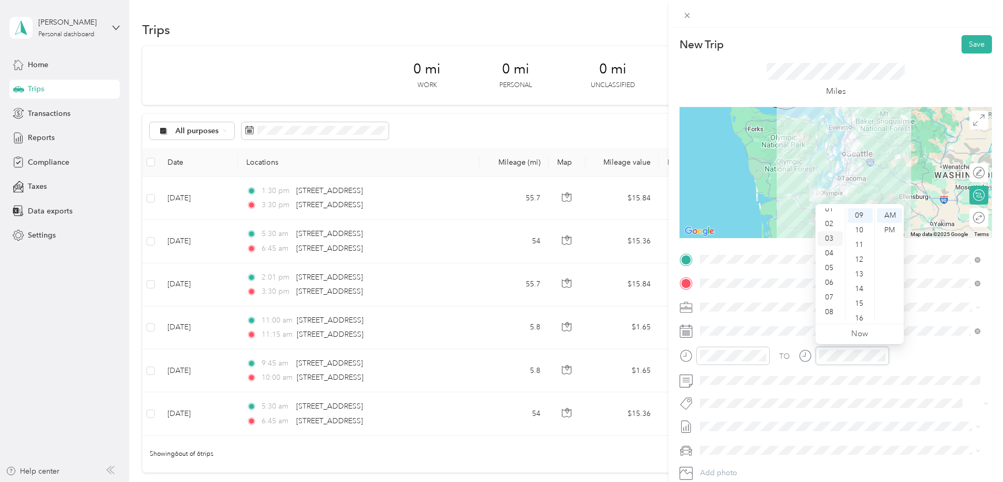
scroll to position [0, 0]
click at [829, 227] on div "01" at bounding box center [829, 230] width 25 height 15
click at [858, 216] on div "00" at bounding box center [859, 215] width 25 height 15
click at [893, 229] on div "PM" at bounding box center [889, 230] width 25 height 15
click at [982, 50] on button "Save" at bounding box center [976, 44] width 30 height 18
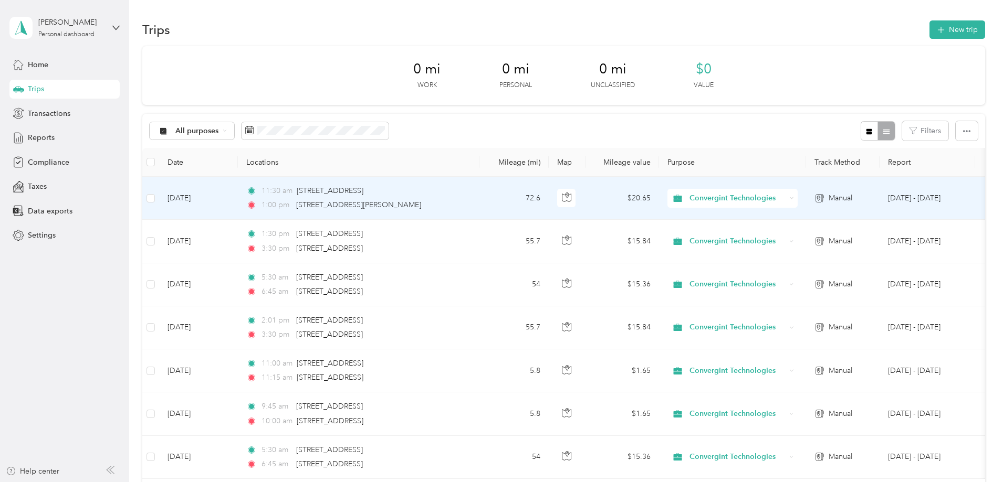
click at [549, 204] on td "72.6" at bounding box center [513, 198] width 69 height 43
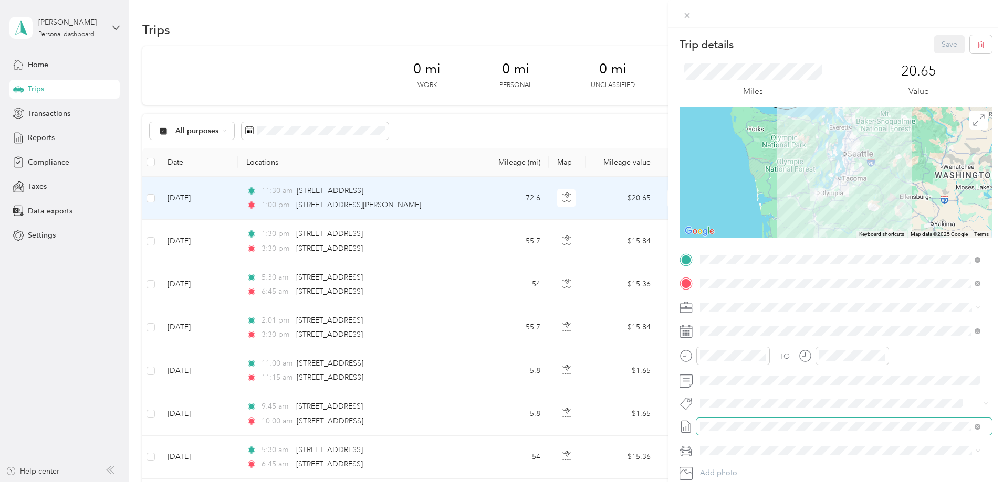
scroll to position [69, 0]
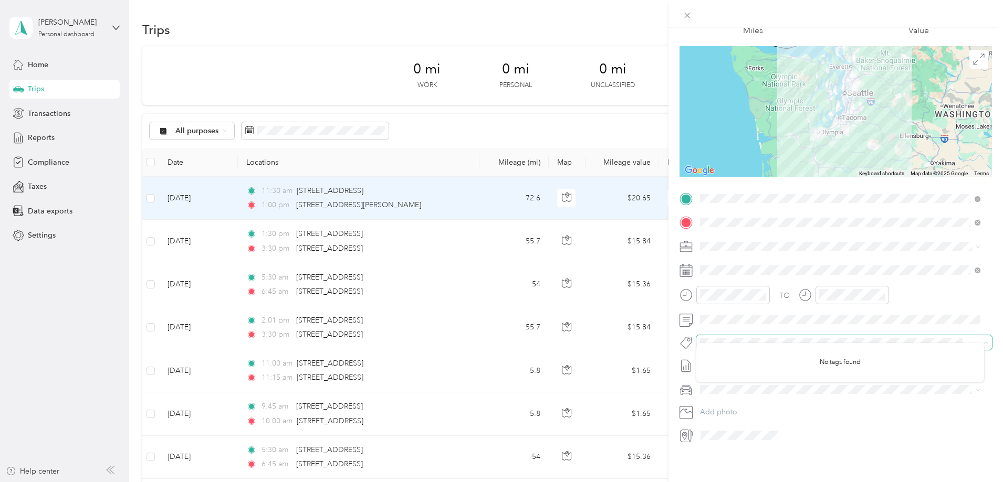
click at [983, 341] on icon at bounding box center [985, 343] width 5 height 5
click at [688, 14] on icon at bounding box center [686, 15] width 5 height 5
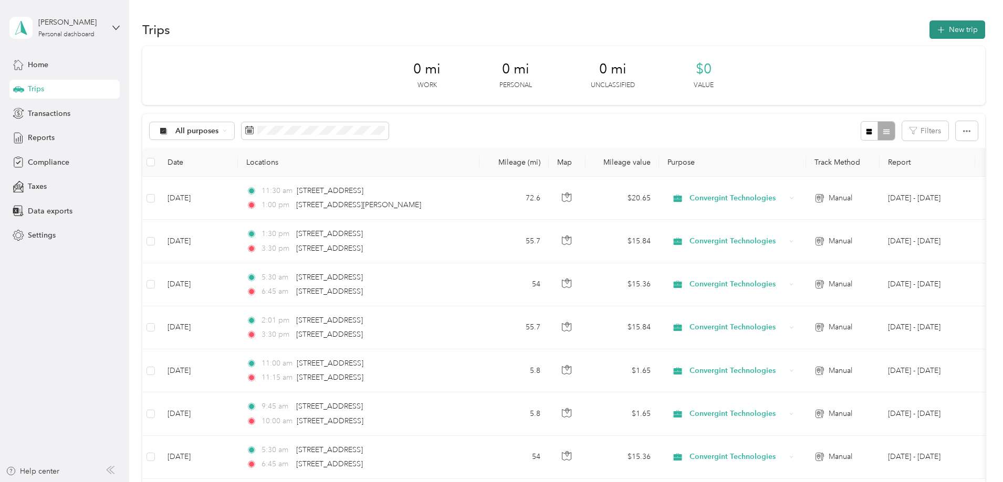
click at [929, 29] on button "New trip" at bounding box center [957, 29] width 56 height 18
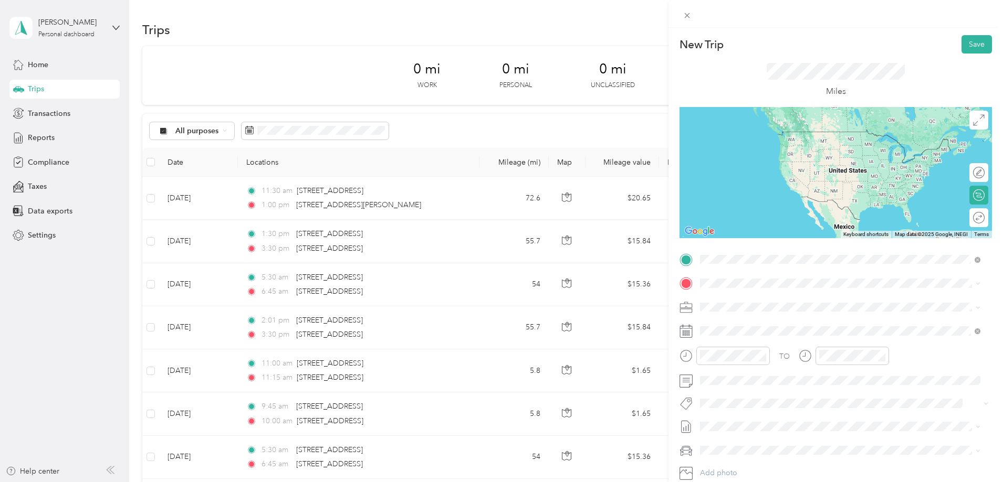
click at [755, 299] on span "16331 NE 72nd Way Redmond, Washington 98052, United States" at bounding box center [772, 297] width 105 height 9
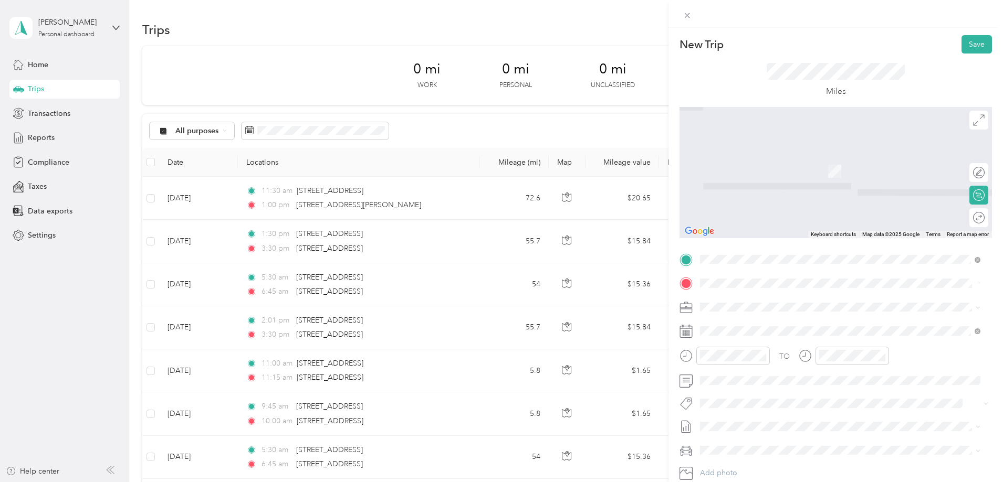
click at [765, 326] on span "301 N Street Southeast Tumwater, Washington 98501, United States" at bounding box center [772, 321] width 105 height 9
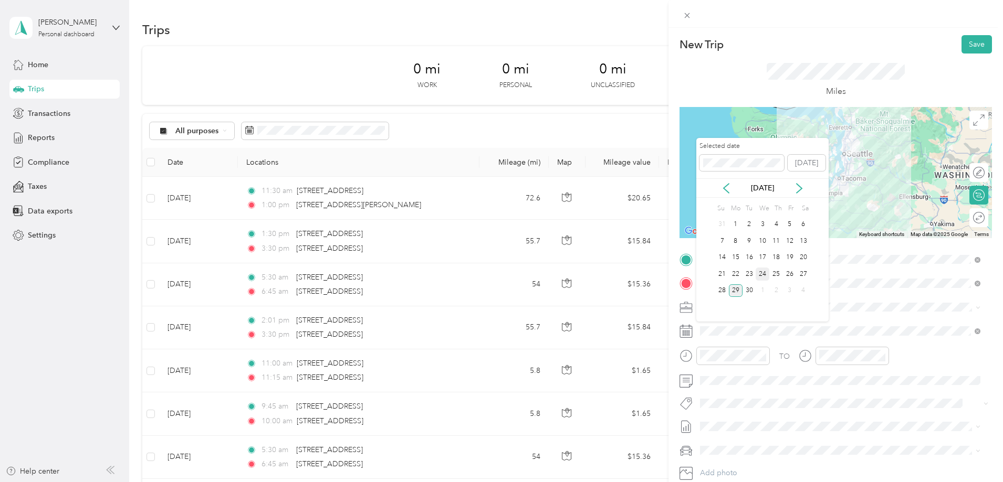
click at [764, 277] on div "24" at bounding box center [762, 274] width 14 height 13
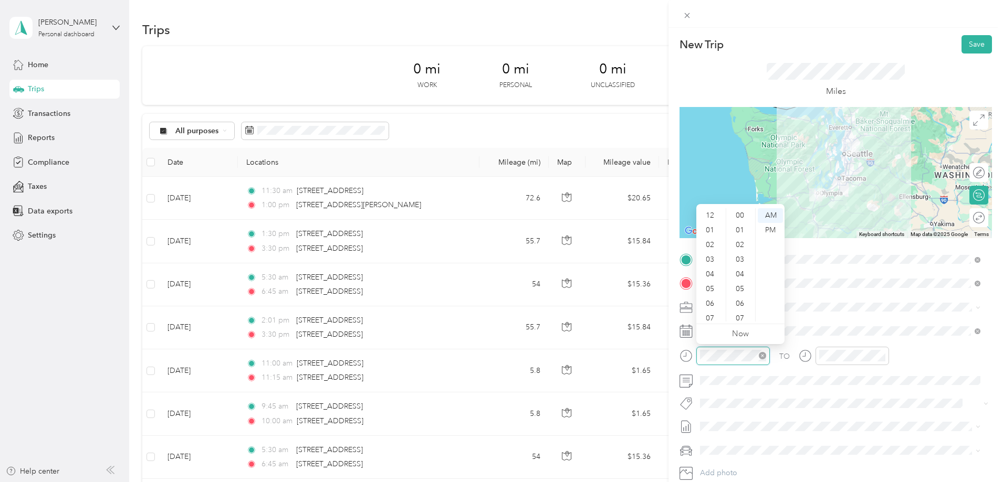
scroll to position [63, 0]
click at [713, 285] on div "09" at bounding box center [710, 285] width 25 height 15
click at [777, 227] on div "PM" at bounding box center [770, 230] width 25 height 15
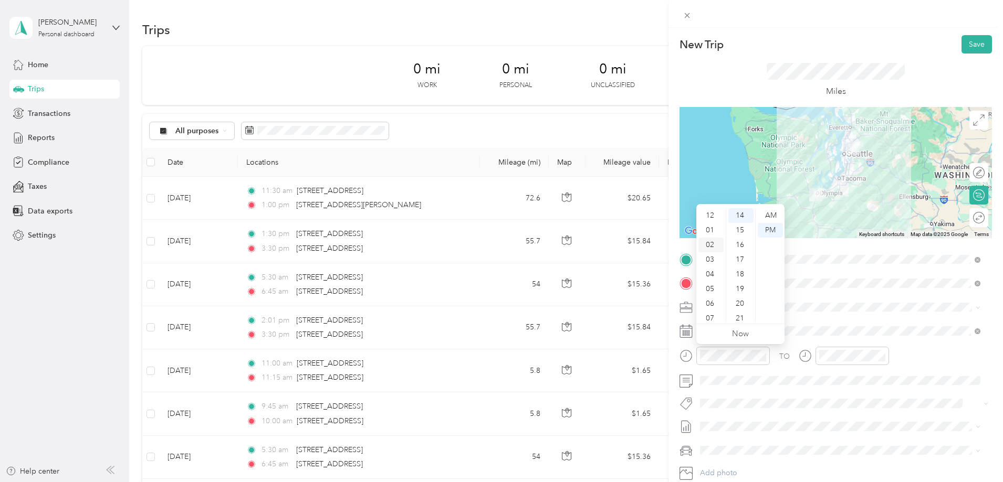
click at [712, 243] on div "02" at bounding box center [710, 245] width 25 height 15
click at [738, 214] on div "00" at bounding box center [740, 215] width 25 height 15
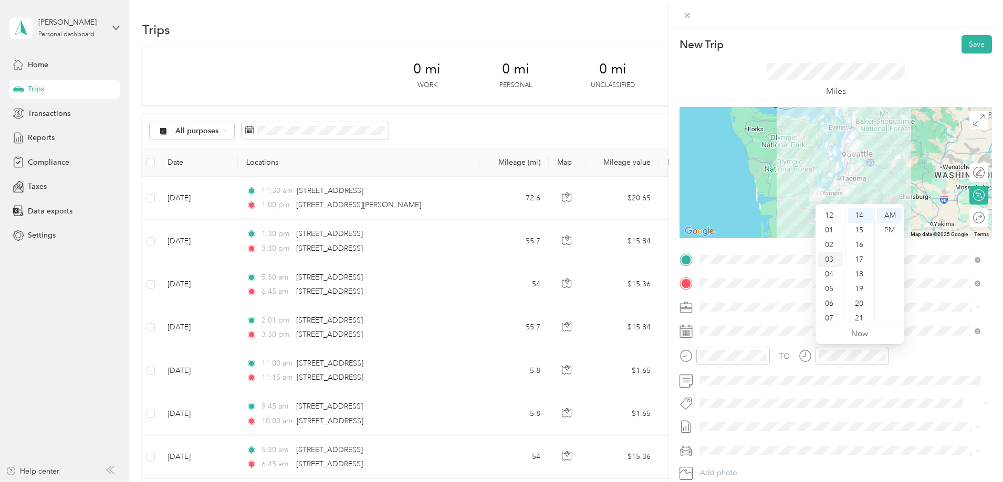
click at [829, 260] on div "03" at bounding box center [829, 260] width 25 height 15
click at [828, 227] on div "04" at bounding box center [829, 230] width 25 height 15
click at [860, 218] on div "00" at bounding box center [859, 215] width 25 height 15
click at [897, 229] on div "PM" at bounding box center [889, 230] width 25 height 15
click at [927, 362] on div "TO" at bounding box center [835, 360] width 312 height 26
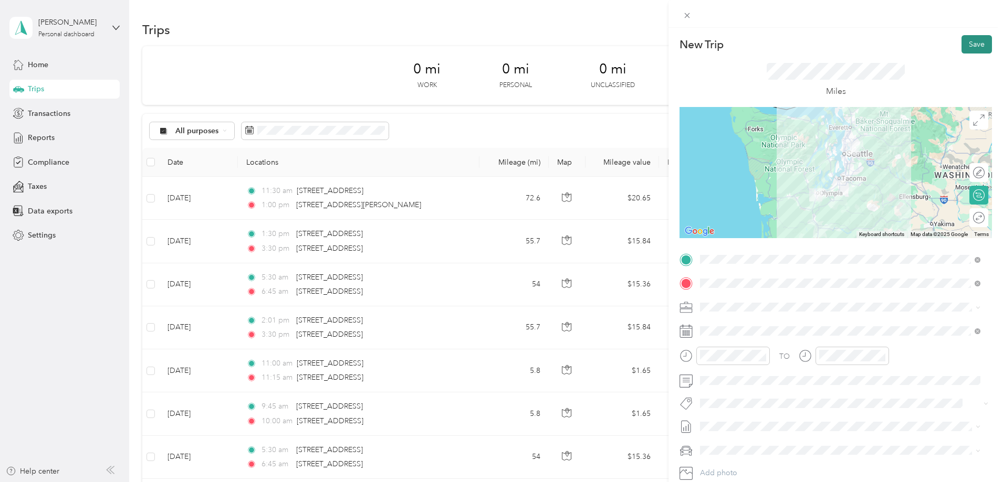
click at [965, 46] on button "Save" at bounding box center [976, 44] width 30 height 18
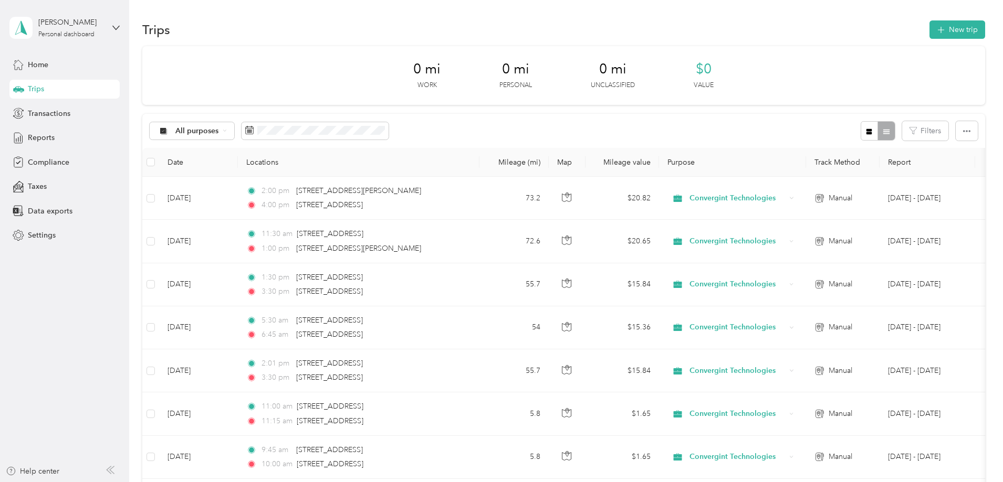
click at [181, 168] on div "0 mi Work 0 mi Personal 0 mi Unclassified $0 Value All purposes Filters Date Lo…" at bounding box center [563, 321] width 843 height 550
click at [47, 136] on span "Reports" at bounding box center [41, 137] width 27 height 11
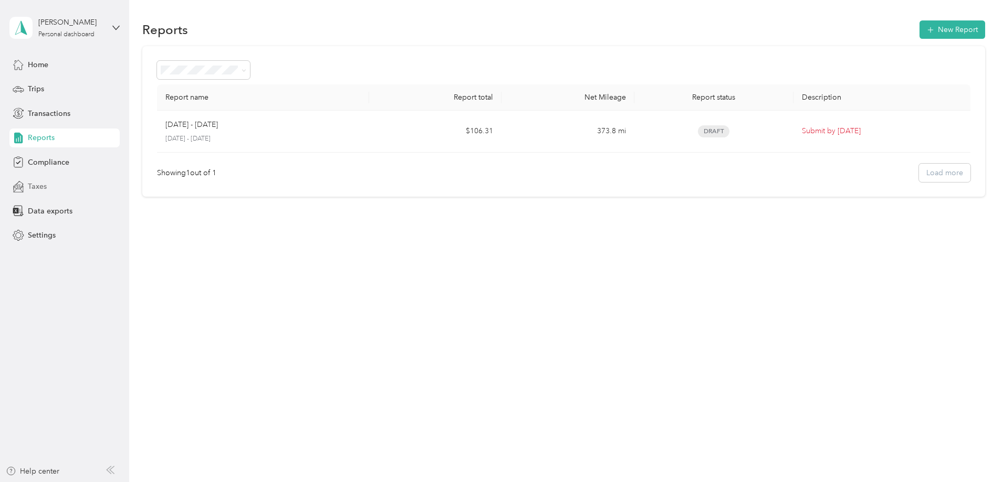
click at [48, 184] on div "Taxes" at bounding box center [64, 186] width 110 height 19
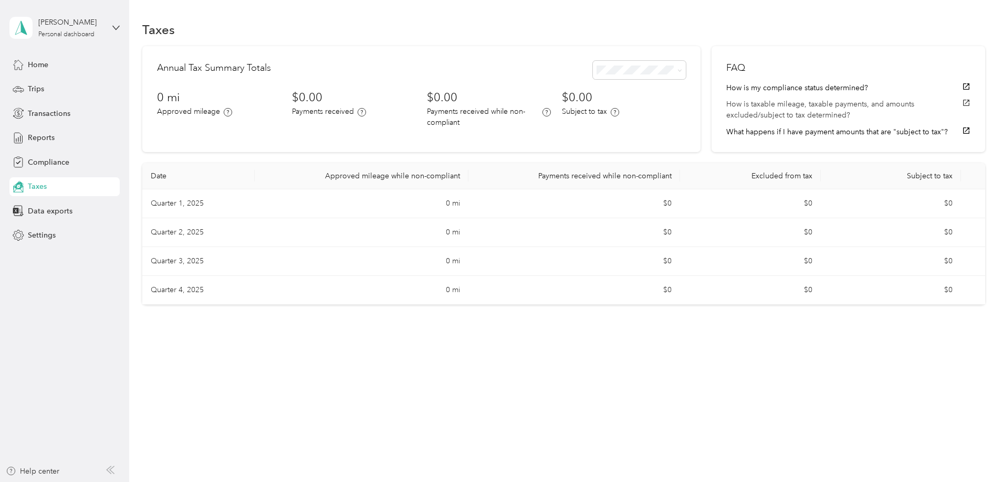
click at [803, 113] on button "How is taxable mileage, taxable payments, and amounts excluded/subject to tax d…" at bounding box center [848, 110] width 244 height 22
click at [40, 112] on span "Transactions" at bounding box center [49, 113] width 43 height 11
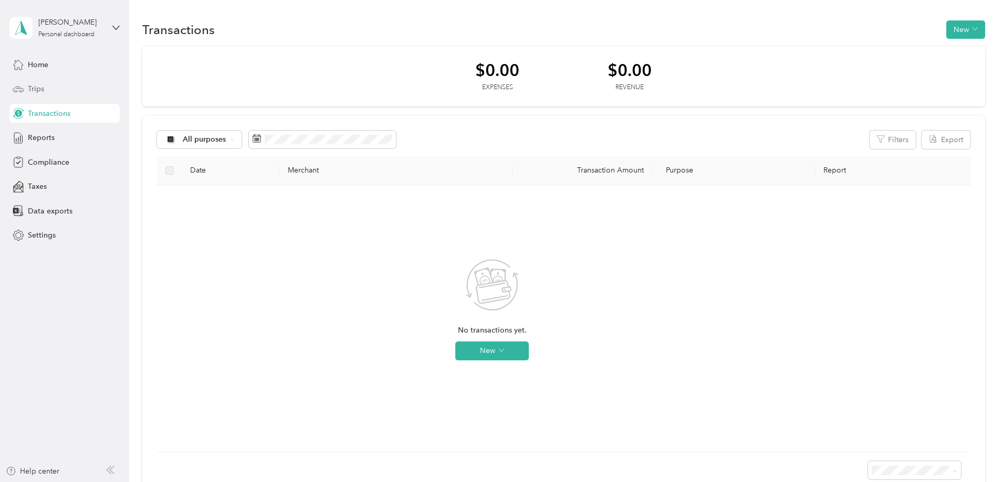
click at [32, 89] on span "Trips" at bounding box center [36, 88] width 16 height 11
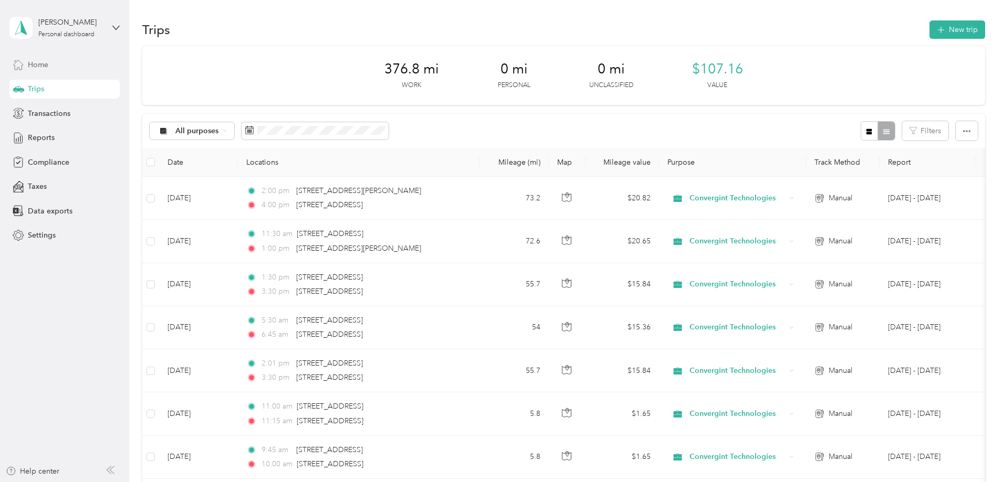
click at [39, 66] on span "Home" at bounding box center [38, 64] width 20 height 11
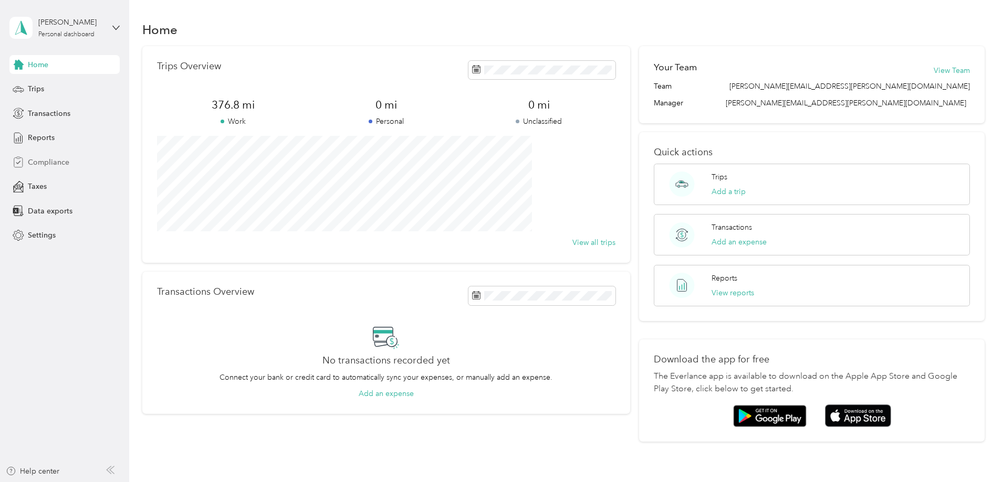
click at [38, 165] on span "Compliance" at bounding box center [48, 162] width 41 height 11
